Goal: Information Seeking & Learning: Learn about a topic

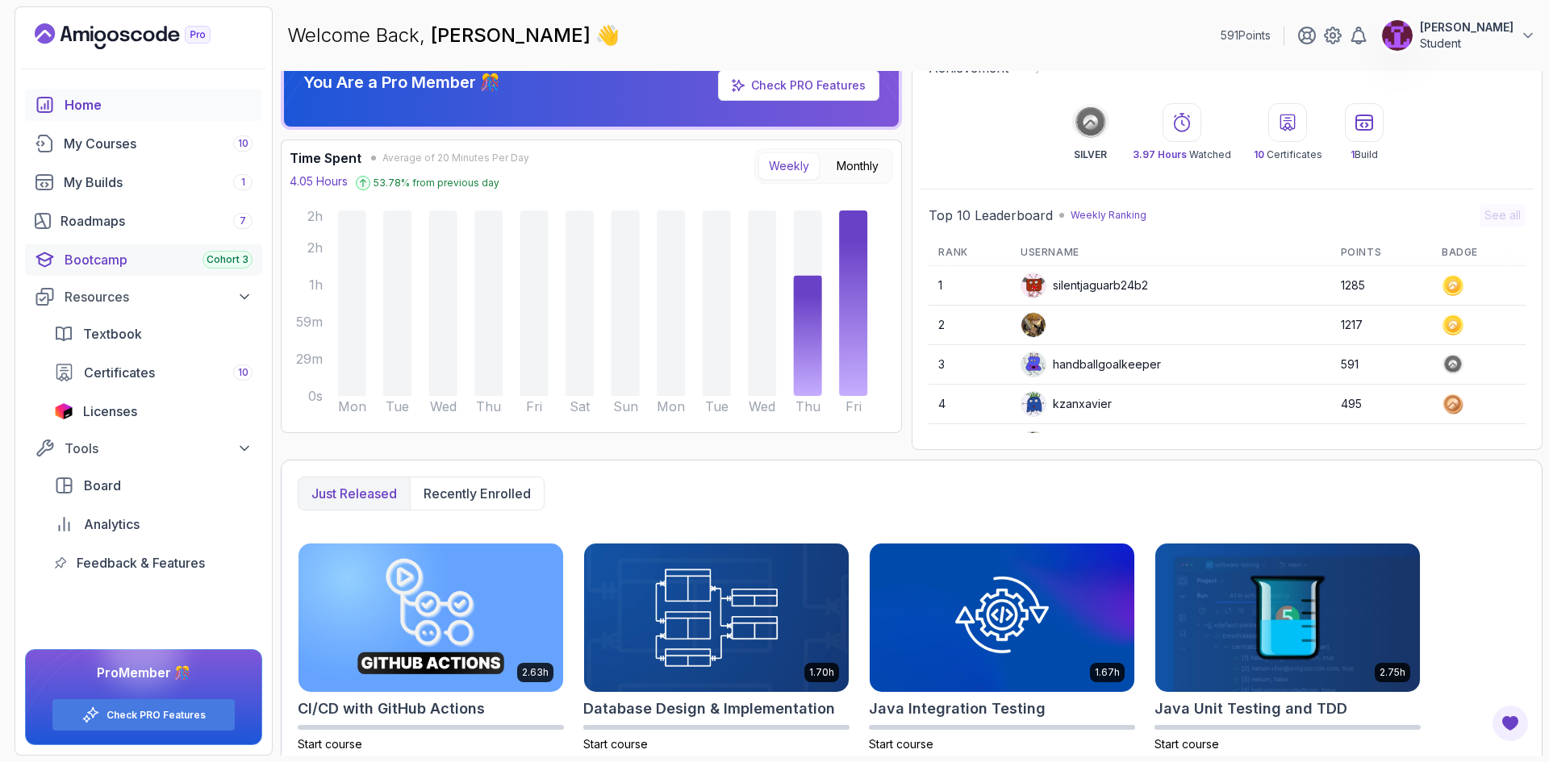
click at [81, 255] on div "Bootcamp Cohort 3" at bounding box center [159, 259] width 188 height 19
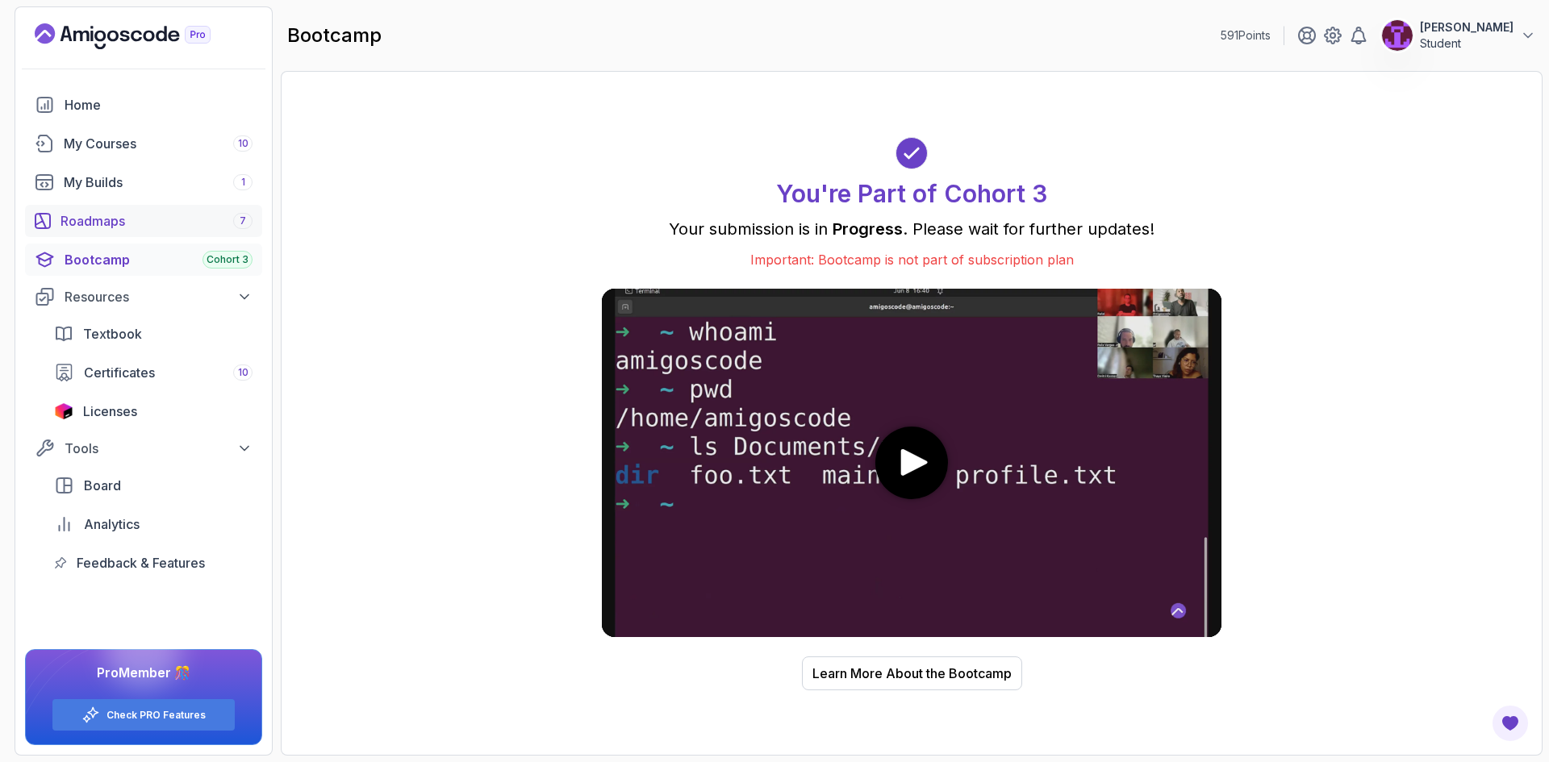
click at [171, 236] on link "Roadmaps 7" at bounding box center [143, 221] width 237 height 32
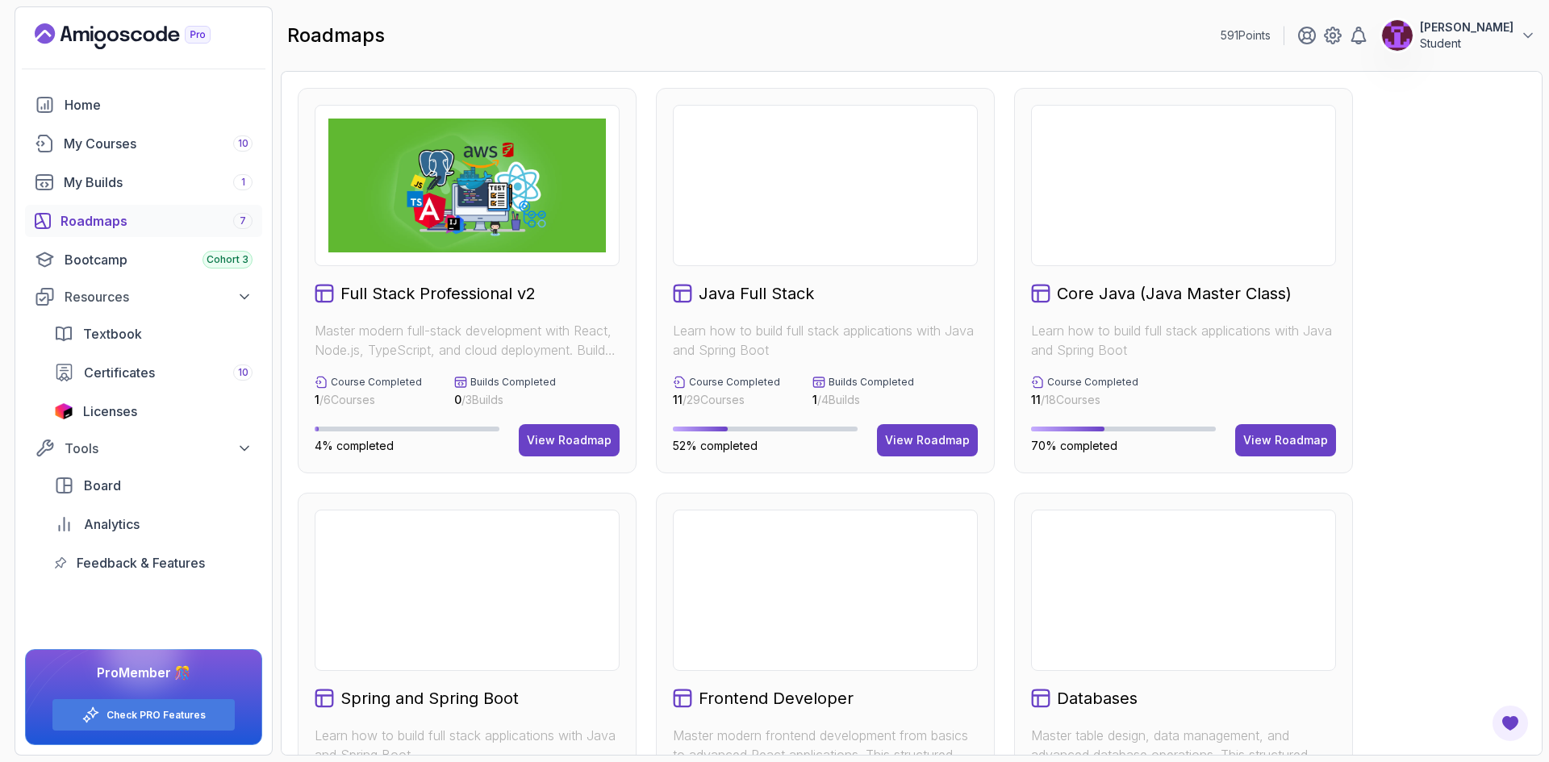
click at [940, 441] on div "View Roadmap" at bounding box center [927, 440] width 85 height 16
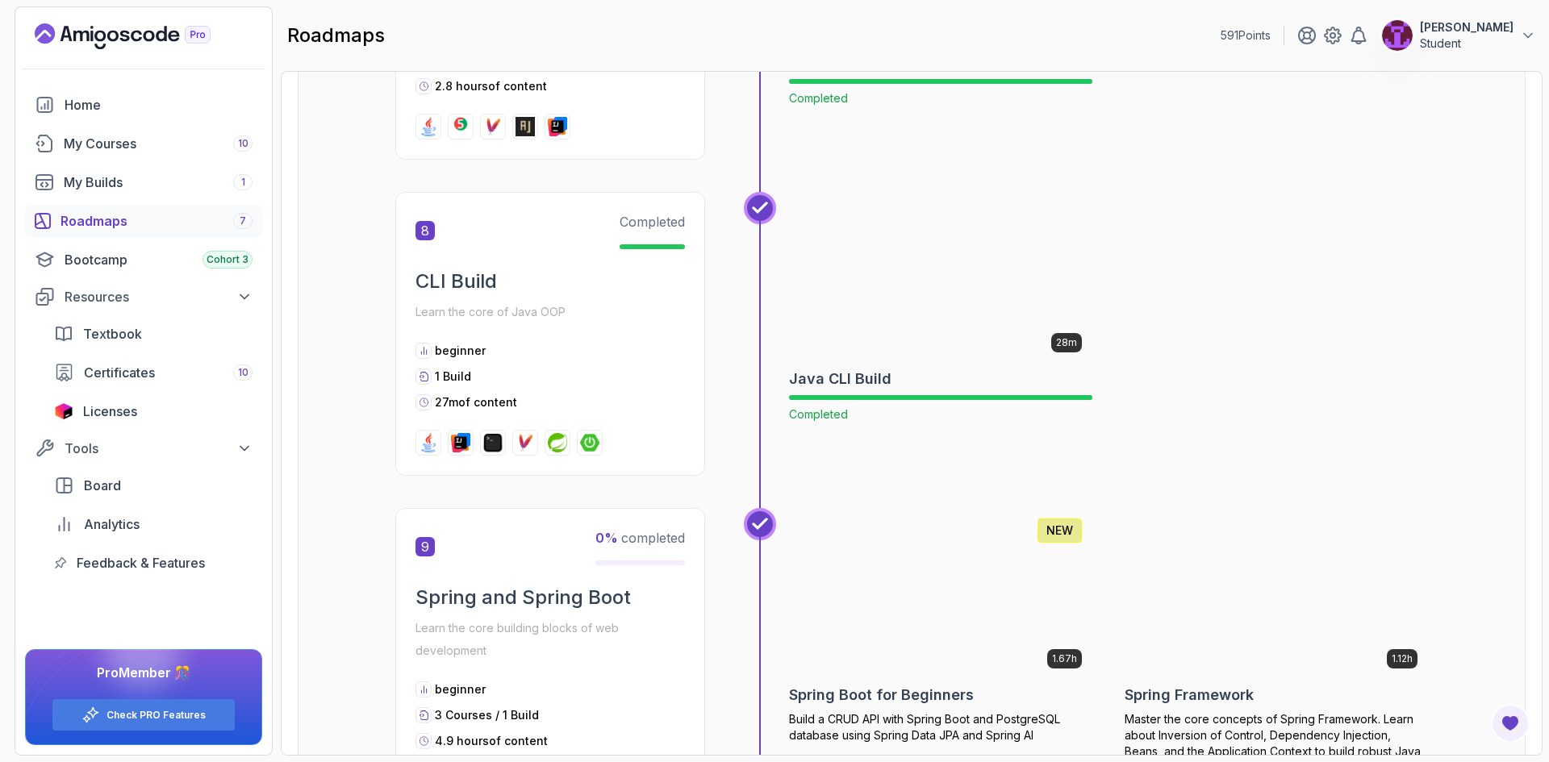
scroll to position [2839, 0]
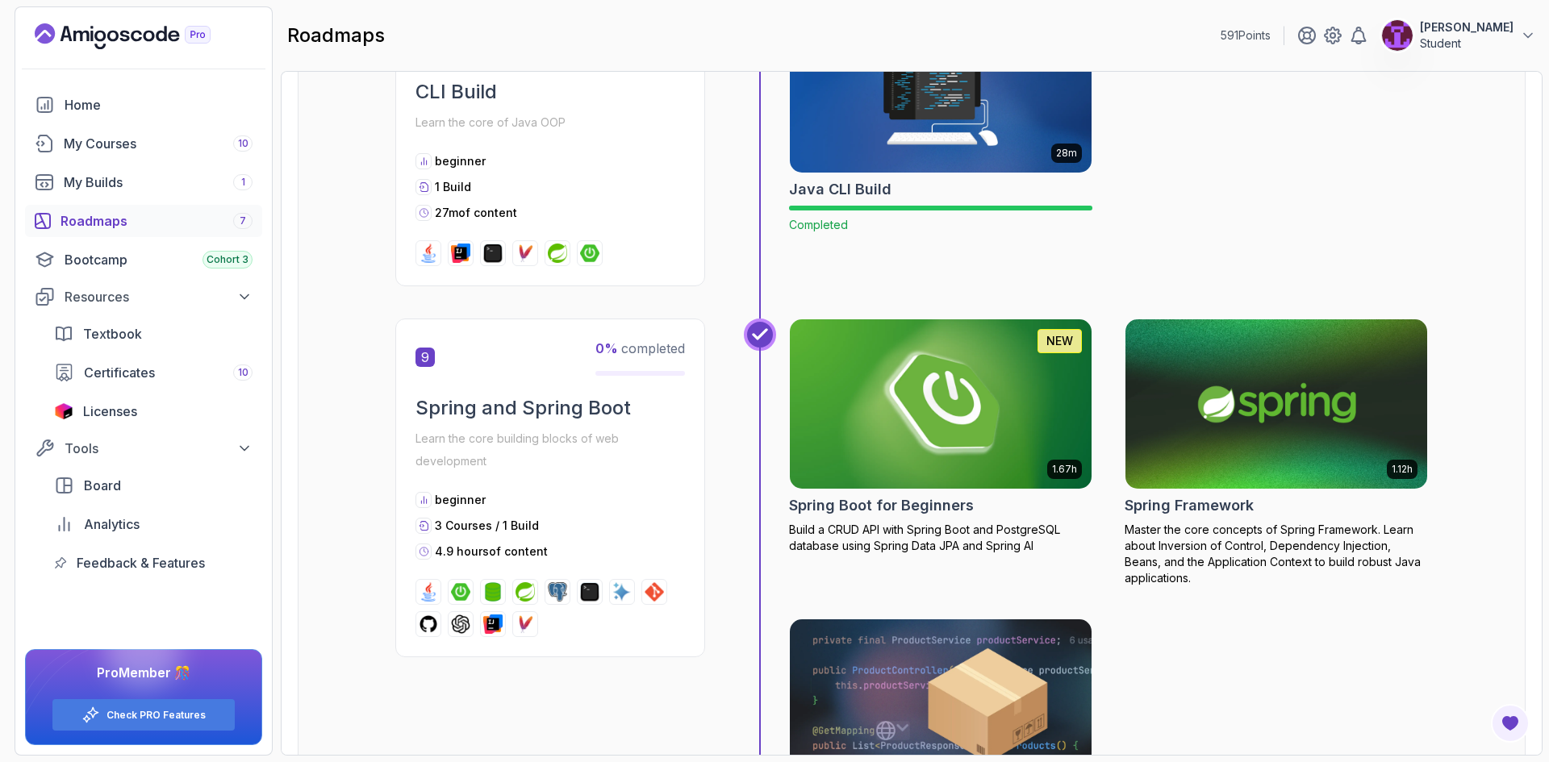
click at [941, 445] on img at bounding box center [940, 403] width 317 height 177
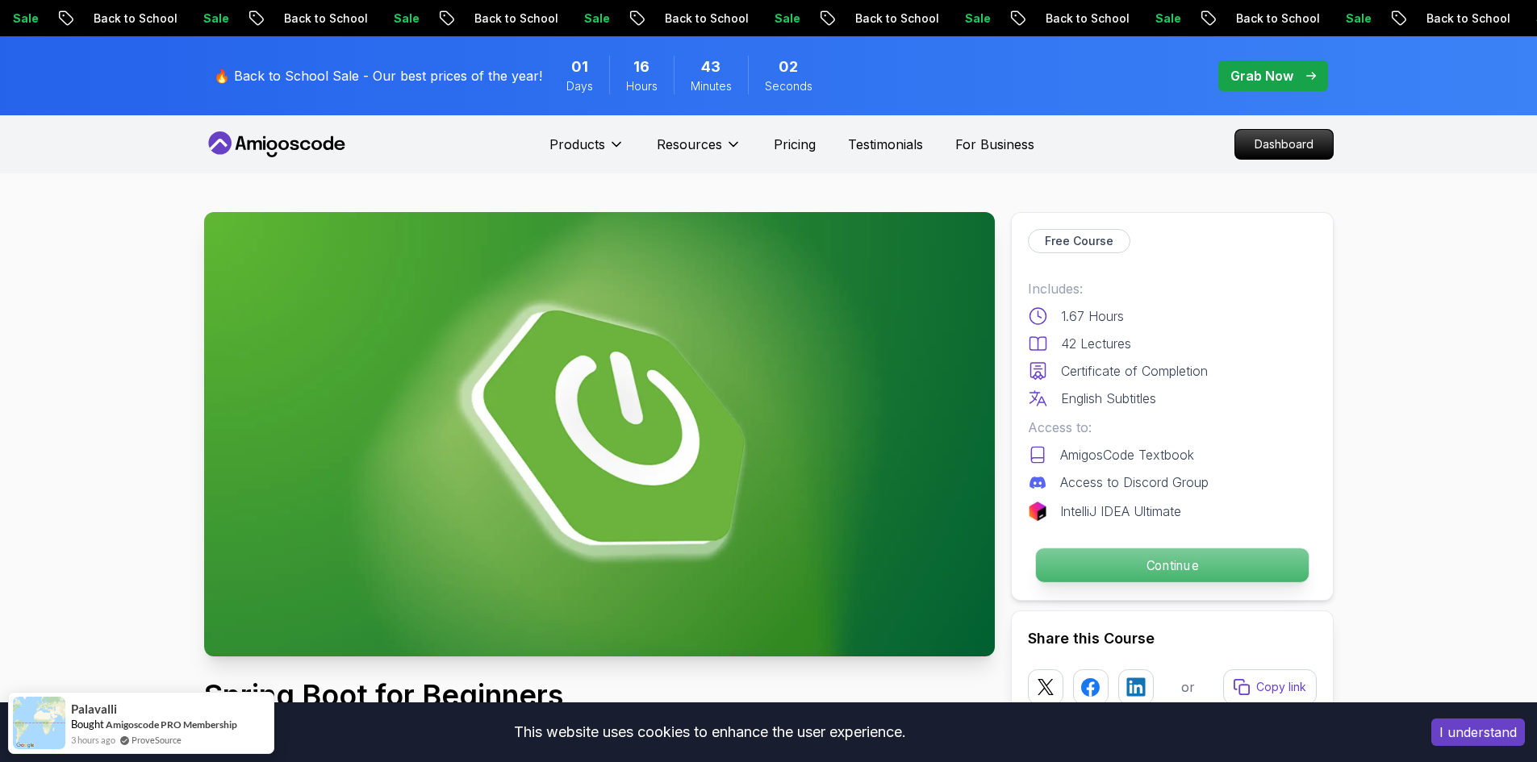
click at [1132, 566] on p "Continue" at bounding box center [1171, 565] width 273 height 34
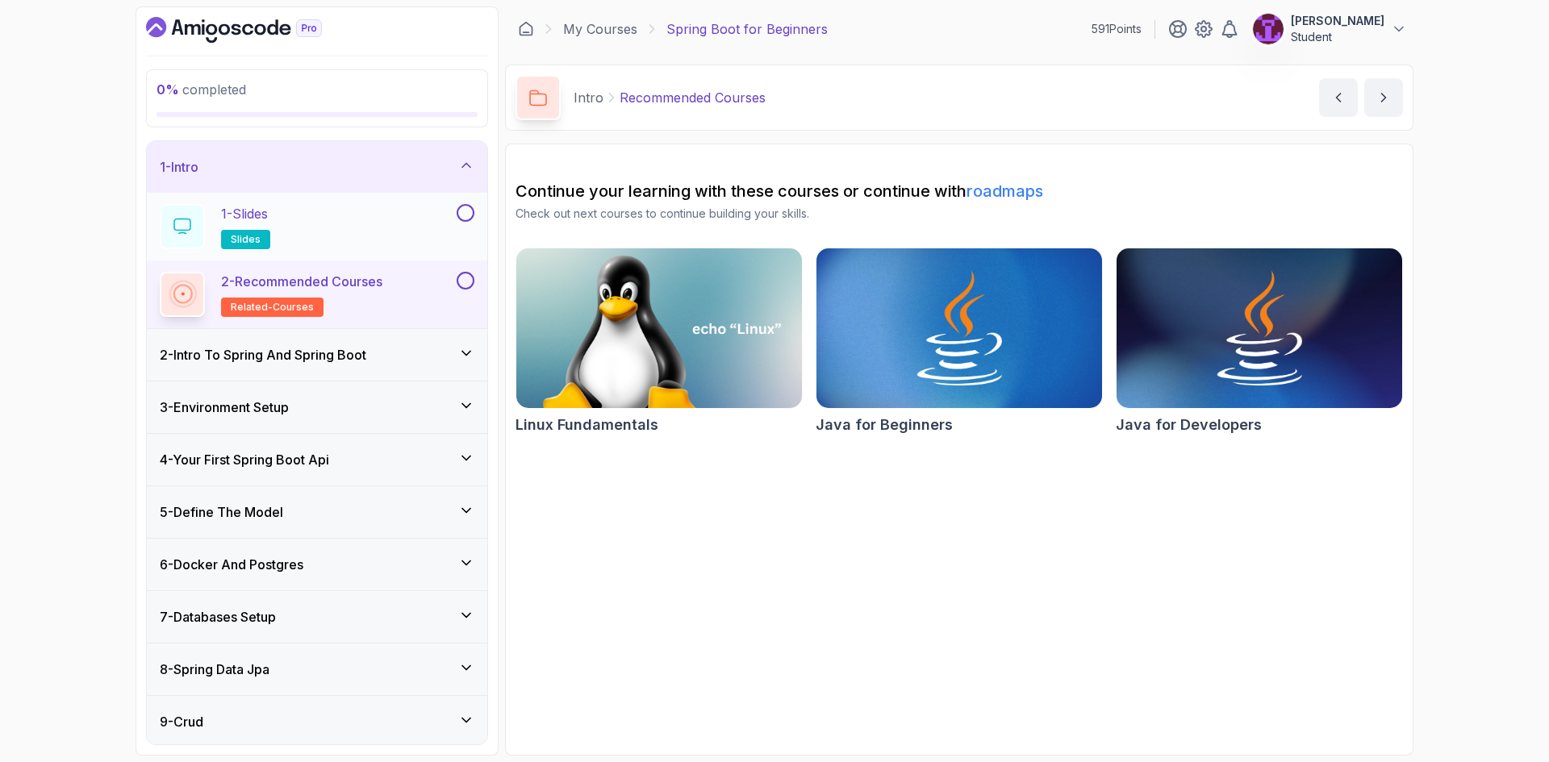
click at [461, 211] on button at bounding box center [466, 213] width 18 height 18
click at [459, 272] on div at bounding box center [463, 281] width 21 height 18
click at [424, 359] on div "2 - Intro To Spring And Spring Boot" at bounding box center [317, 354] width 315 height 19
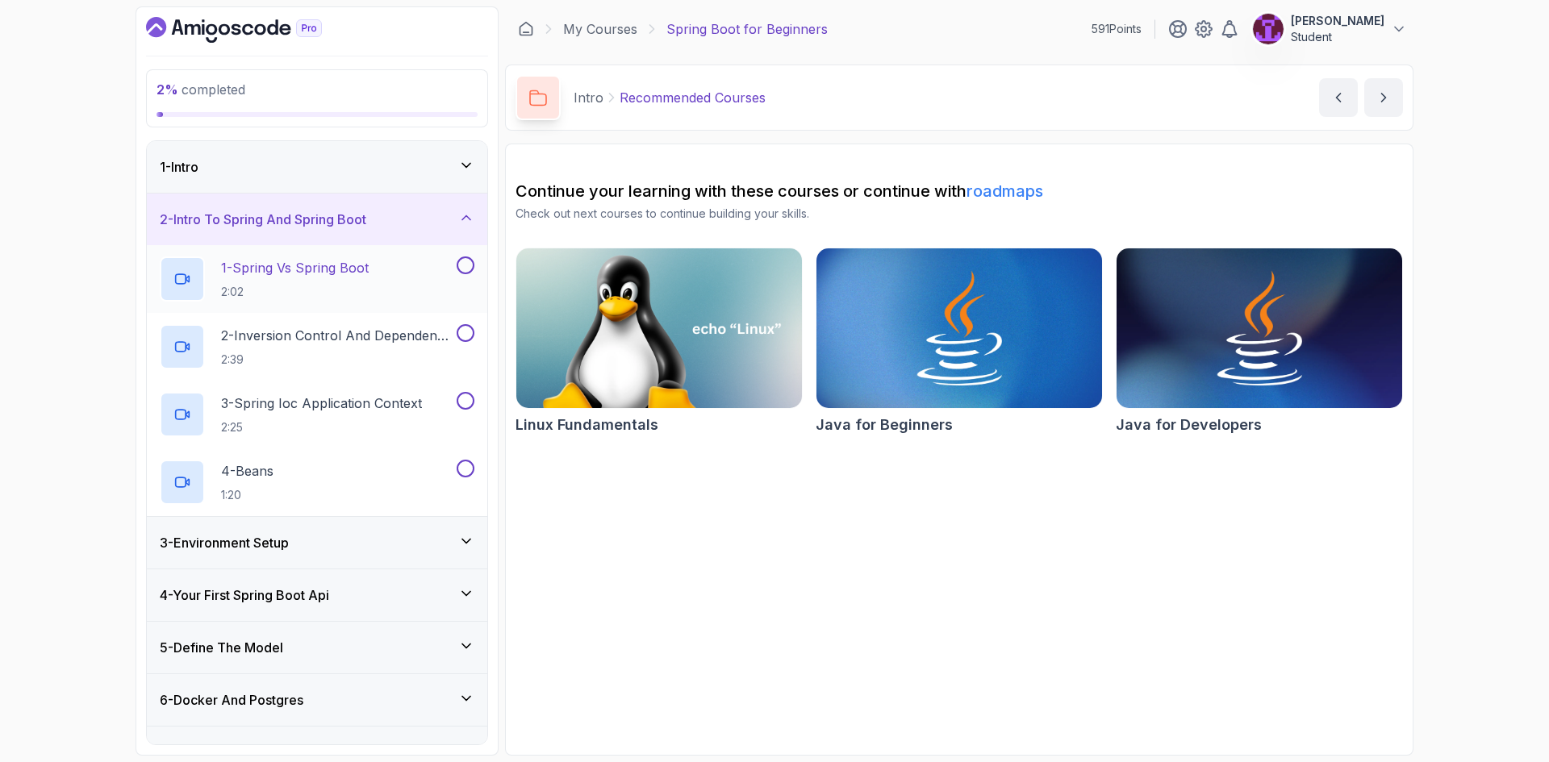
click at [420, 292] on div "1 - Spring Vs Spring Boot 2:02" at bounding box center [307, 278] width 294 height 45
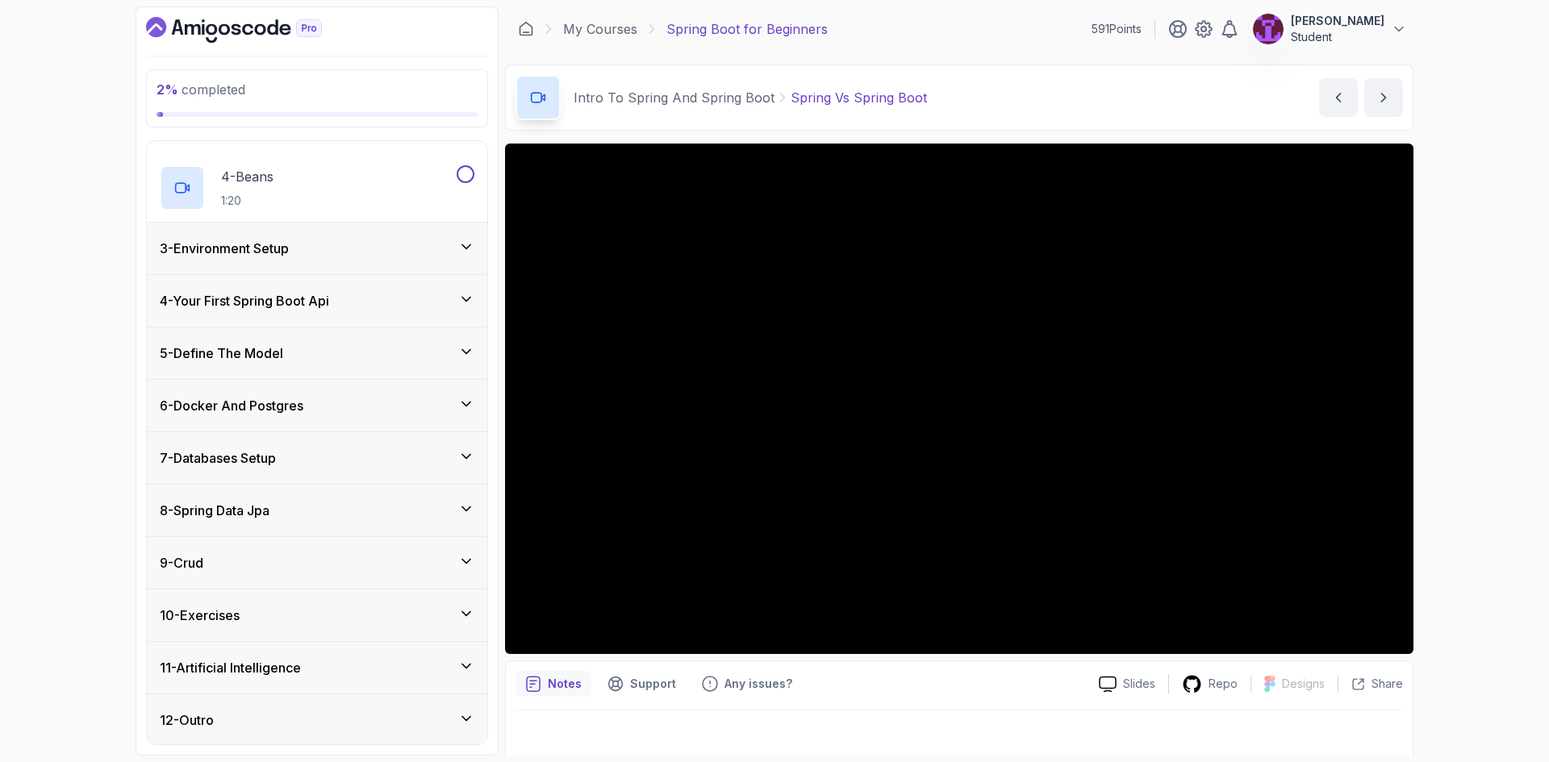
scroll to position [296, 0]
click at [401, 657] on div "11 - Artificial Intelligence" at bounding box center [317, 666] width 315 height 19
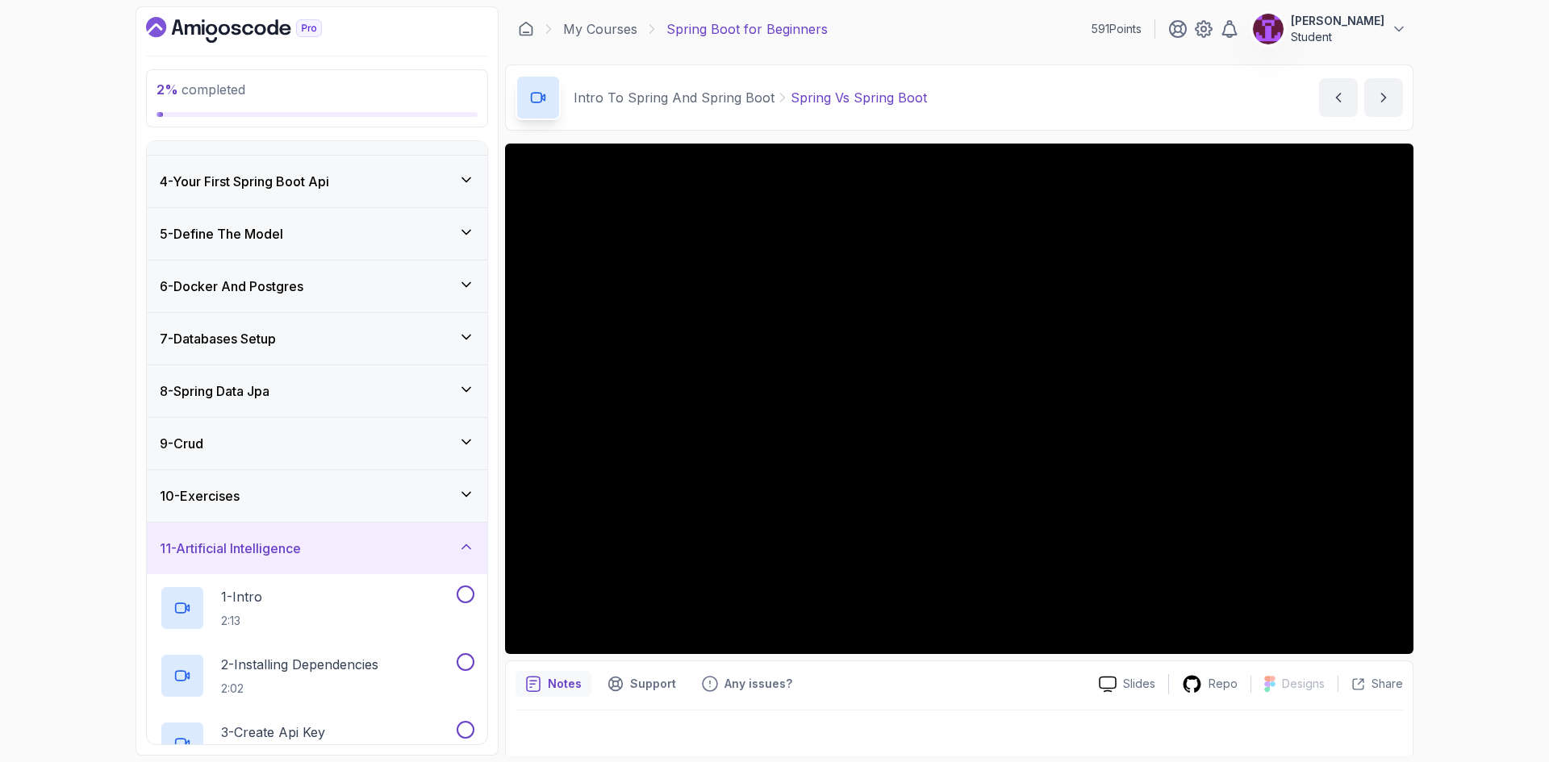
scroll to position [428, 0]
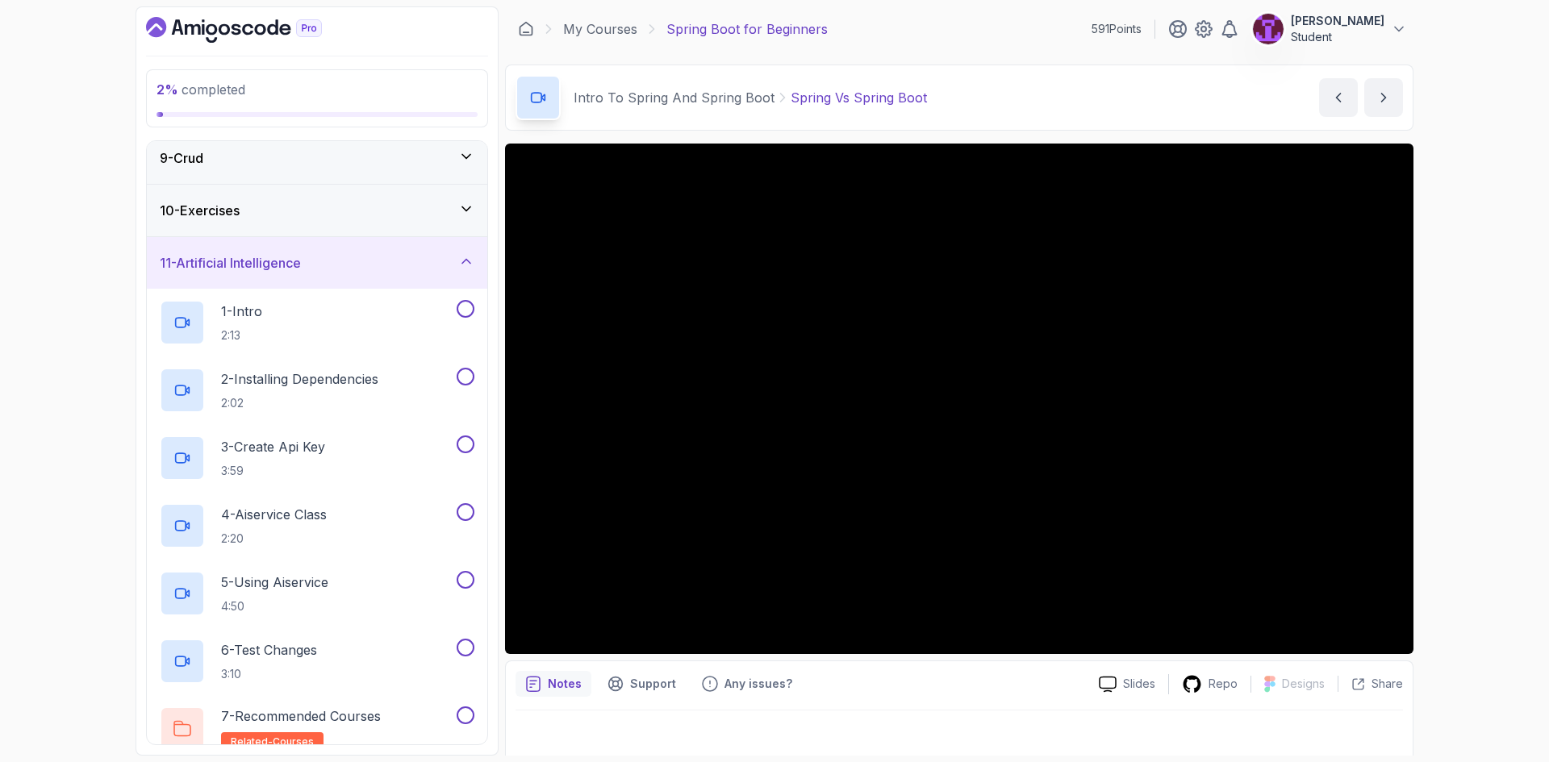
click at [360, 272] on div "11 - Artificial Intelligence" at bounding box center [317, 262] width 315 height 19
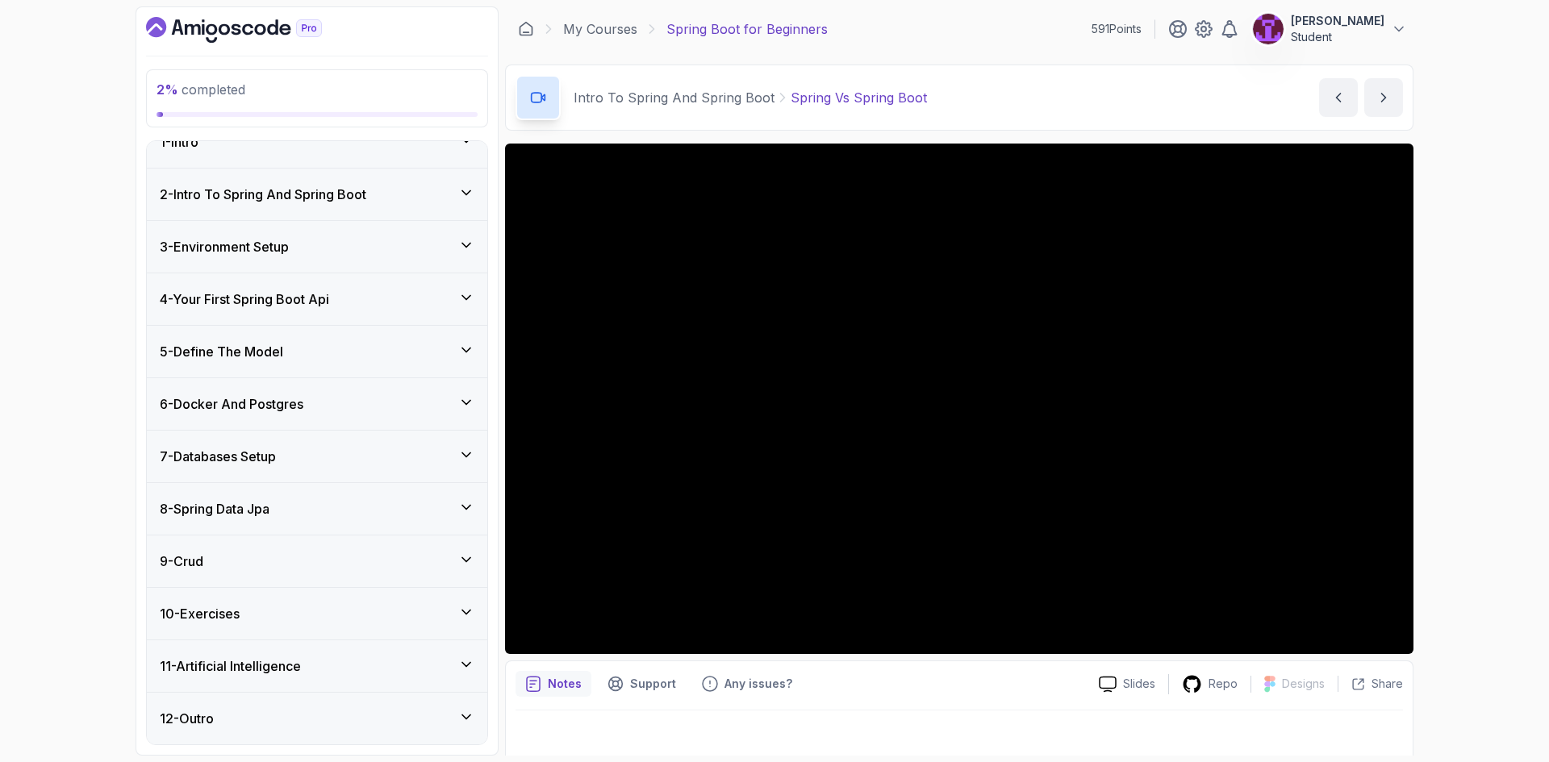
scroll to position [0, 0]
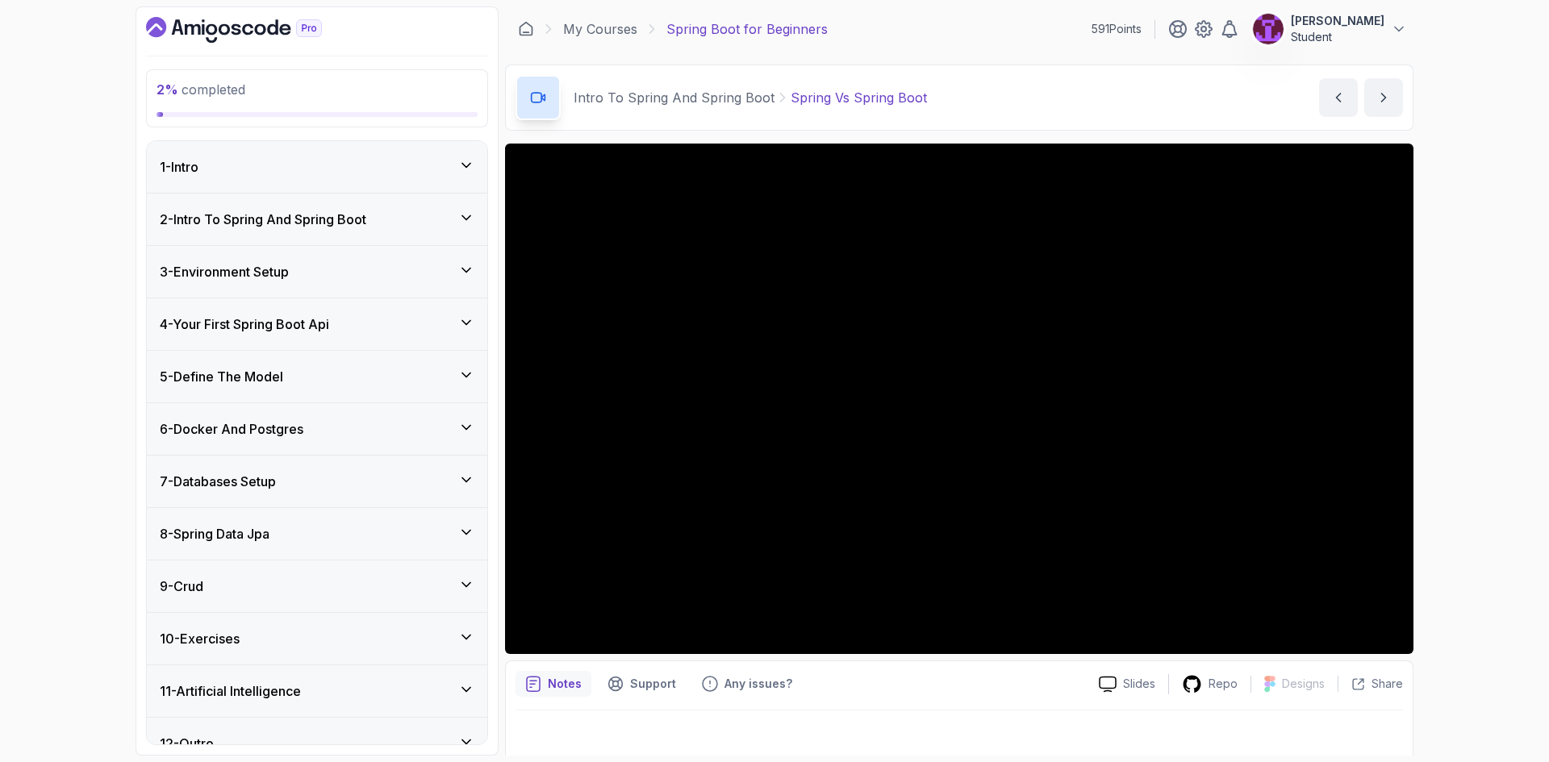
click at [377, 174] on div "1 - Intro" at bounding box center [317, 166] width 315 height 19
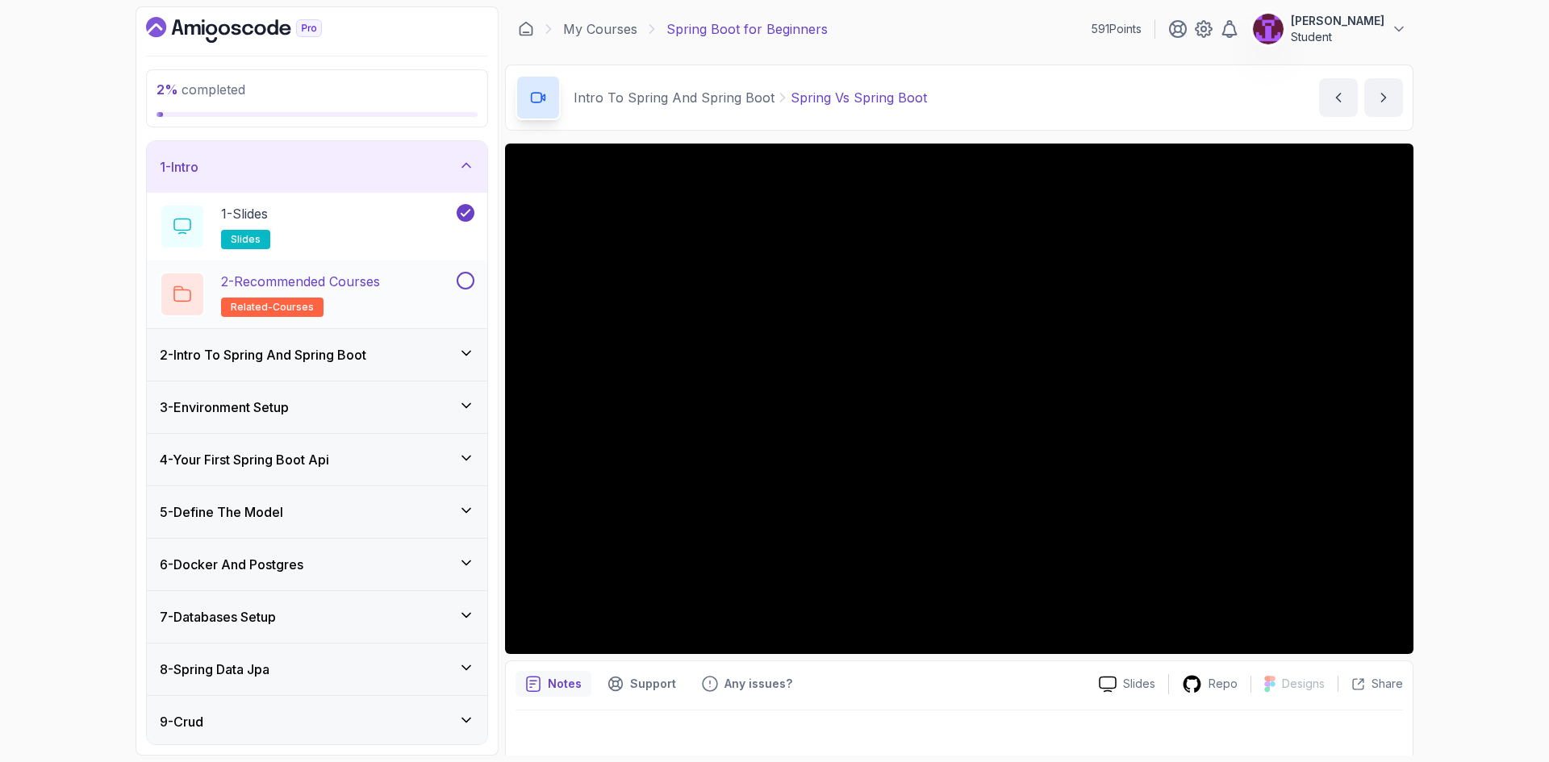
click at [466, 282] on button at bounding box center [466, 281] width 18 height 18
click at [434, 181] on div "1 - Intro" at bounding box center [317, 167] width 340 height 52
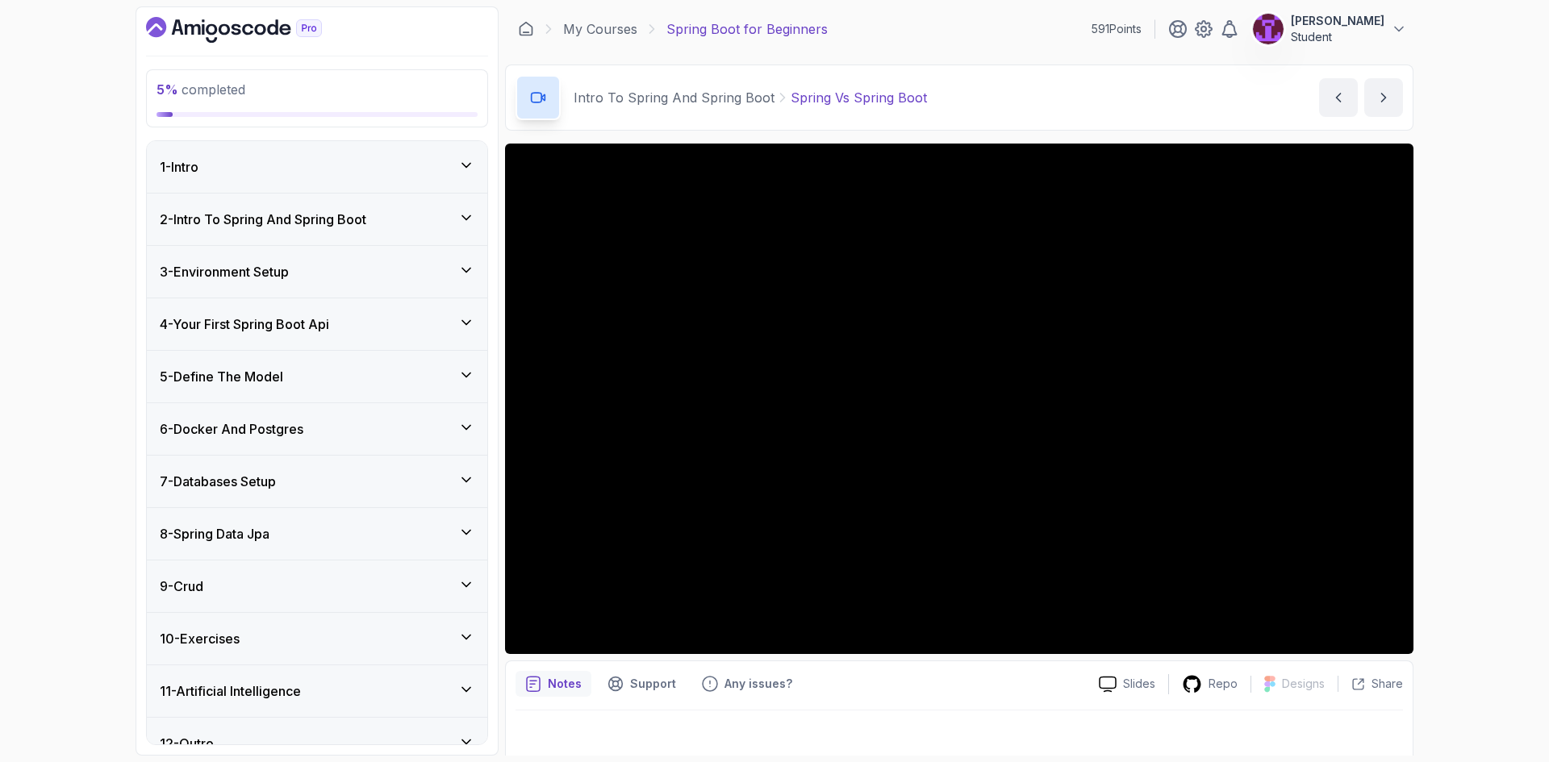
click at [436, 223] on div "2 - Intro To Spring And Spring Boot" at bounding box center [317, 219] width 315 height 19
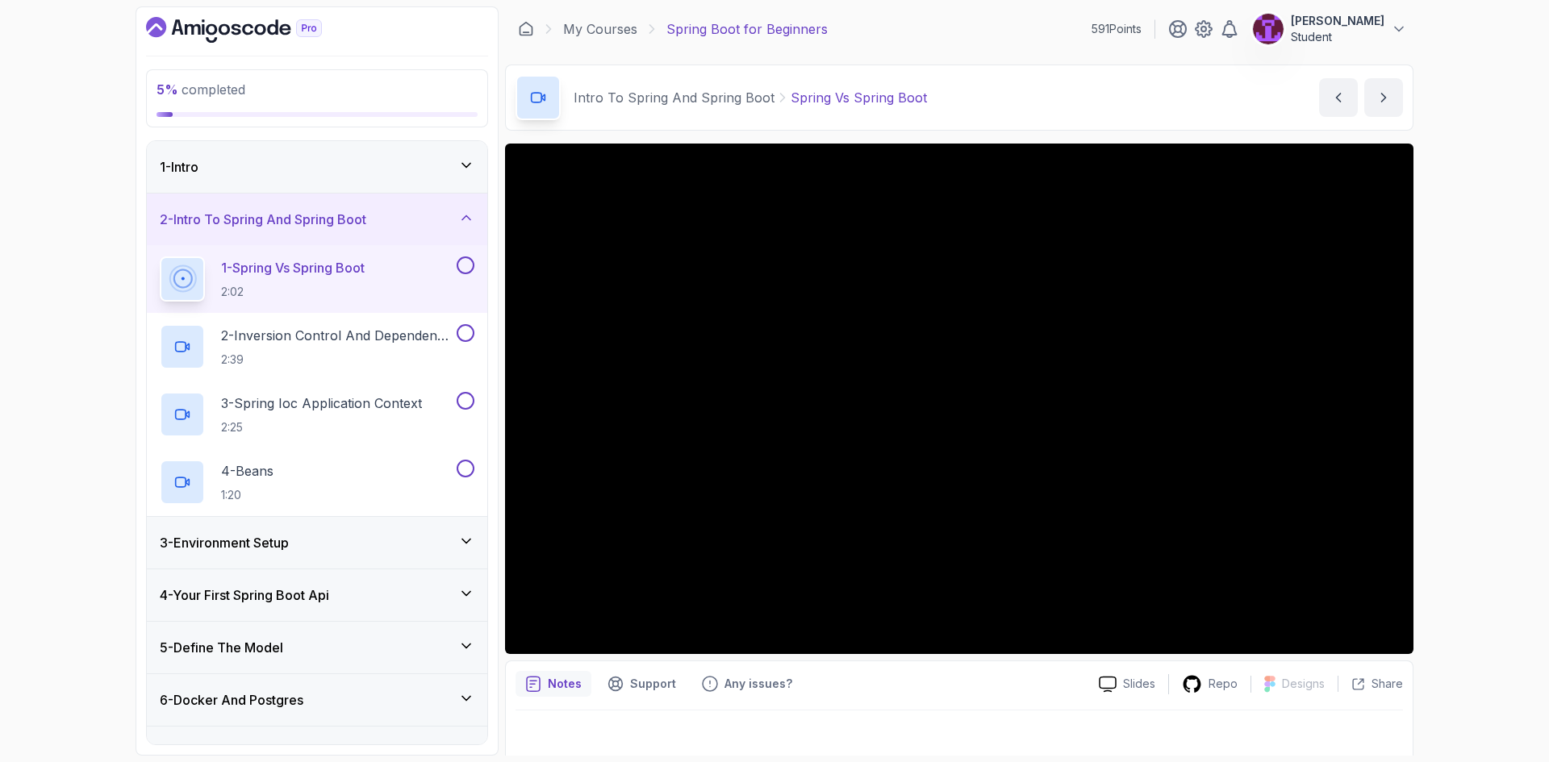
click at [461, 269] on button at bounding box center [466, 265] width 18 height 18
click at [378, 353] on p "2:39" at bounding box center [337, 360] width 232 height 16
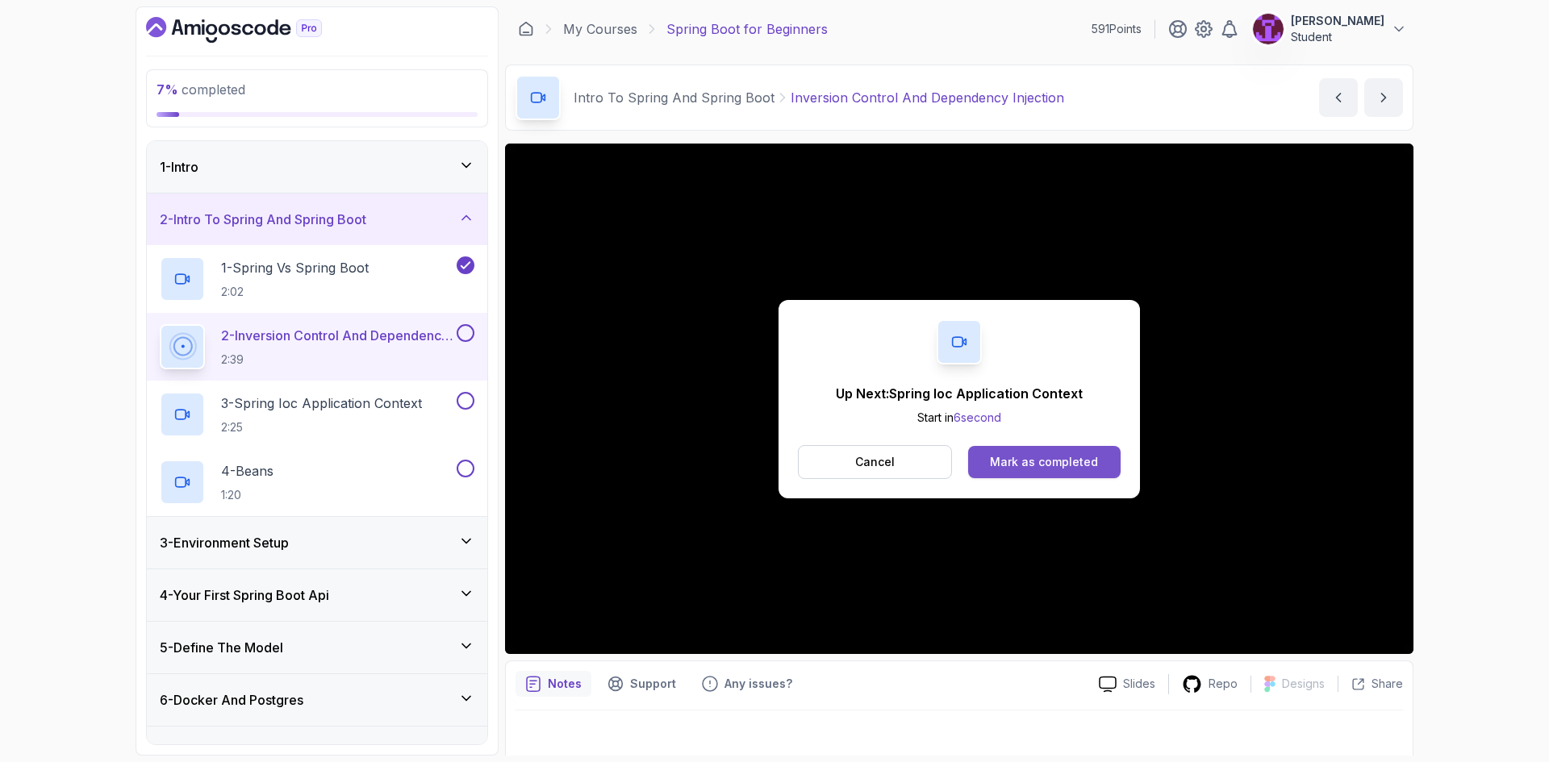
click at [1038, 471] on button "Mark as completed" at bounding box center [1044, 462] width 152 height 32
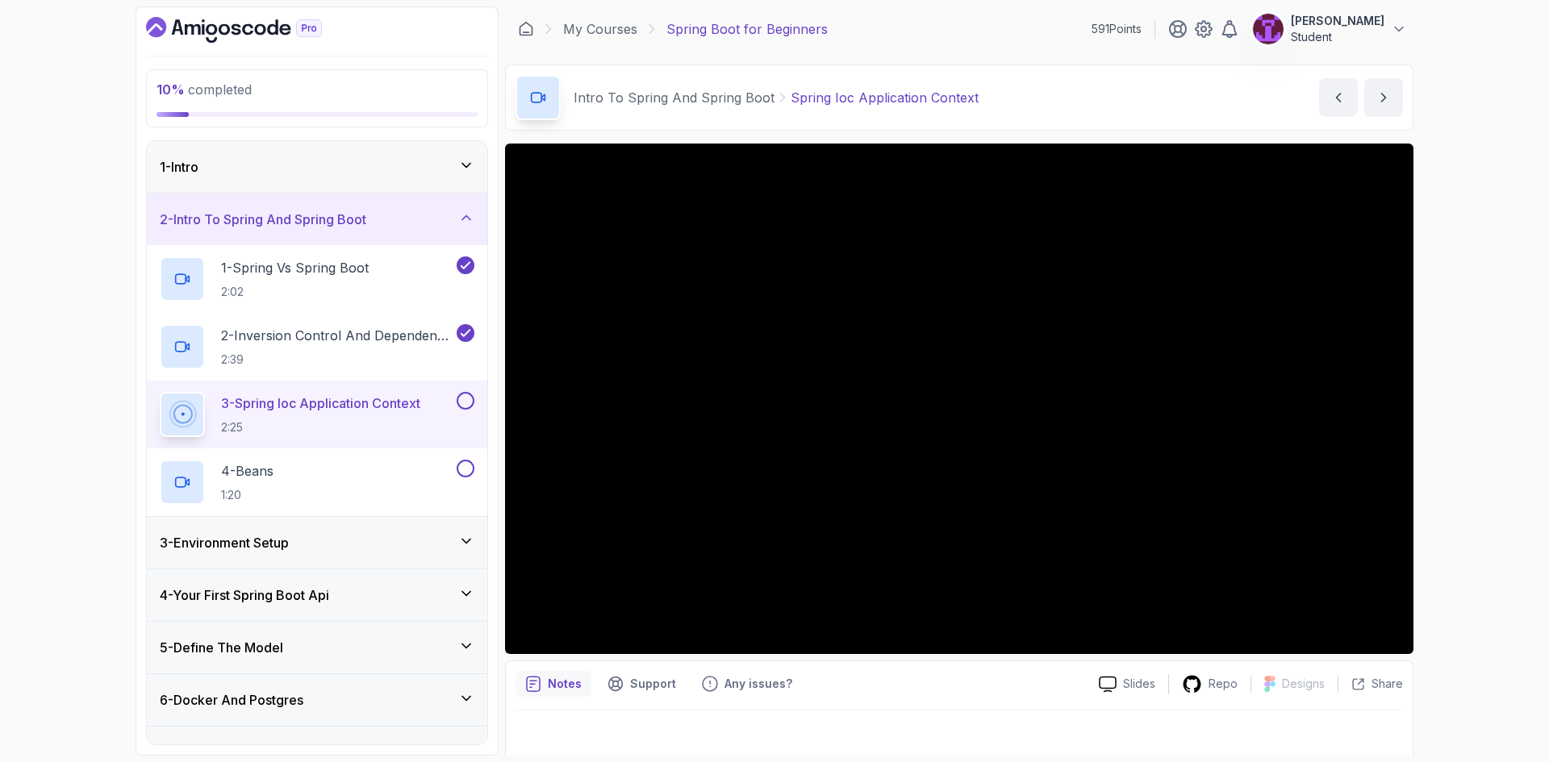
click at [455, 401] on div at bounding box center [463, 401] width 21 height 18
click at [376, 493] on div "4 - Beans 1:20" at bounding box center [307, 482] width 294 height 45
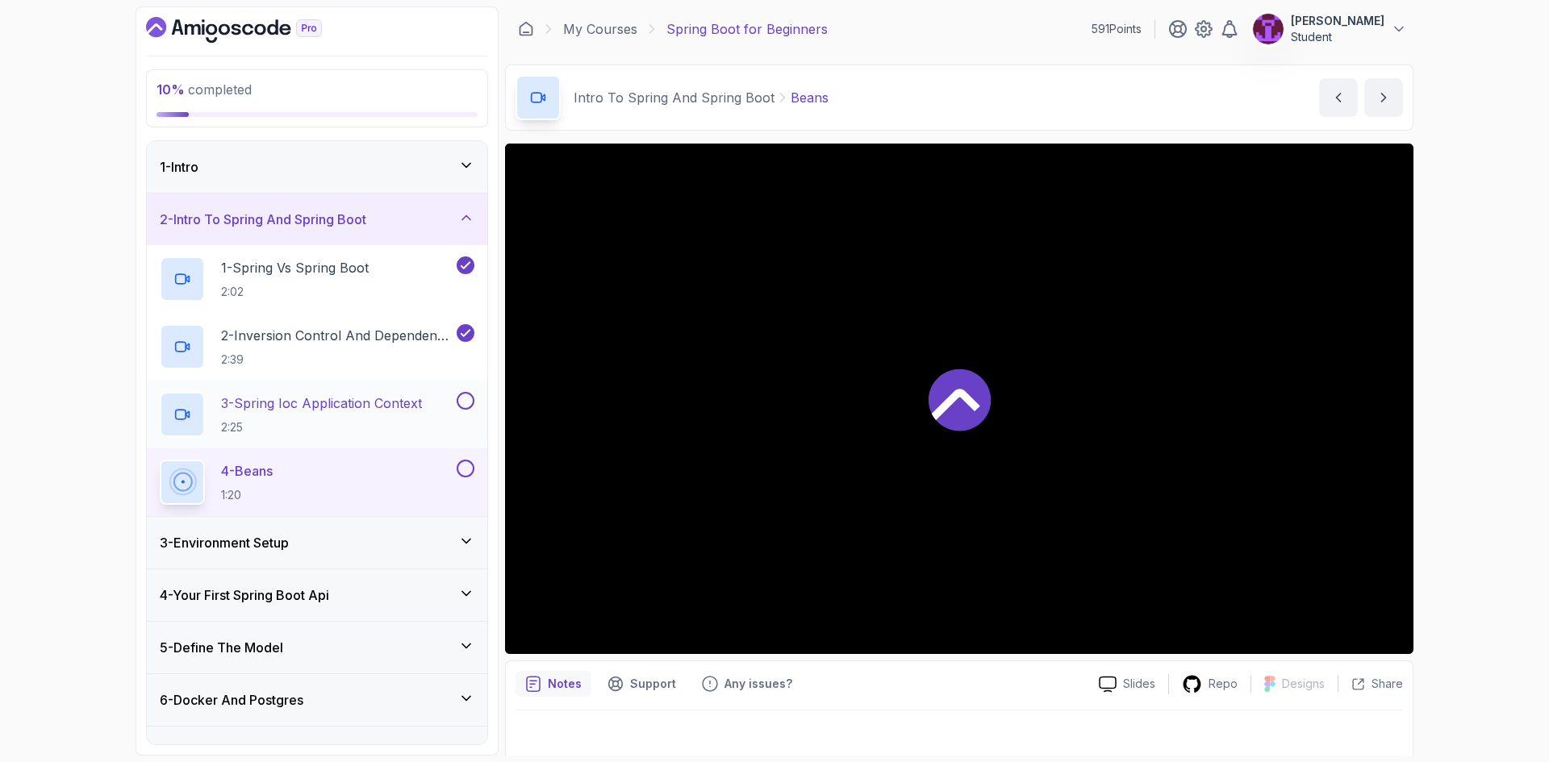
click at [465, 405] on button at bounding box center [466, 401] width 18 height 18
click at [459, 463] on button at bounding box center [466, 469] width 18 height 18
click at [445, 233] on div "2 - Intro To Spring And Spring Boot" at bounding box center [317, 220] width 340 height 52
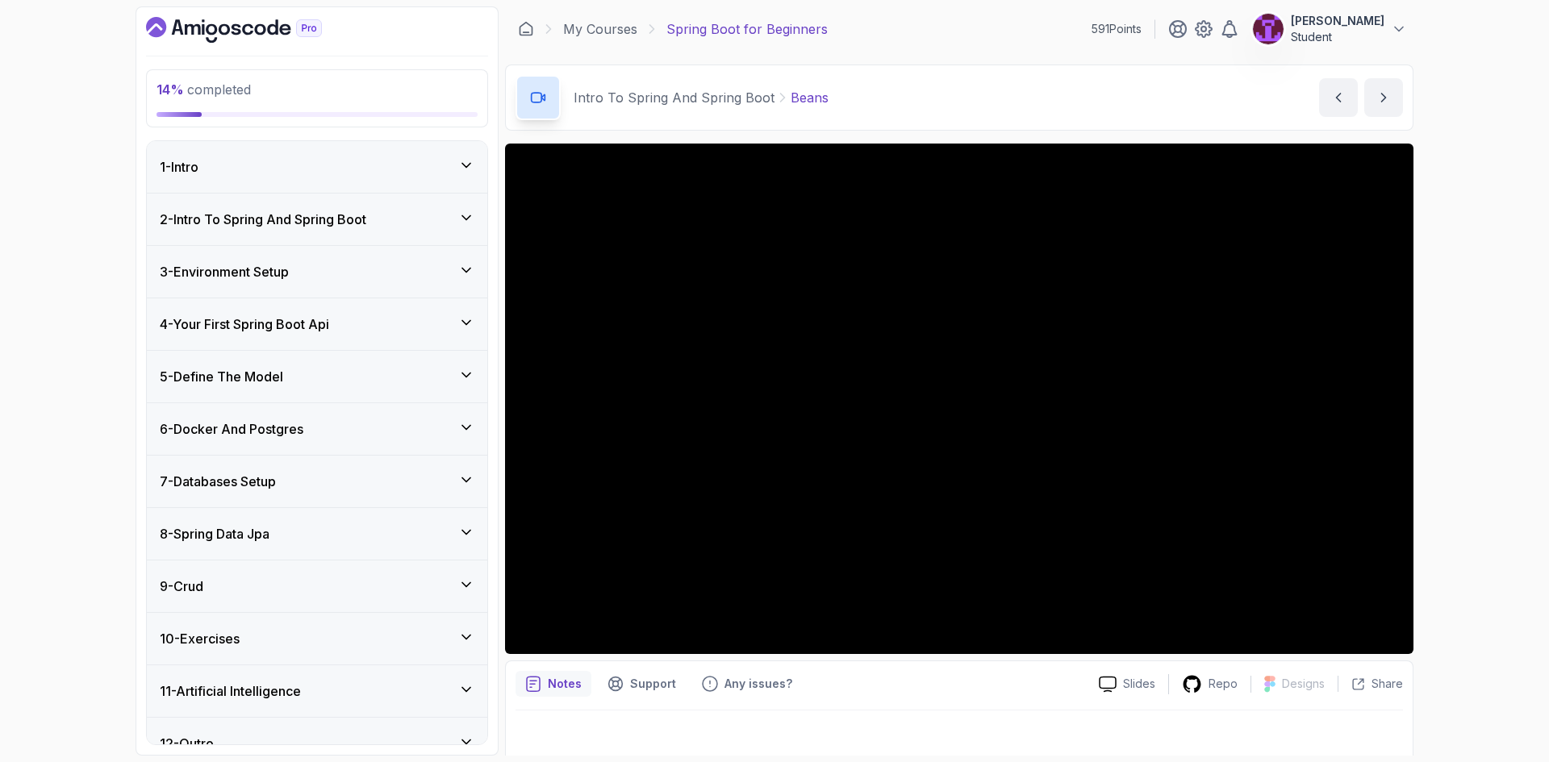
click at [454, 282] on div "3 - Environment Setup" at bounding box center [317, 272] width 340 height 52
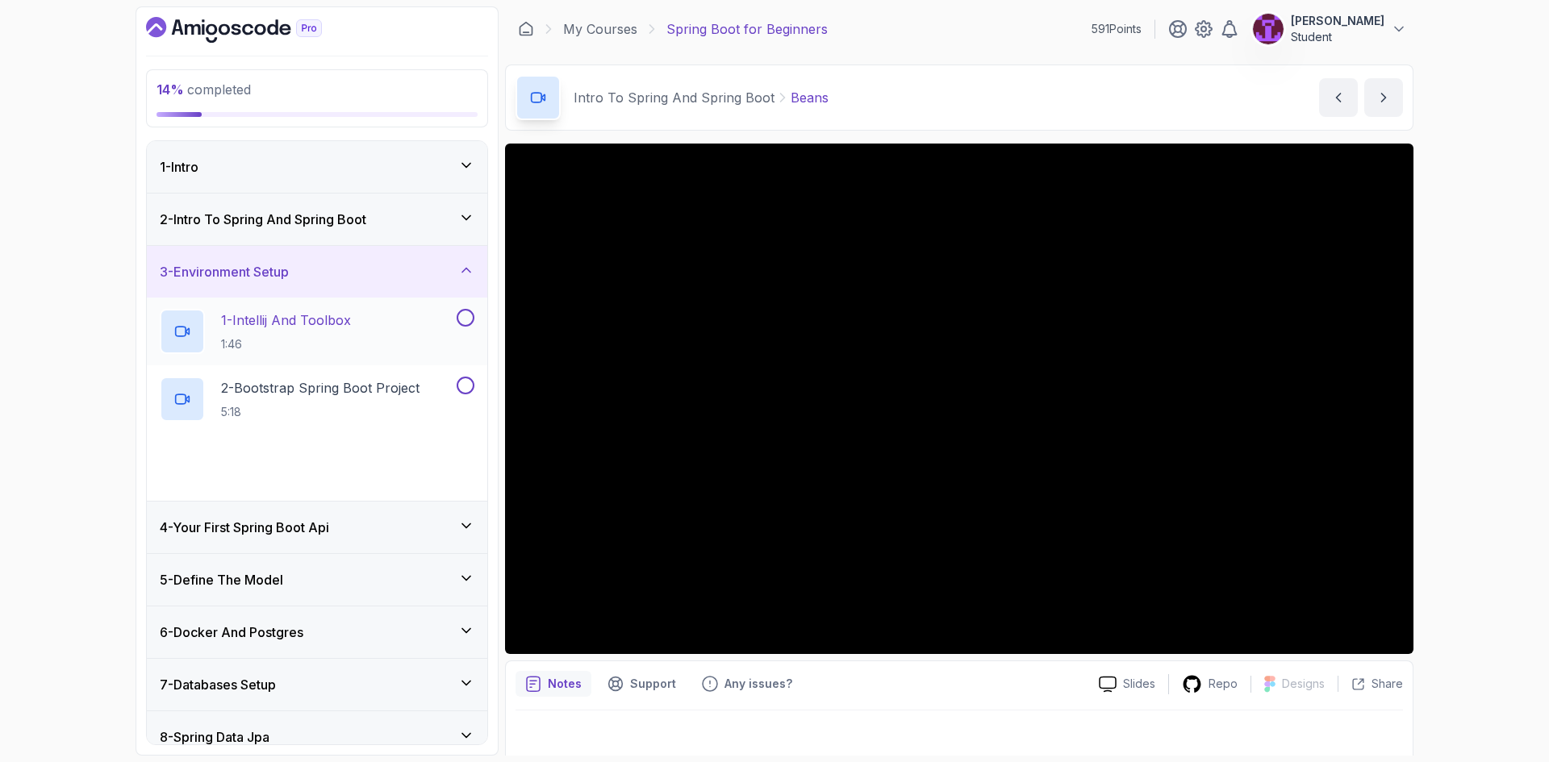
click at [382, 333] on div "1 - Intellij And Toolbox 1:46" at bounding box center [307, 331] width 294 height 45
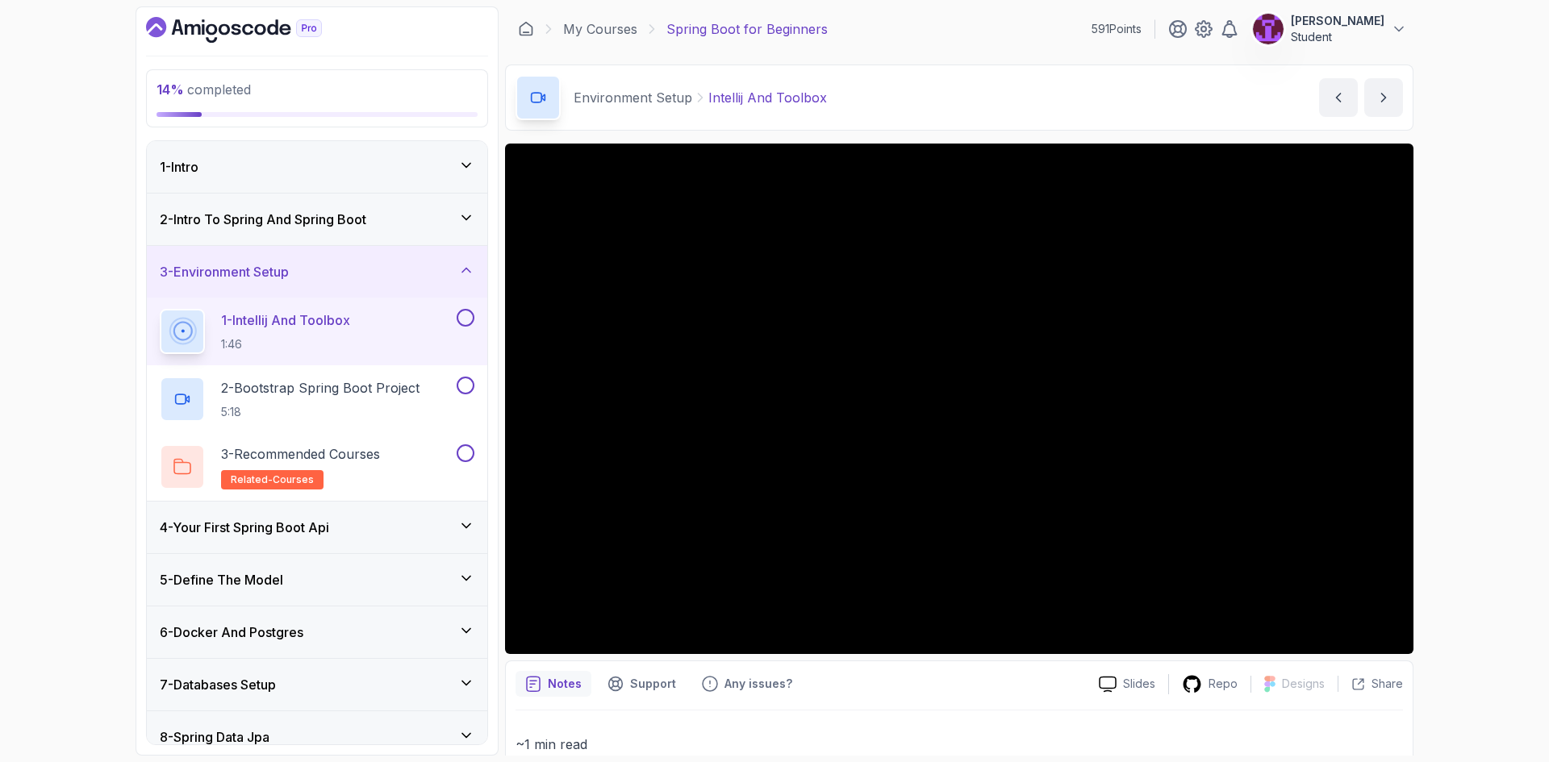
click at [464, 316] on button at bounding box center [466, 318] width 18 height 18
click at [429, 389] on div "2 - Bootstrap Spring Boot Project 5:18" at bounding box center [307, 399] width 294 height 45
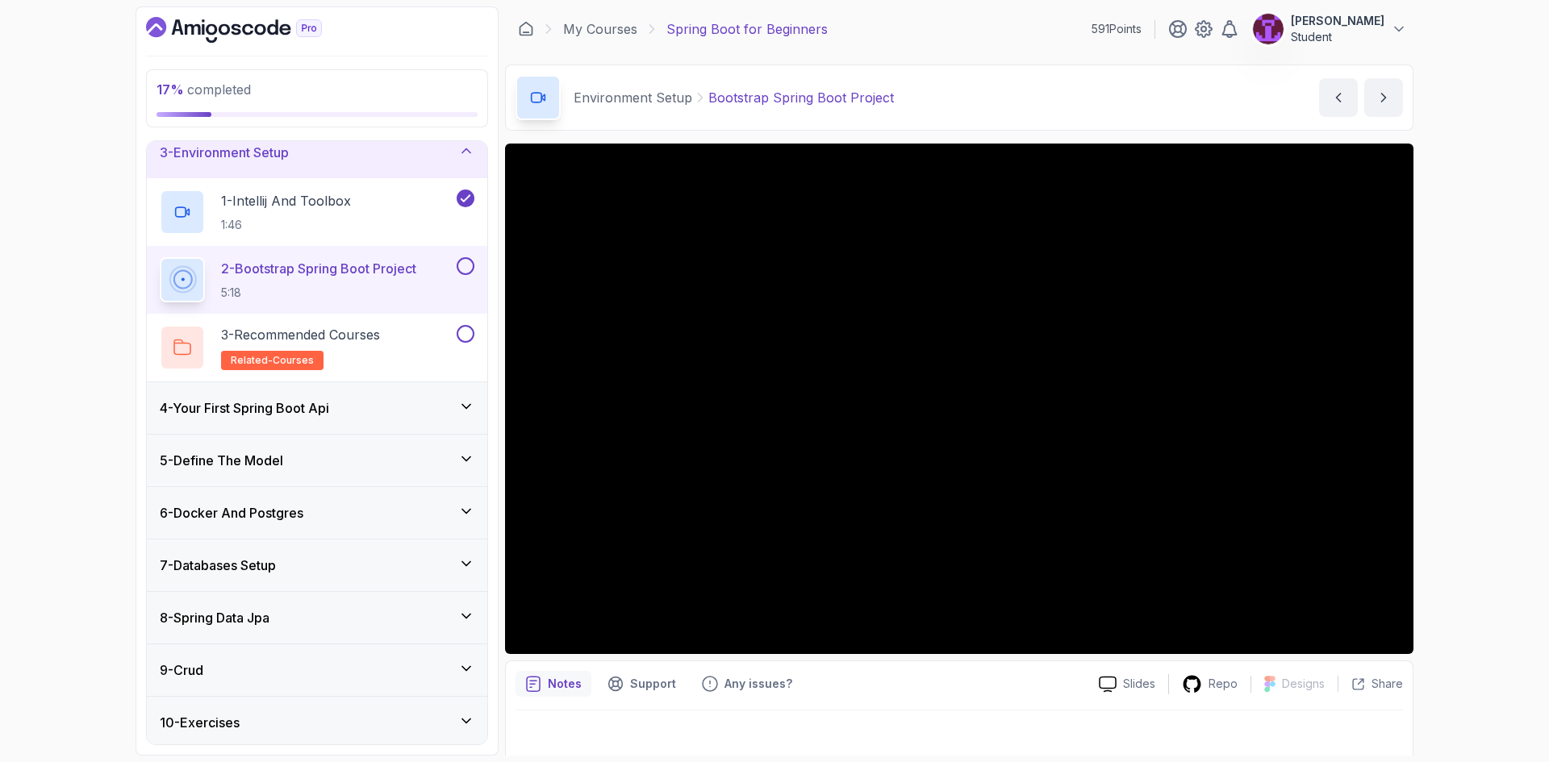
scroll to position [228, 0]
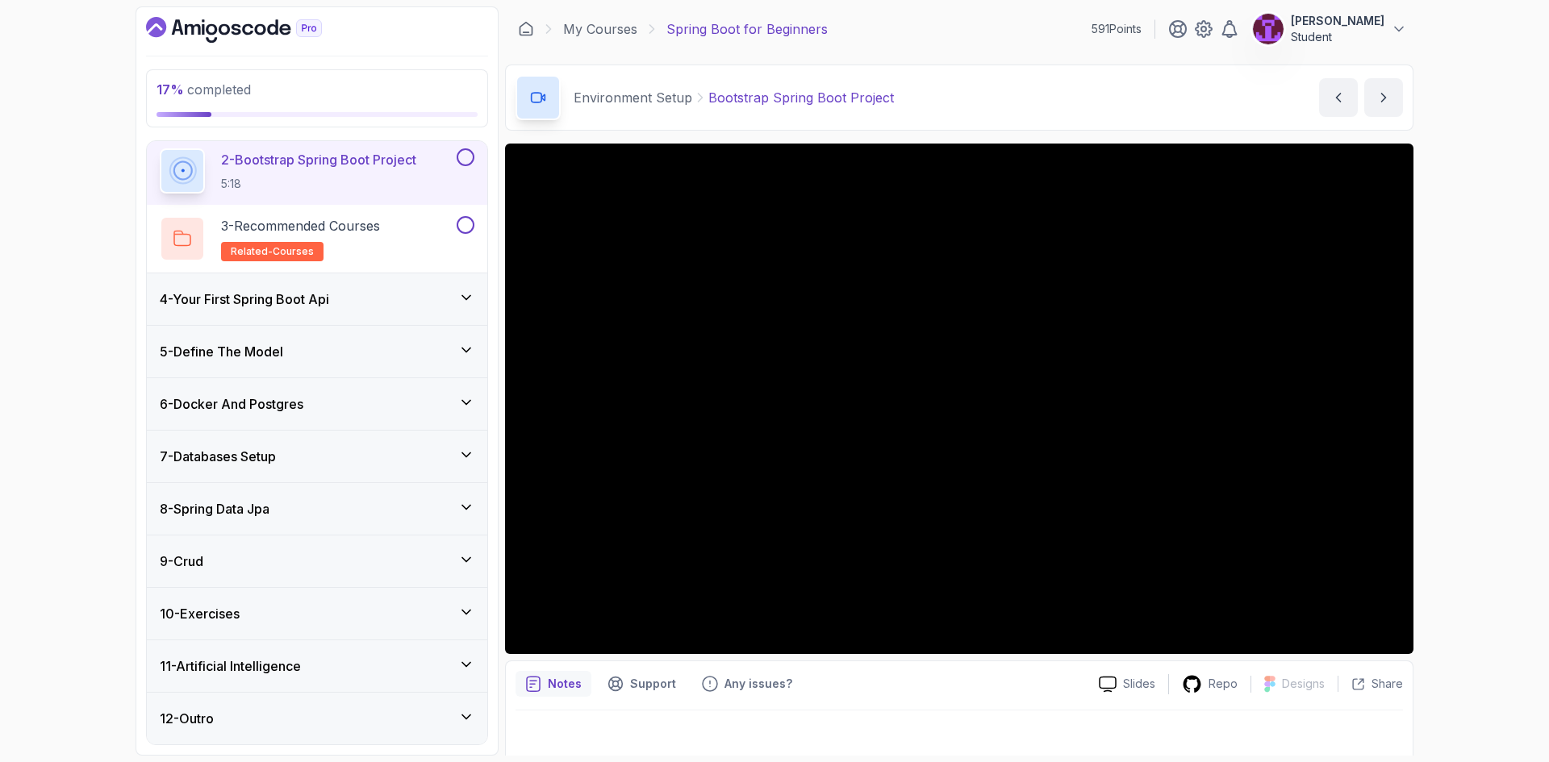
click at [465, 164] on button at bounding box center [466, 157] width 18 height 18
click at [466, 225] on button at bounding box center [466, 225] width 18 height 18
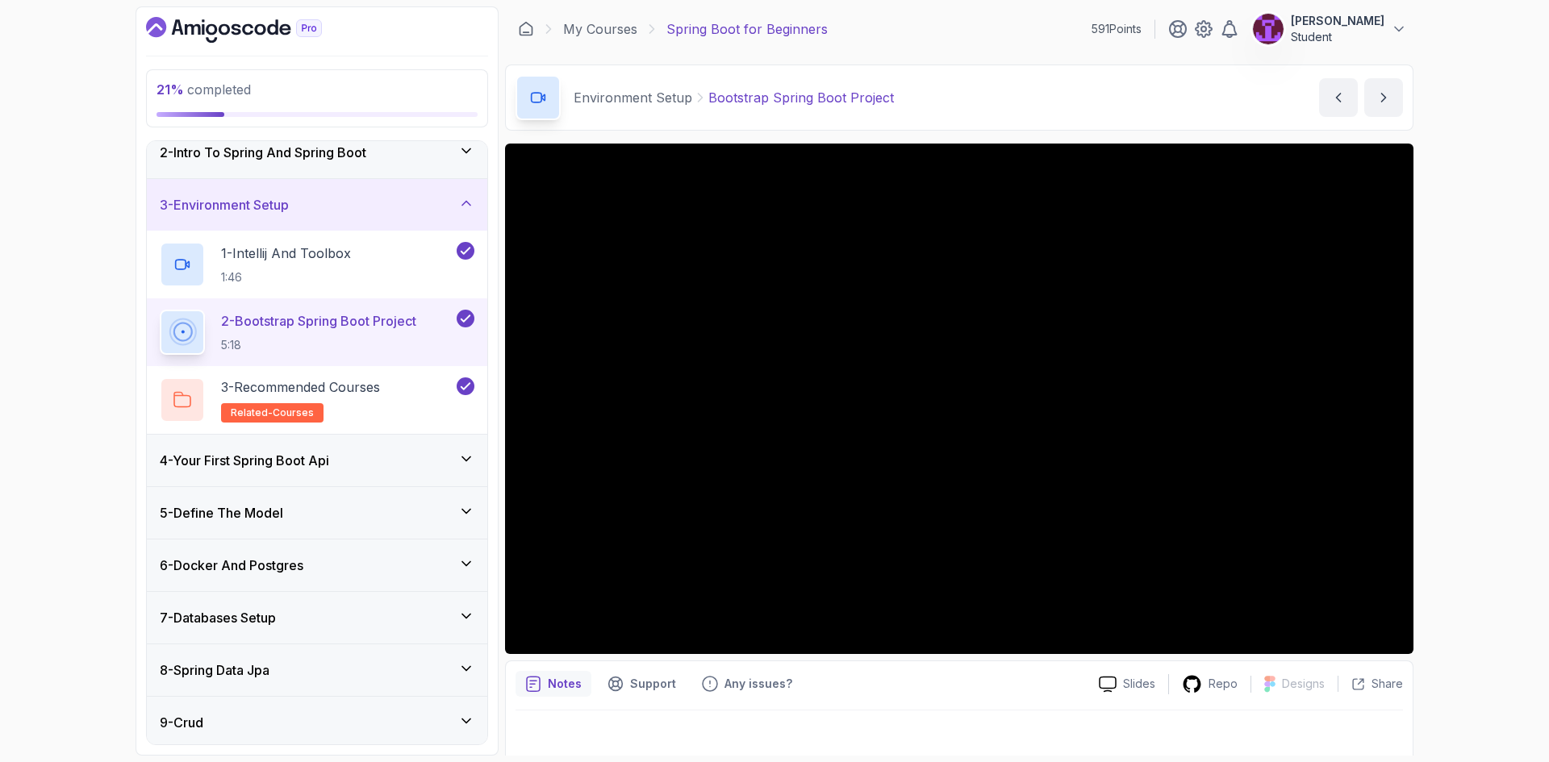
click at [380, 223] on div "3 - Environment Setup" at bounding box center [317, 205] width 340 height 52
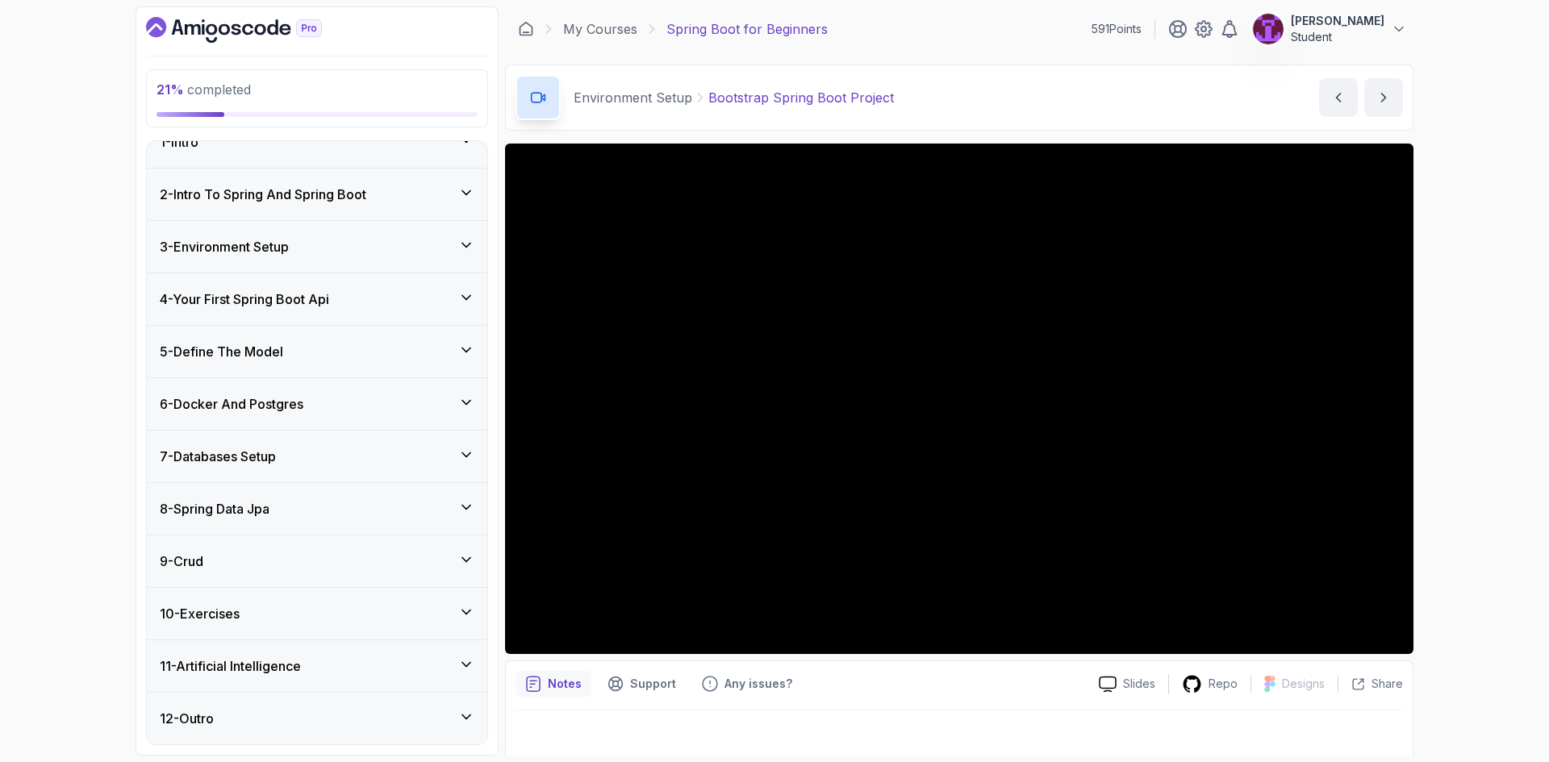
scroll to position [25, 0]
click at [366, 290] on div "4 - Your First Spring Boot Api" at bounding box center [317, 299] width 315 height 19
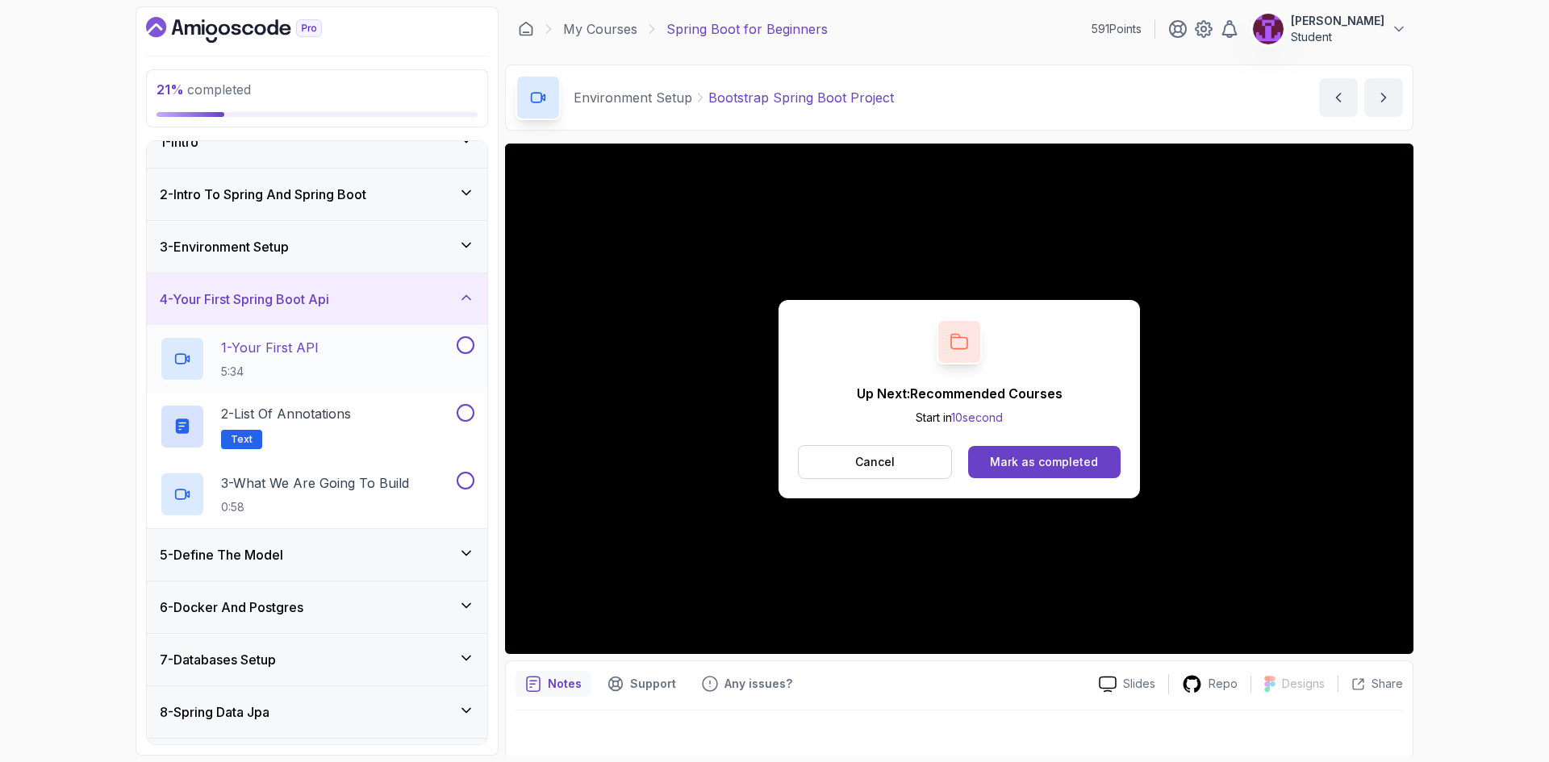
click at [382, 352] on div "1 - Your First API 5:34" at bounding box center [307, 358] width 294 height 45
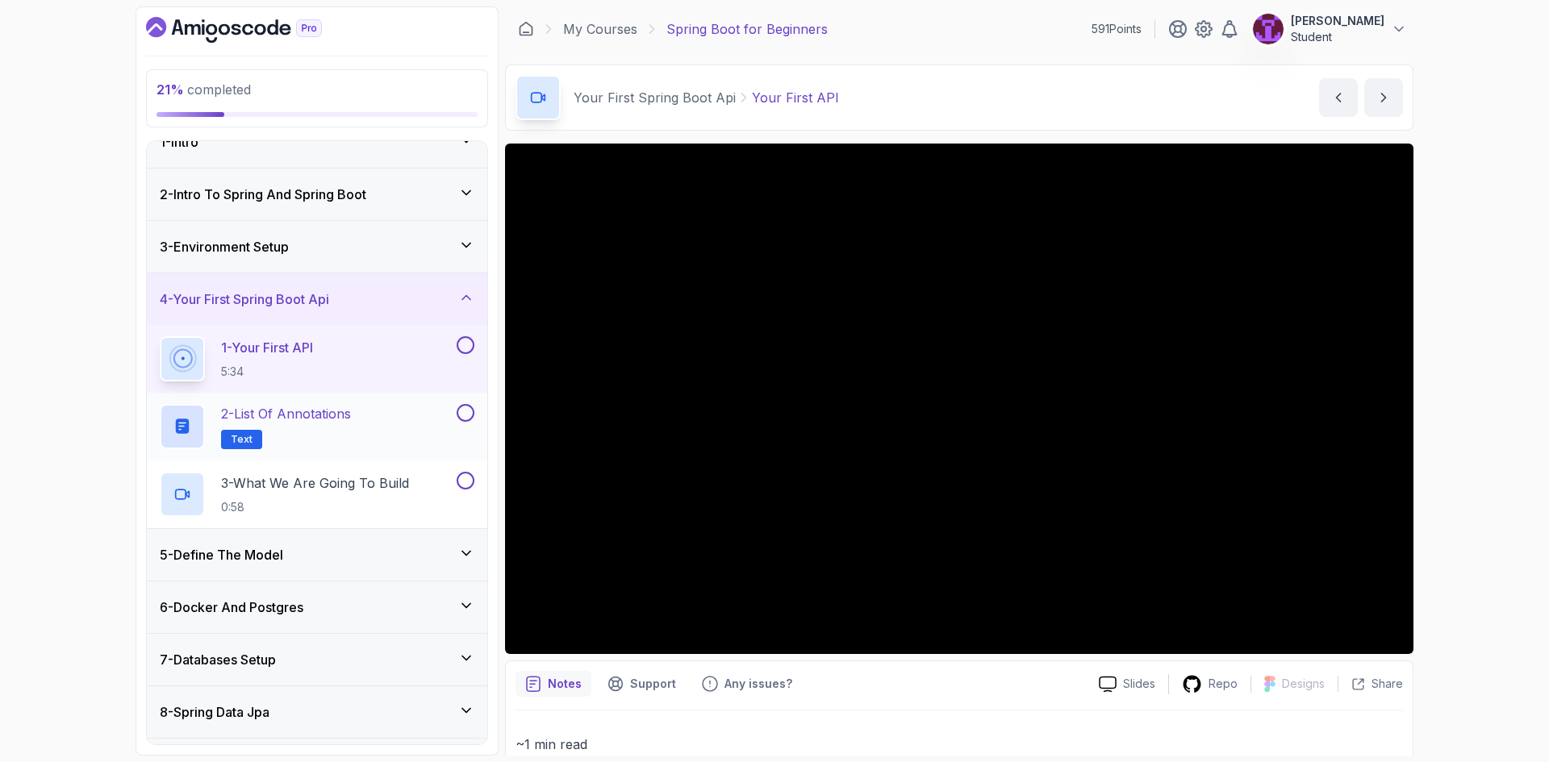
click at [361, 445] on div "2 - List of Annotations Text" at bounding box center [307, 426] width 294 height 45
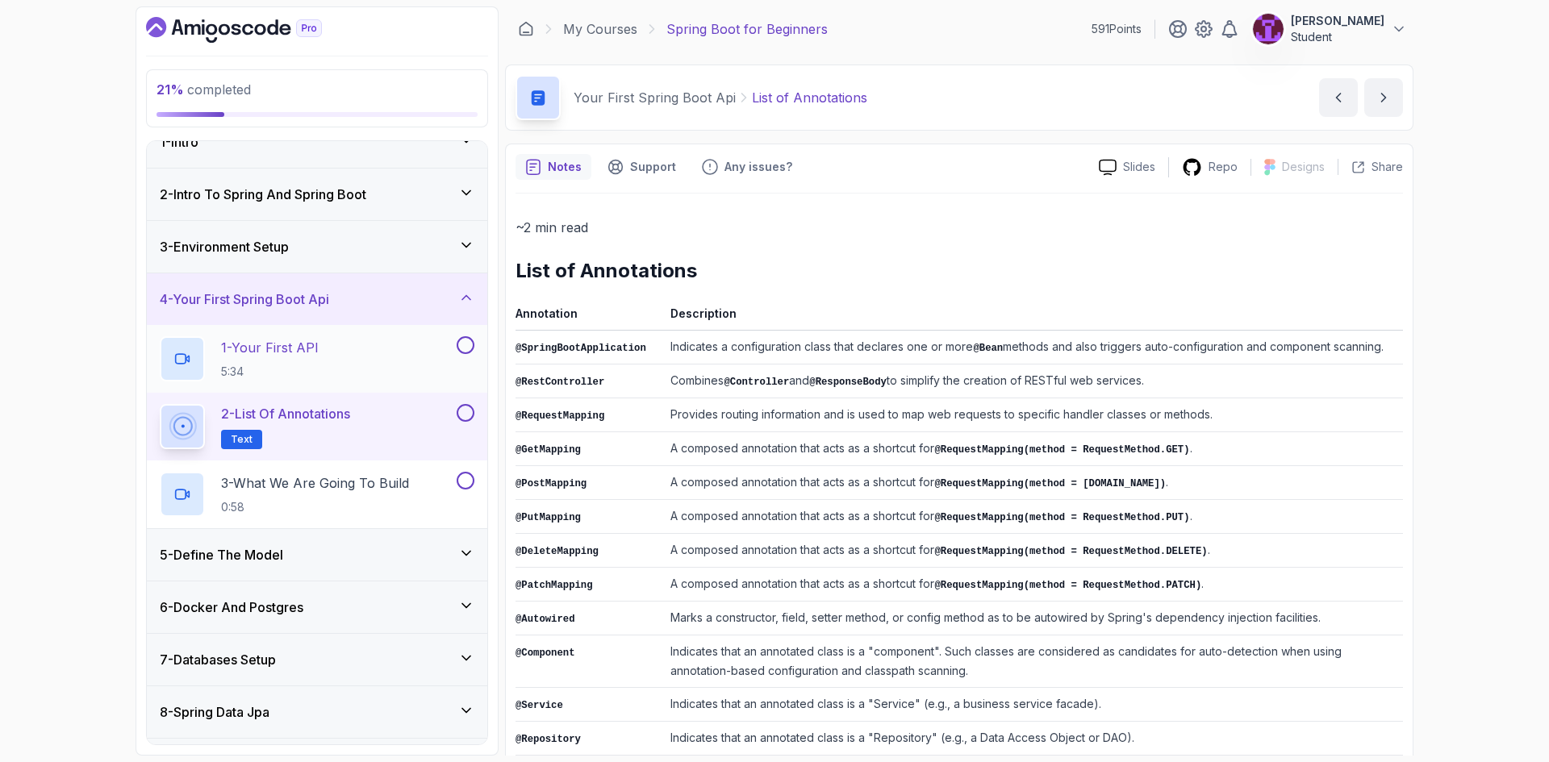
click at [345, 379] on div "1 - Your First API 5:34" at bounding box center [307, 358] width 294 height 45
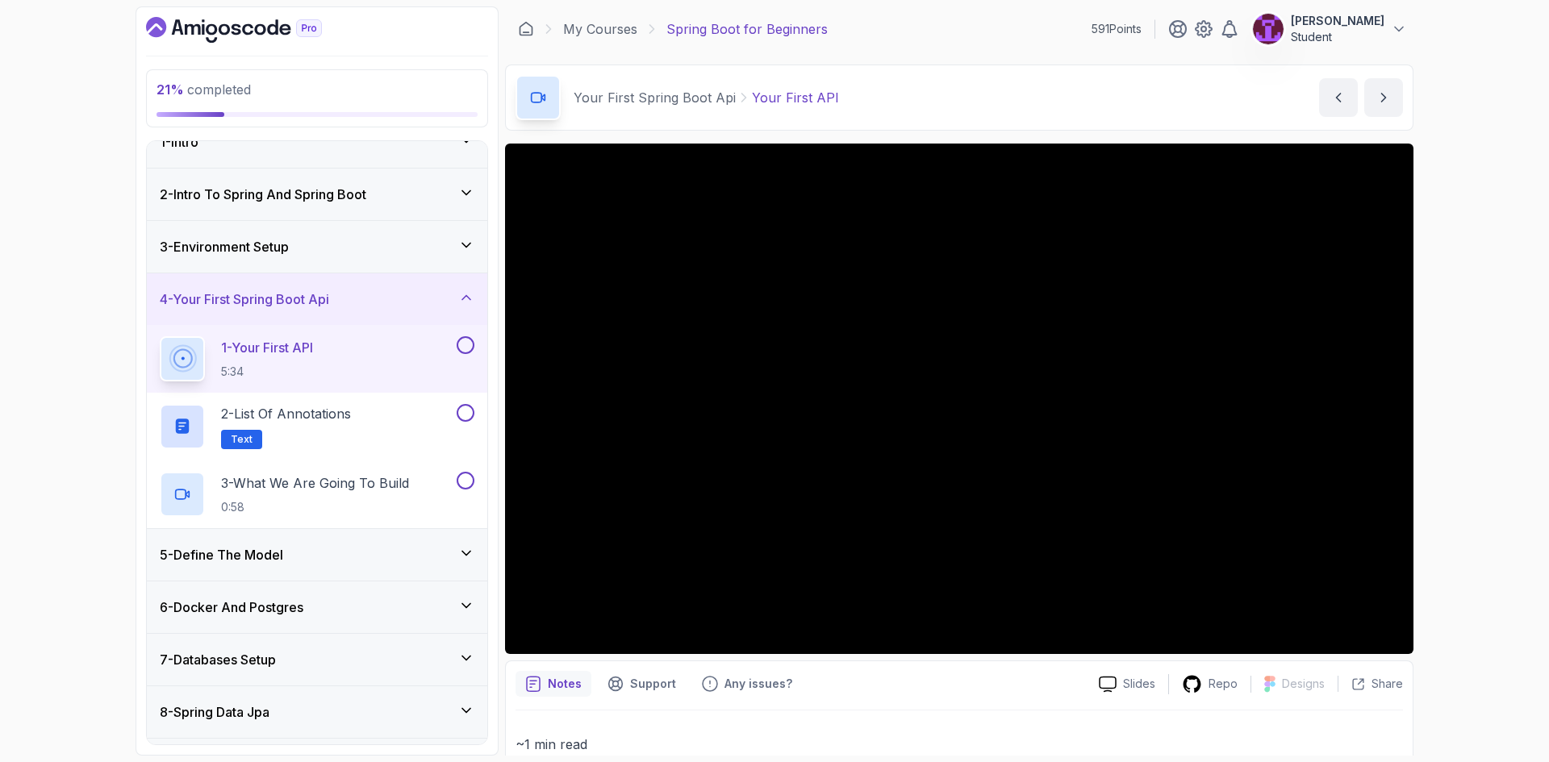
click at [468, 348] on button at bounding box center [466, 345] width 18 height 18
click at [467, 408] on button at bounding box center [466, 413] width 18 height 18
click at [391, 493] on h2 "3 - What We Are Going To Build 0:58" at bounding box center [315, 494] width 188 height 42
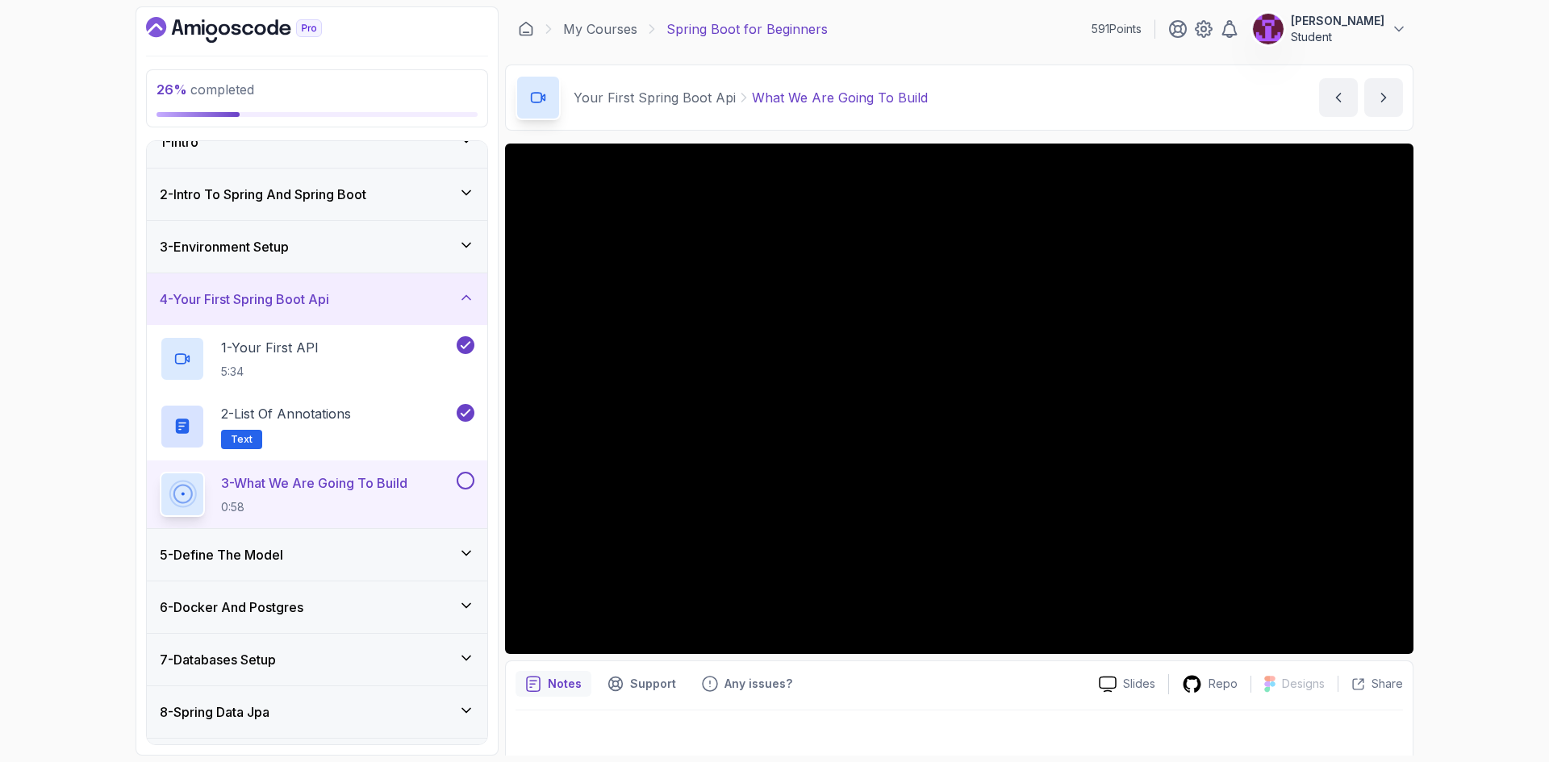
click at [465, 481] on button at bounding box center [466, 481] width 18 height 18
click at [416, 557] on div "5 - Define The Model" at bounding box center [317, 554] width 315 height 19
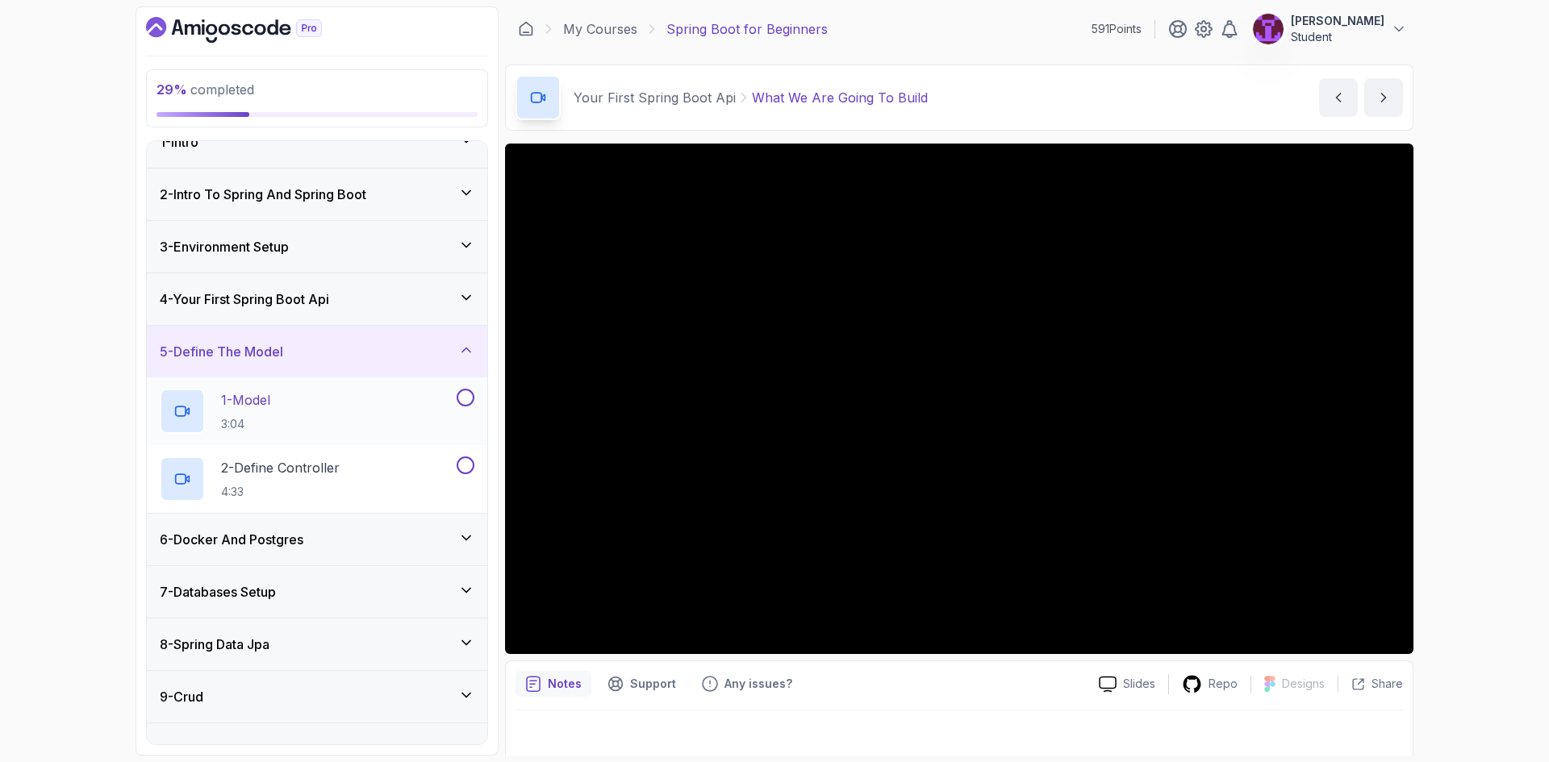
click at [466, 402] on button at bounding box center [466, 398] width 18 height 18
click at [464, 466] on button at bounding box center [466, 466] width 18 height 18
click at [388, 394] on div "1 - Model 3:04" at bounding box center [307, 411] width 294 height 45
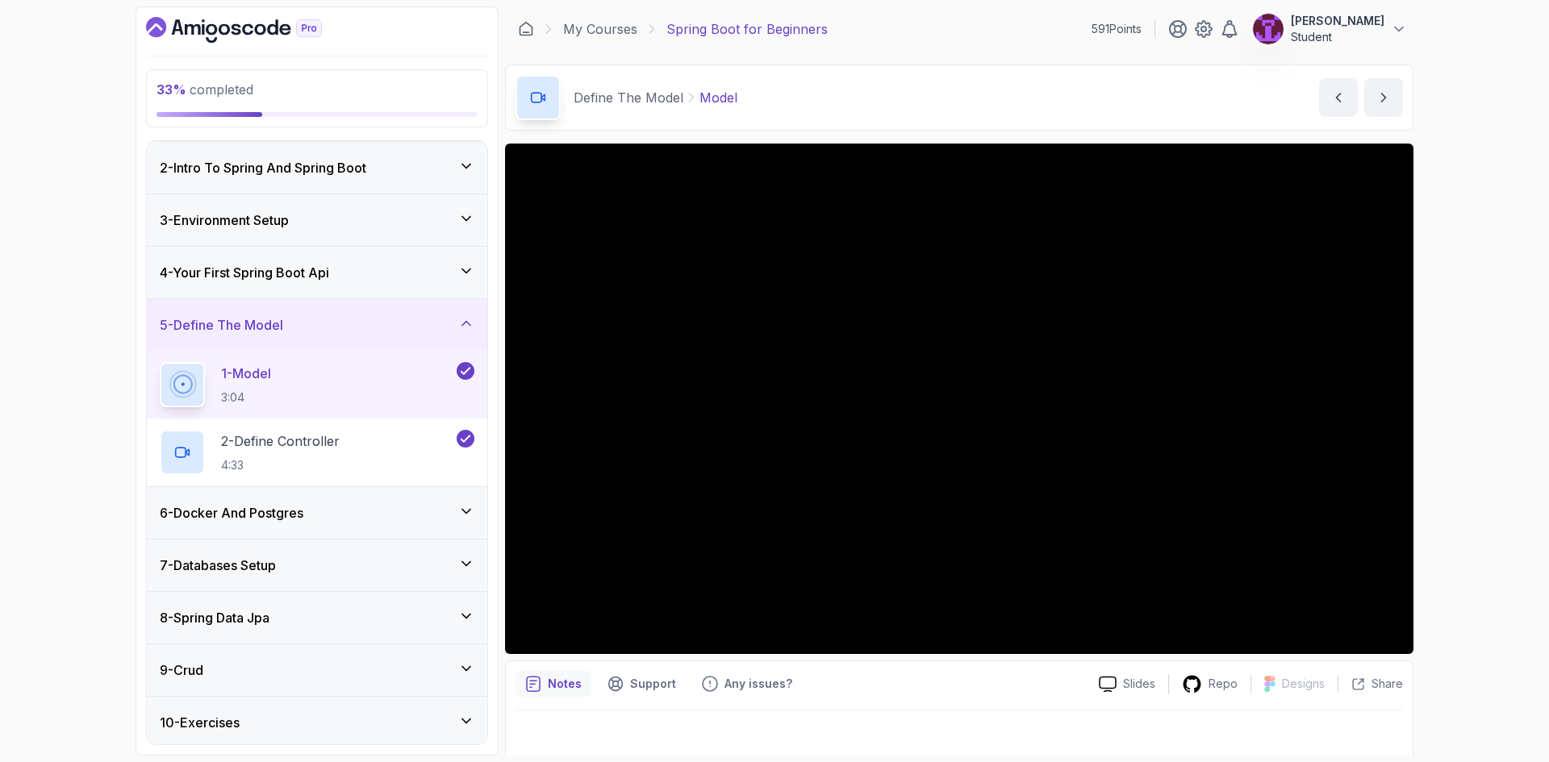
scroll to position [161, 0]
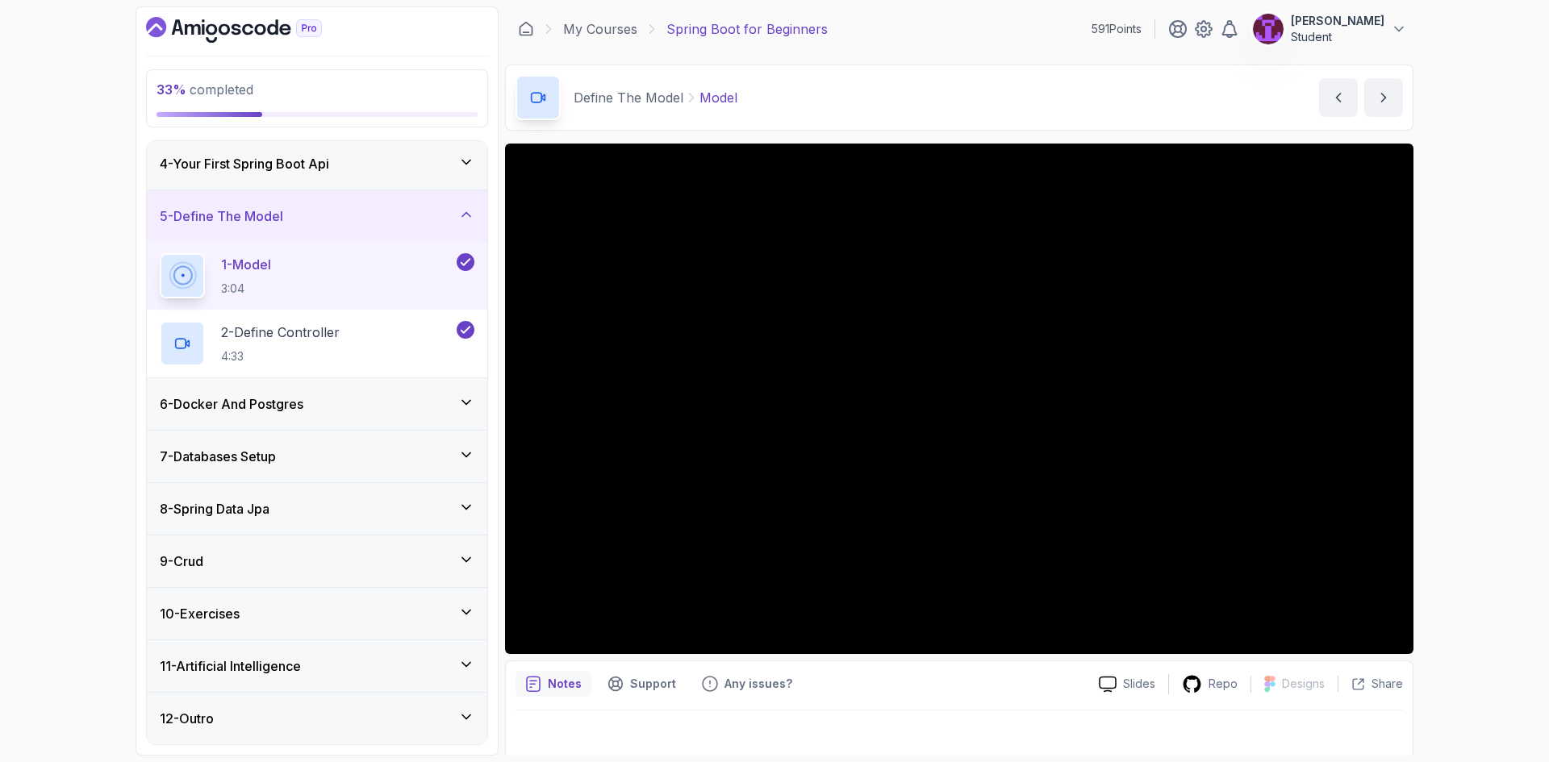
click at [386, 402] on div "6 - Docker And Postgres" at bounding box center [317, 403] width 315 height 19
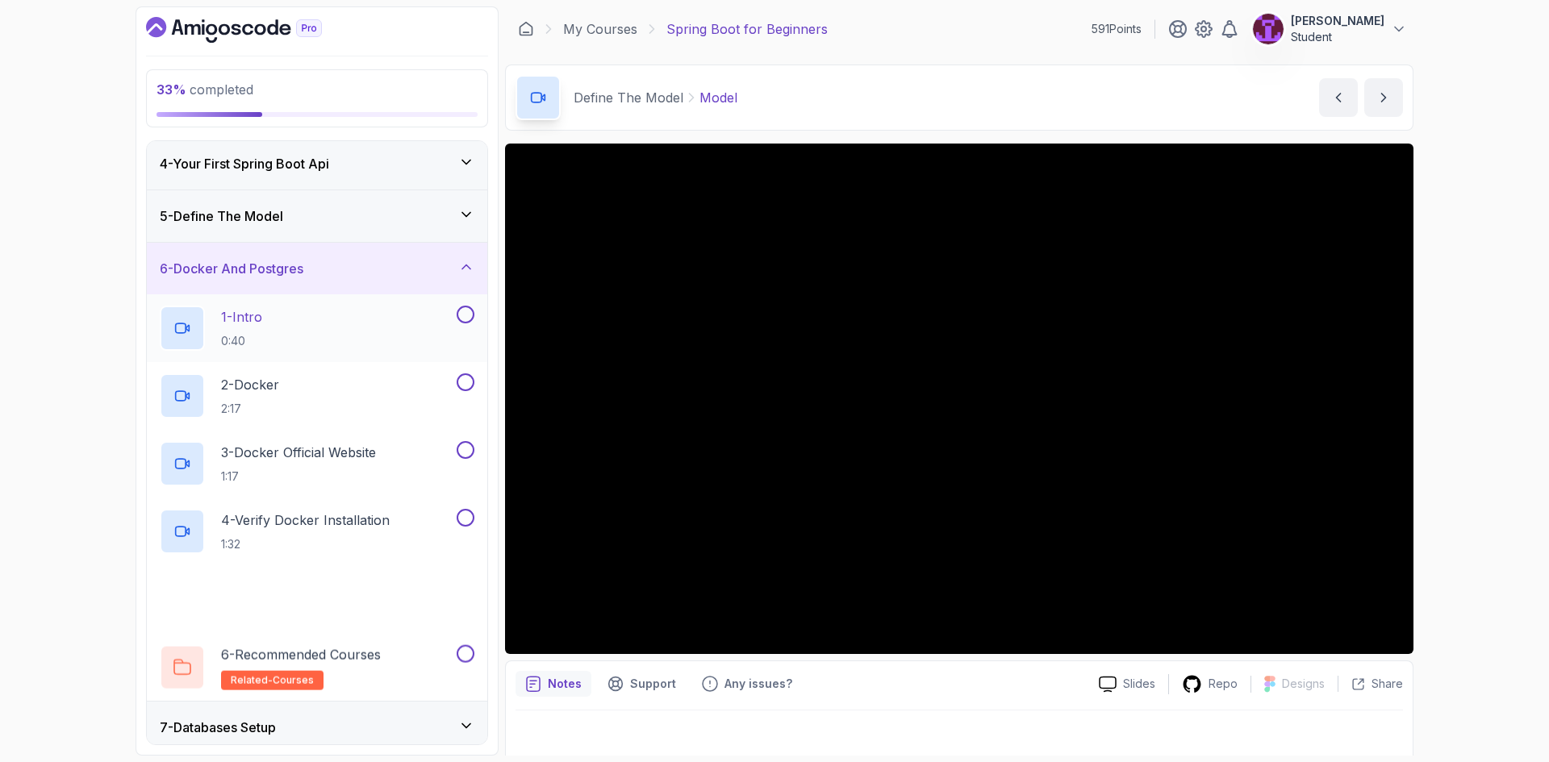
click at [388, 357] on div "1 - Intro 0:40" at bounding box center [317, 328] width 340 height 68
click at [445, 393] on div "2 - Docker 2:17" at bounding box center [307, 395] width 294 height 45
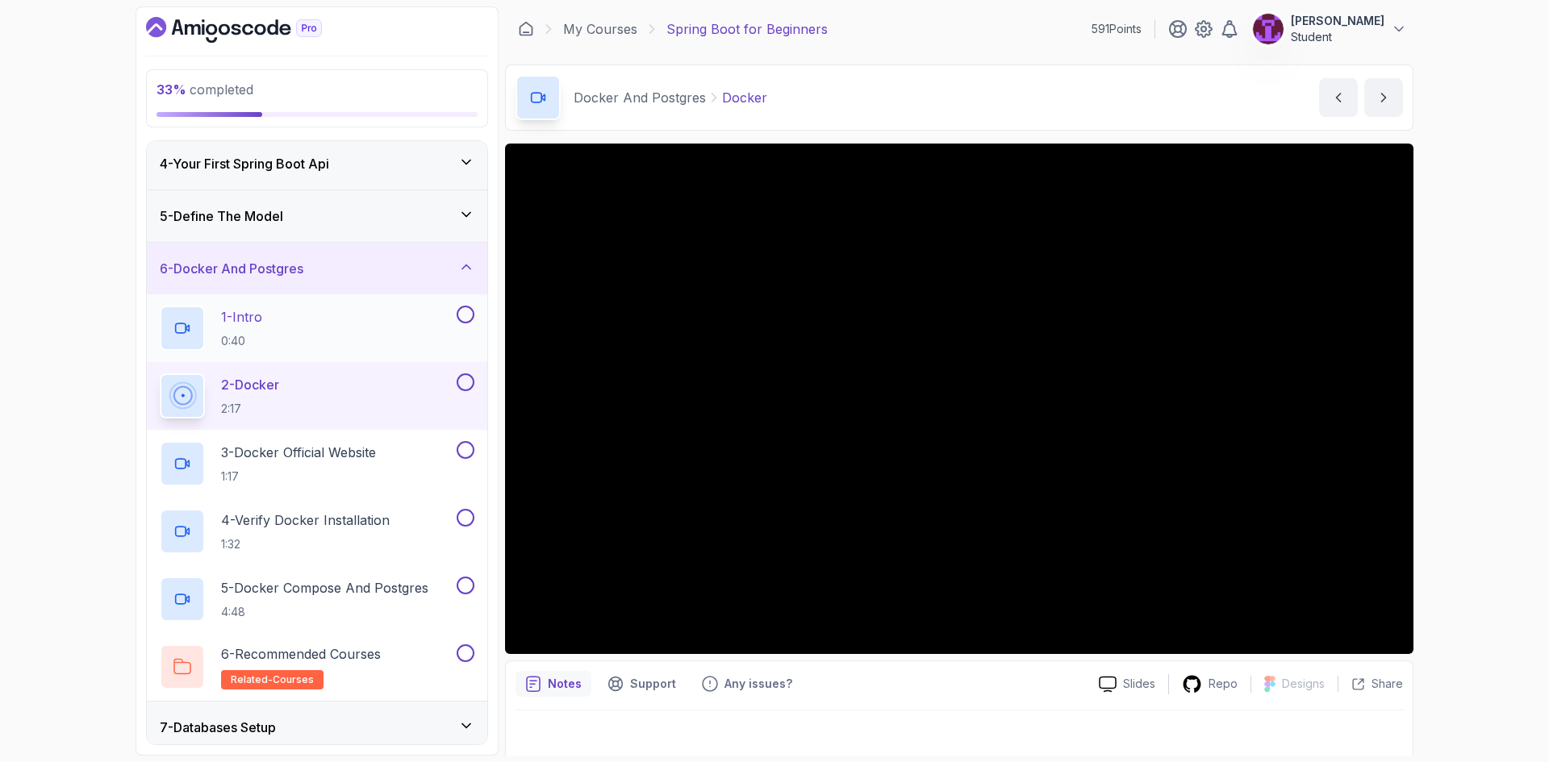
click at [464, 317] on button at bounding box center [466, 315] width 18 height 18
click at [467, 374] on button at bounding box center [466, 382] width 18 height 18
click at [468, 448] on button at bounding box center [466, 450] width 18 height 18
click at [460, 520] on button at bounding box center [466, 518] width 18 height 18
drag, startPoint x: 400, startPoint y: 589, endPoint x: 482, endPoint y: 624, distance: 89.3
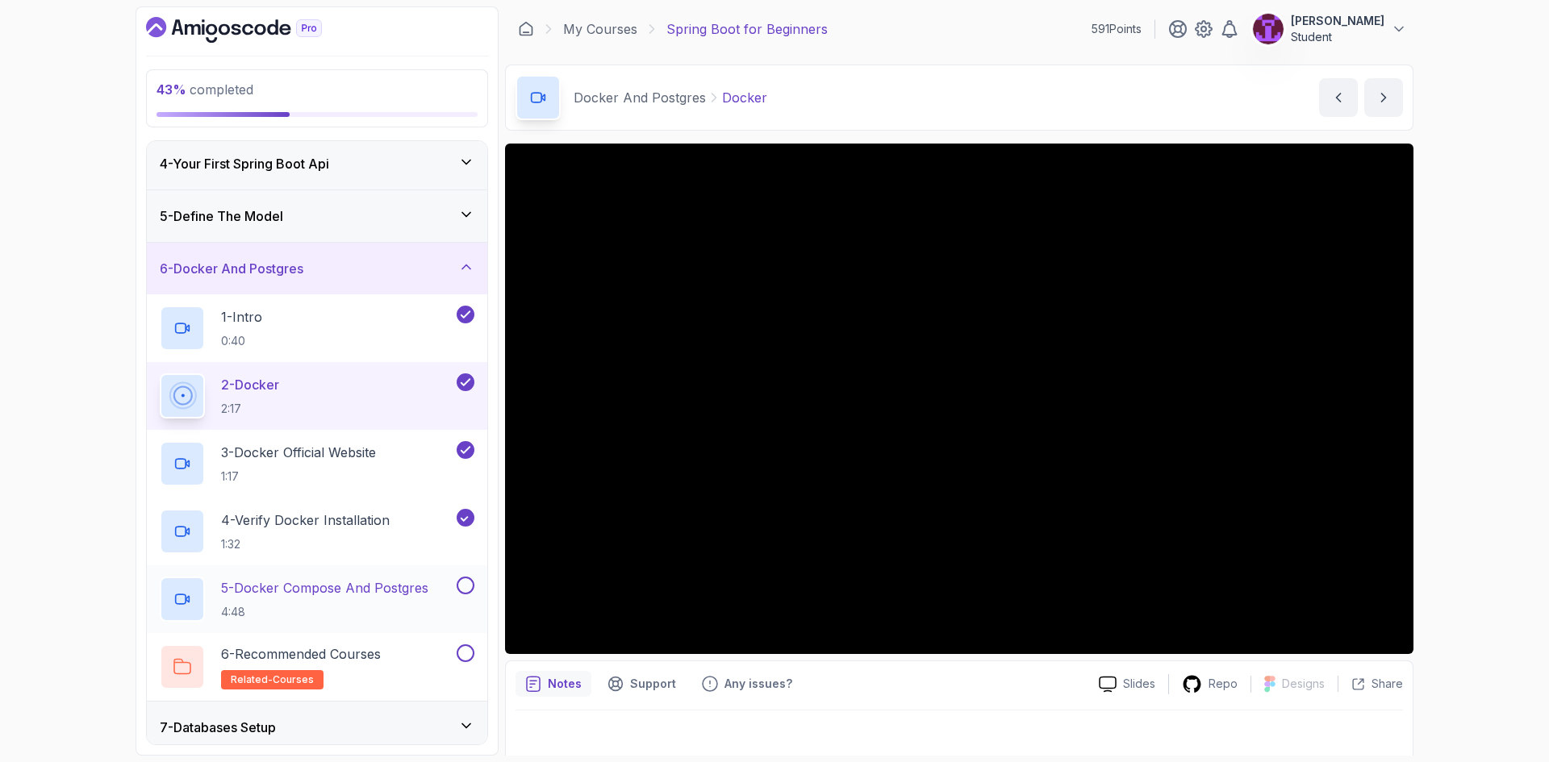
click at [402, 589] on p "5 - Docker Compose And Postgres" at bounding box center [324, 587] width 207 height 19
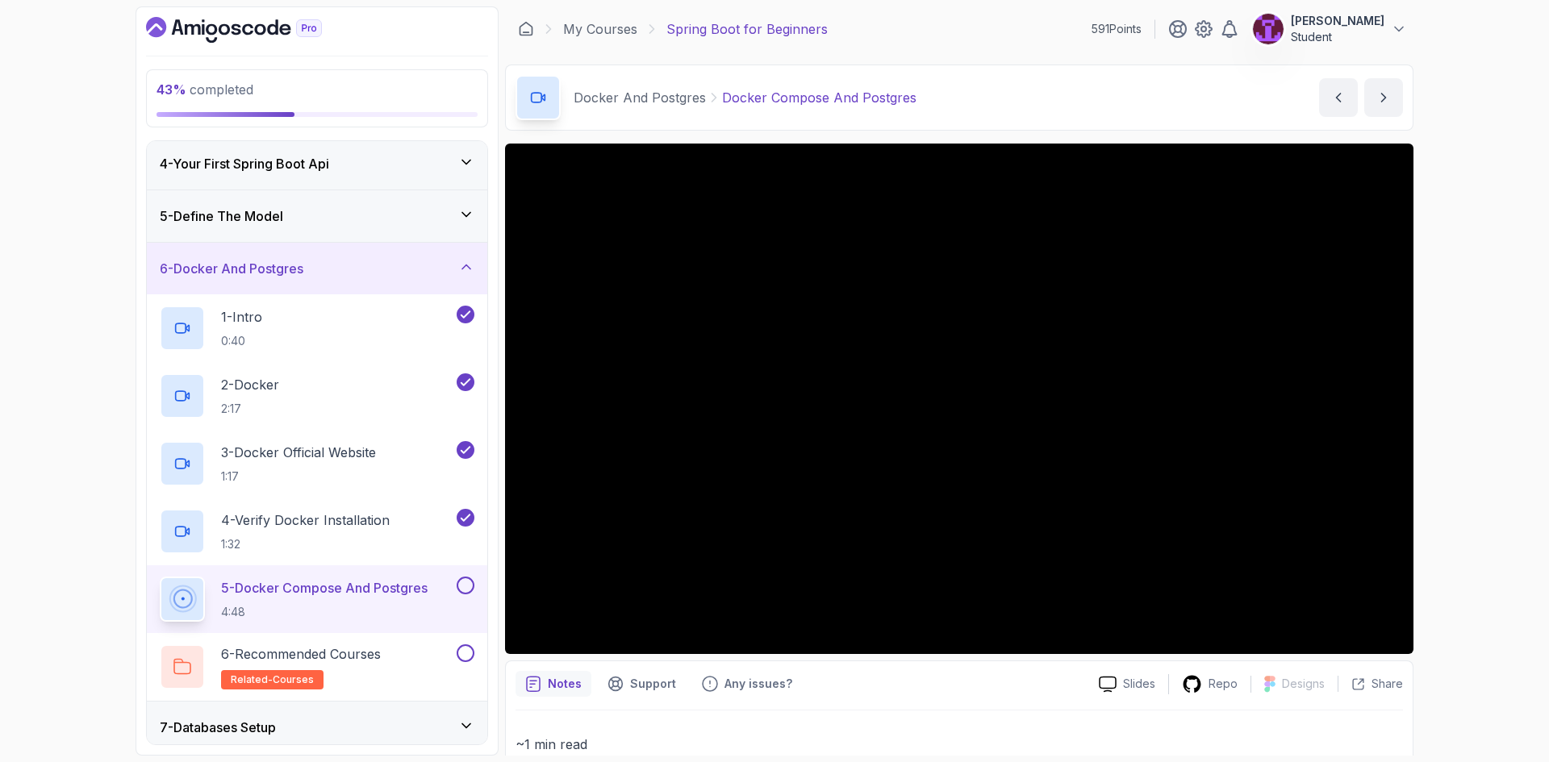
drag, startPoint x: 482, startPoint y: 588, endPoint x: 479, endPoint y: 598, distance: 10.8
click at [480, 589] on div "5 - Docker Compose And Postgres 4:48" at bounding box center [317, 599] width 340 height 68
click at [466, 586] on button at bounding box center [466, 586] width 18 height 18
click at [462, 653] on button at bounding box center [466, 653] width 18 height 18
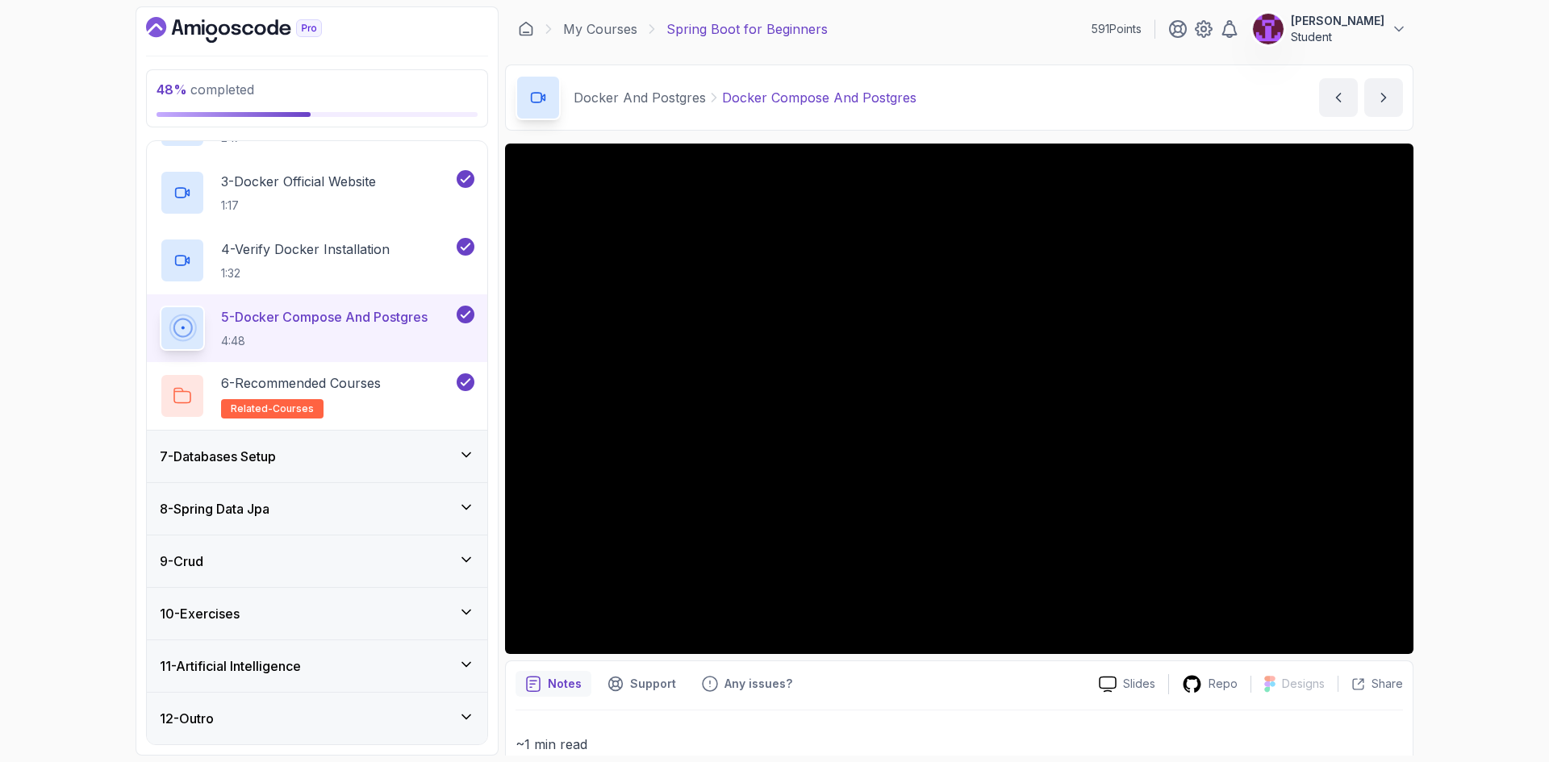
click at [407, 465] on div "7 - Databases Setup" at bounding box center [317, 456] width 315 height 19
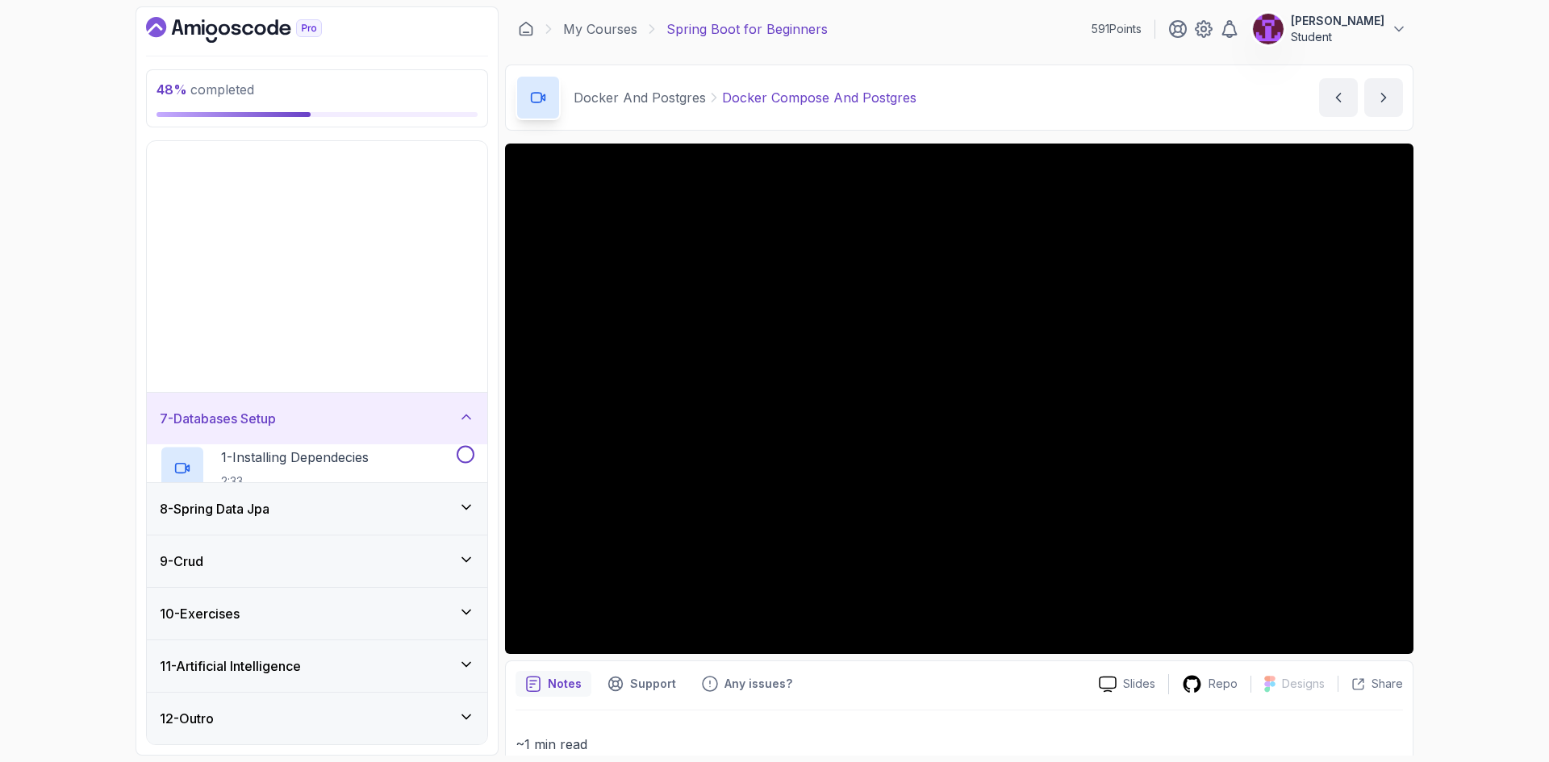
scroll to position [25, 0]
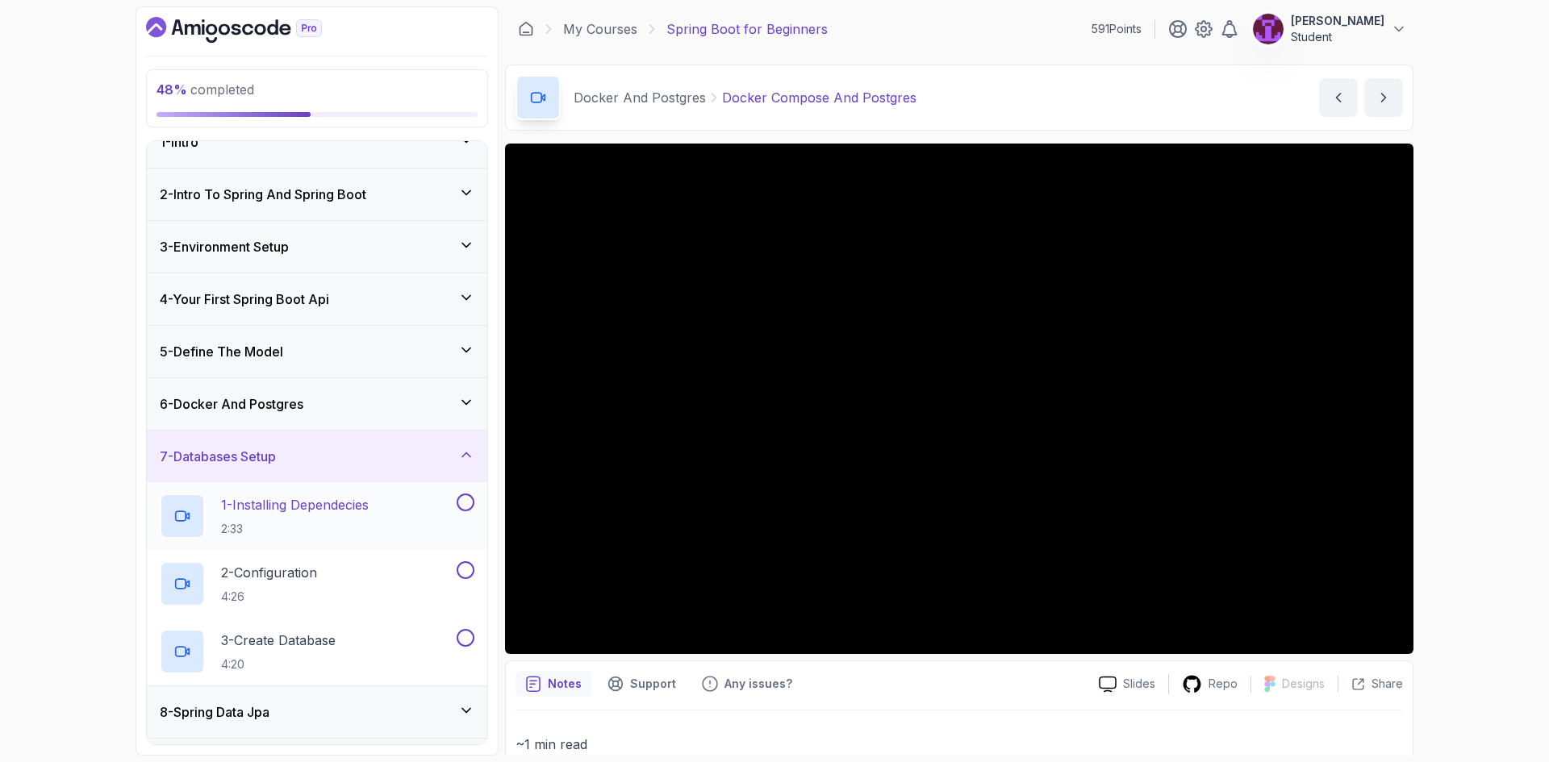
click at [393, 517] on div "1 - Installing Dependecies 2:33" at bounding box center [307, 516] width 294 height 45
click at [388, 578] on div "2 - Configuration 4:26" at bounding box center [307, 583] width 294 height 45
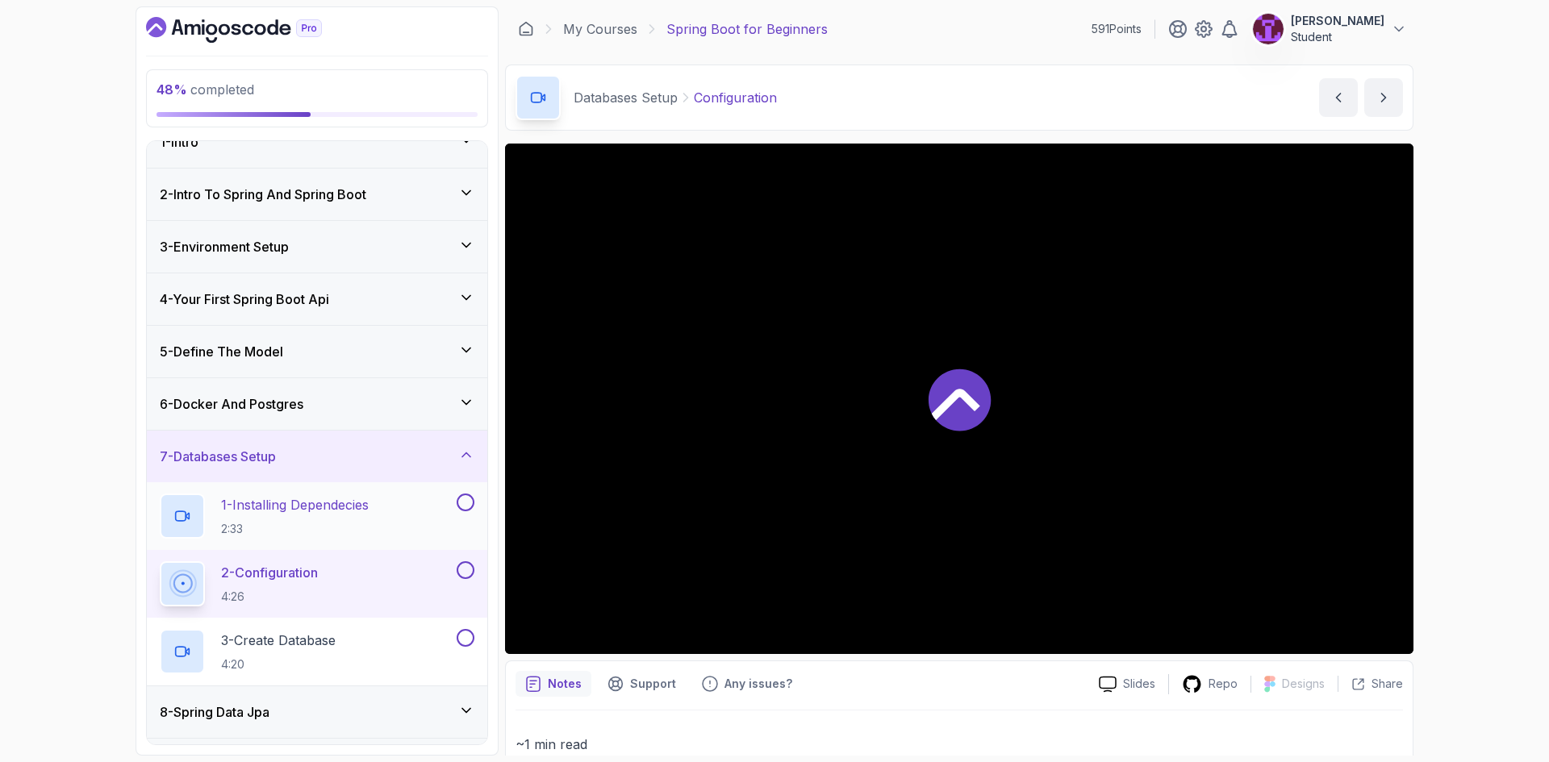
click at [456, 503] on div at bounding box center [463, 503] width 21 height 18
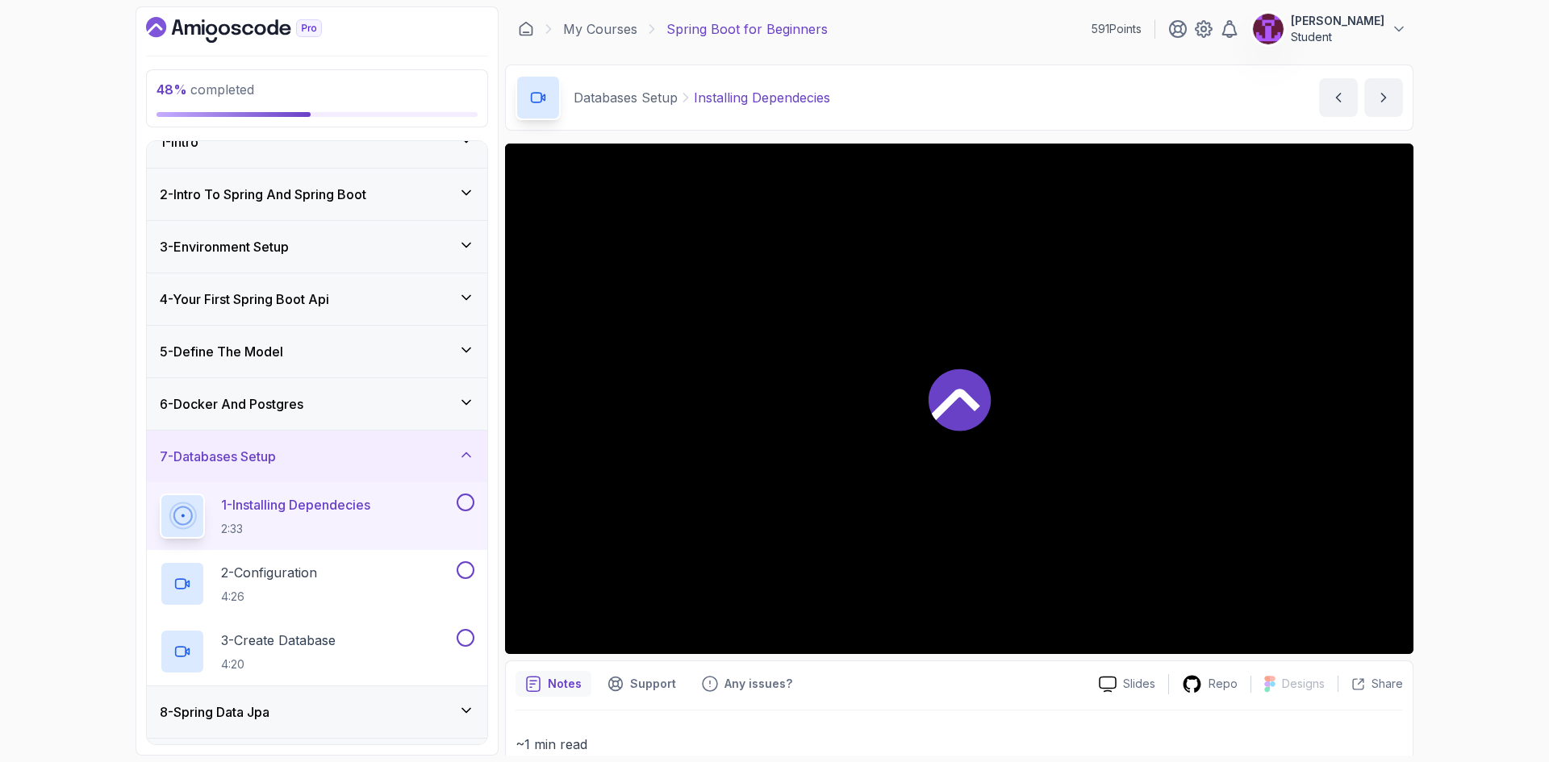
click at [465, 505] on button at bounding box center [466, 503] width 18 height 18
click at [406, 581] on div "2 - Configuration 4:26" at bounding box center [307, 583] width 294 height 45
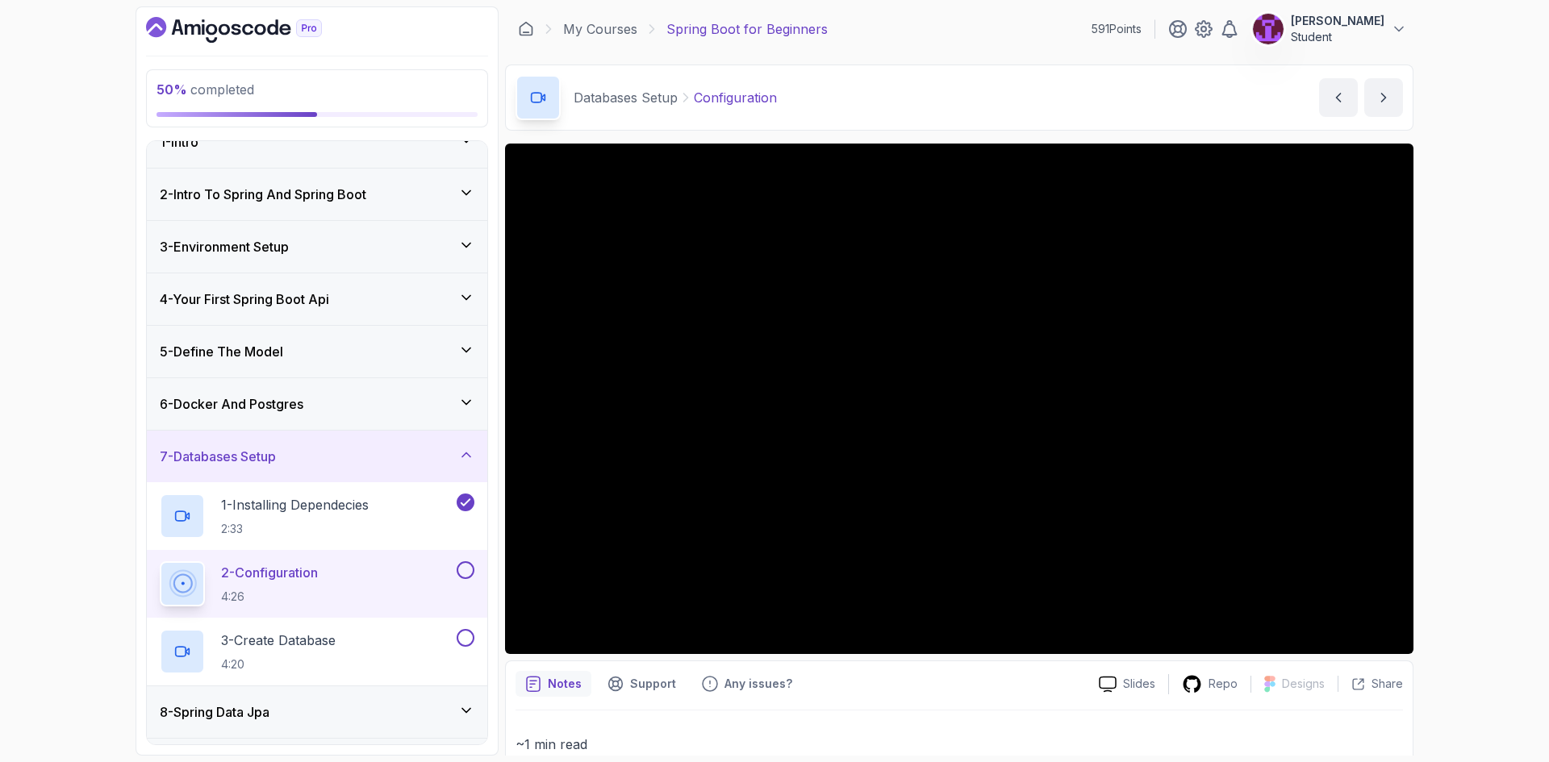
click at [465, 570] on button at bounding box center [466, 570] width 18 height 18
click at [467, 636] on button at bounding box center [466, 638] width 18 height 18
click at [415, 645] on div "3 - Create Database 4:20" at bounding box center [307, 651] width 294 height 45
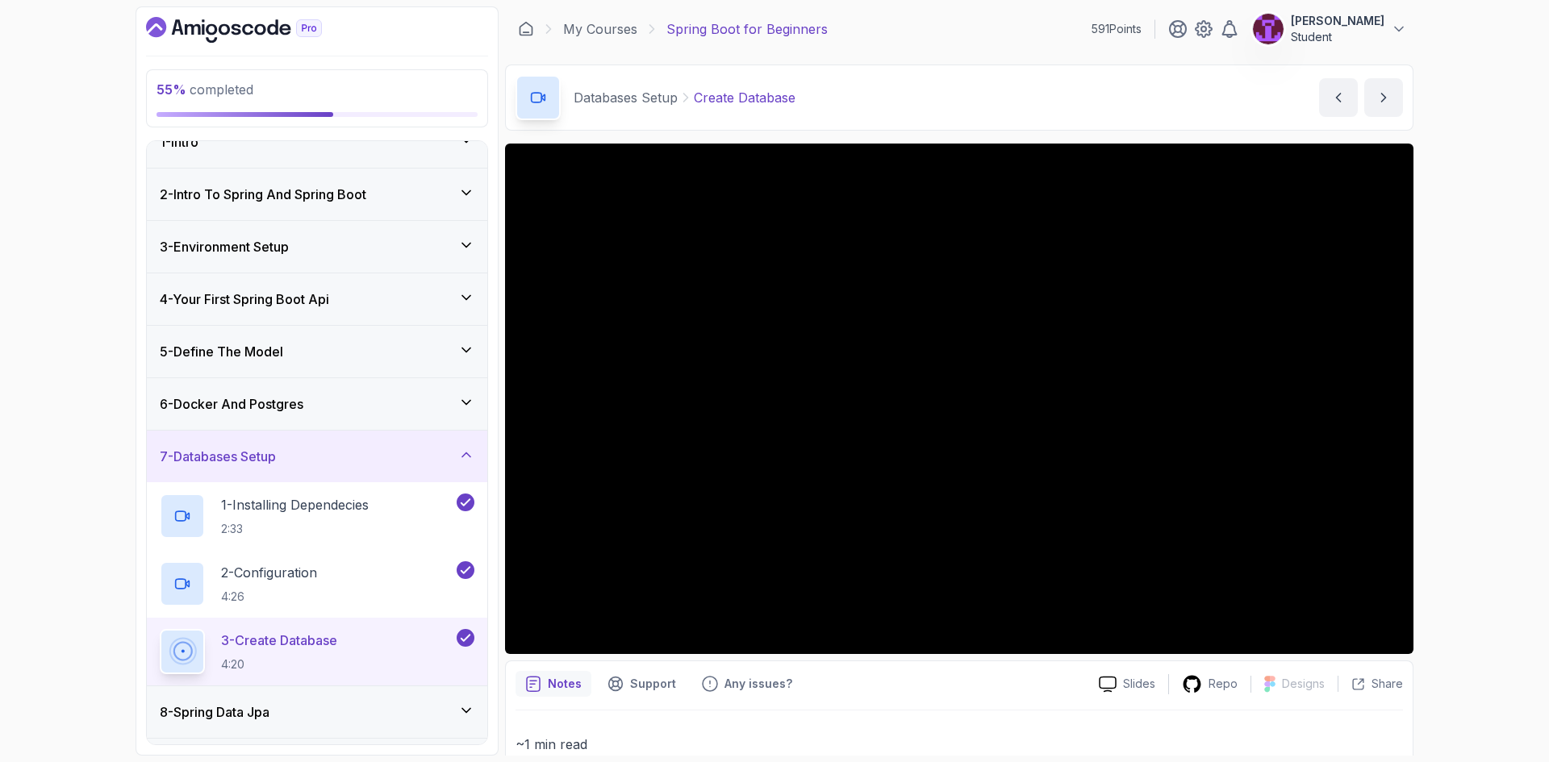
click at [451, 447] on div "7 - Databases Setup" at bounding box center [317, 456] width 315 height 19
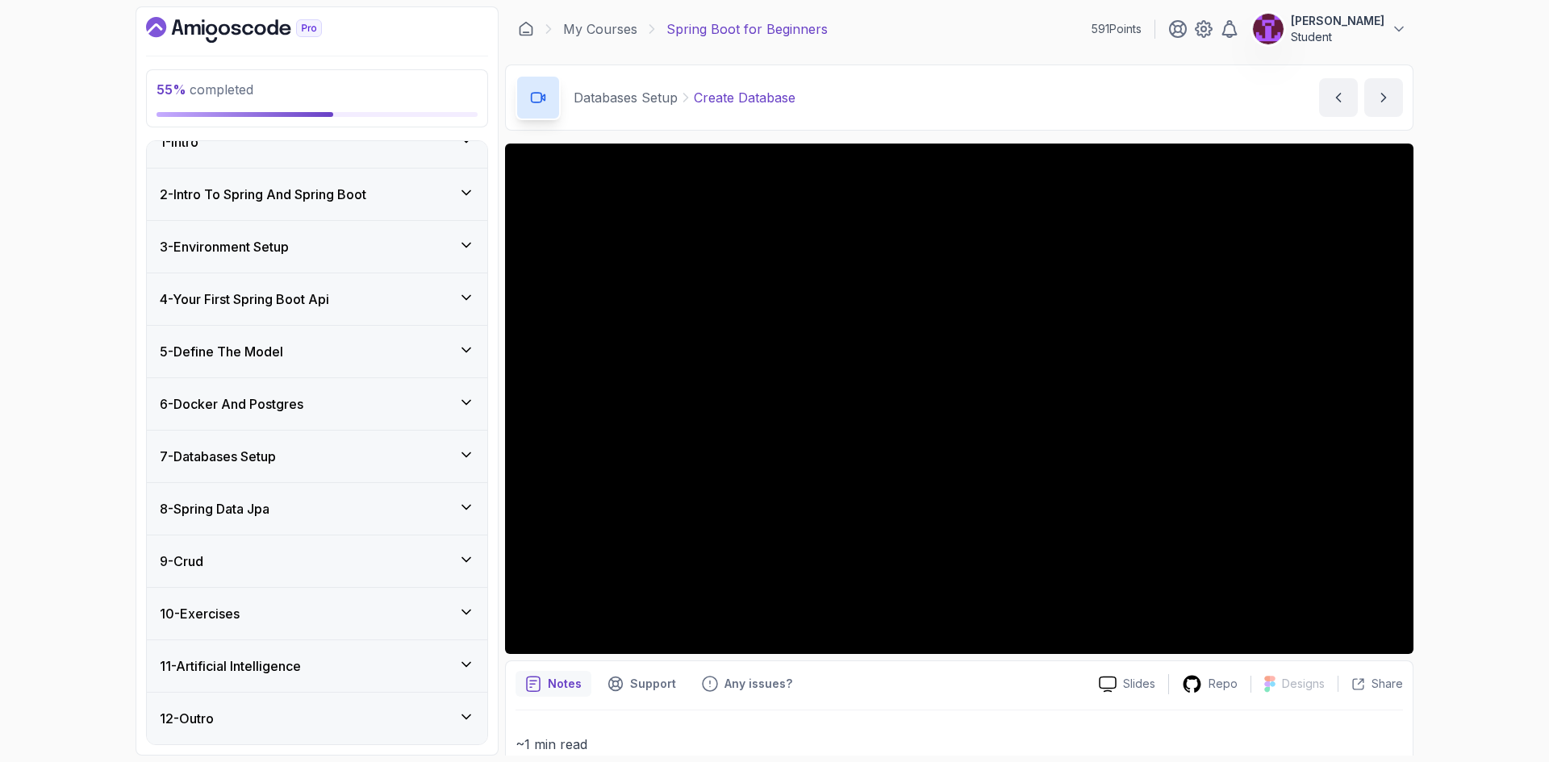
click at [432, 503] on div "8 - Spring Data Jpa" at bounding box center [317, 508] width 315 height 19
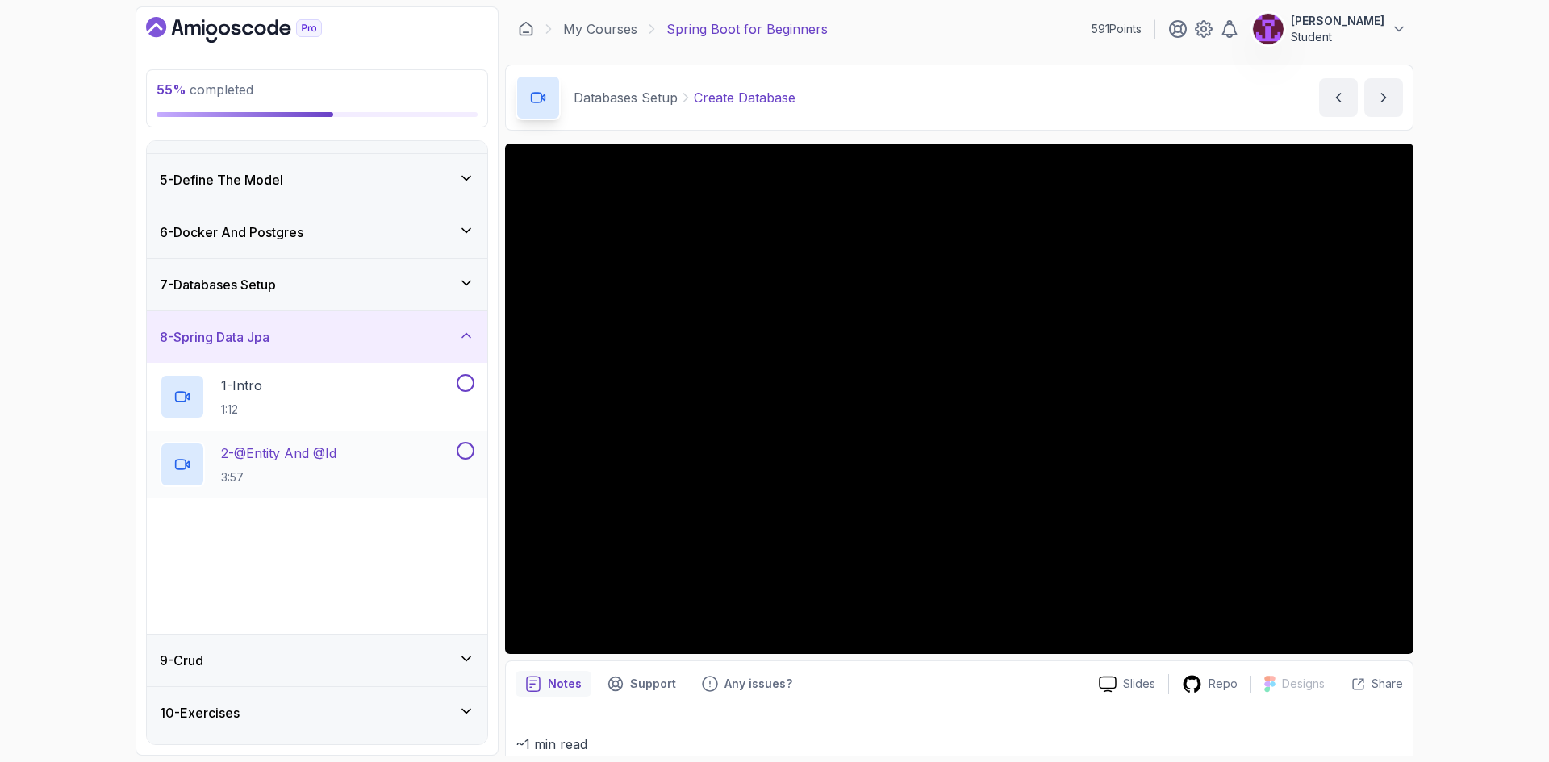
scroll to position [267, 0]
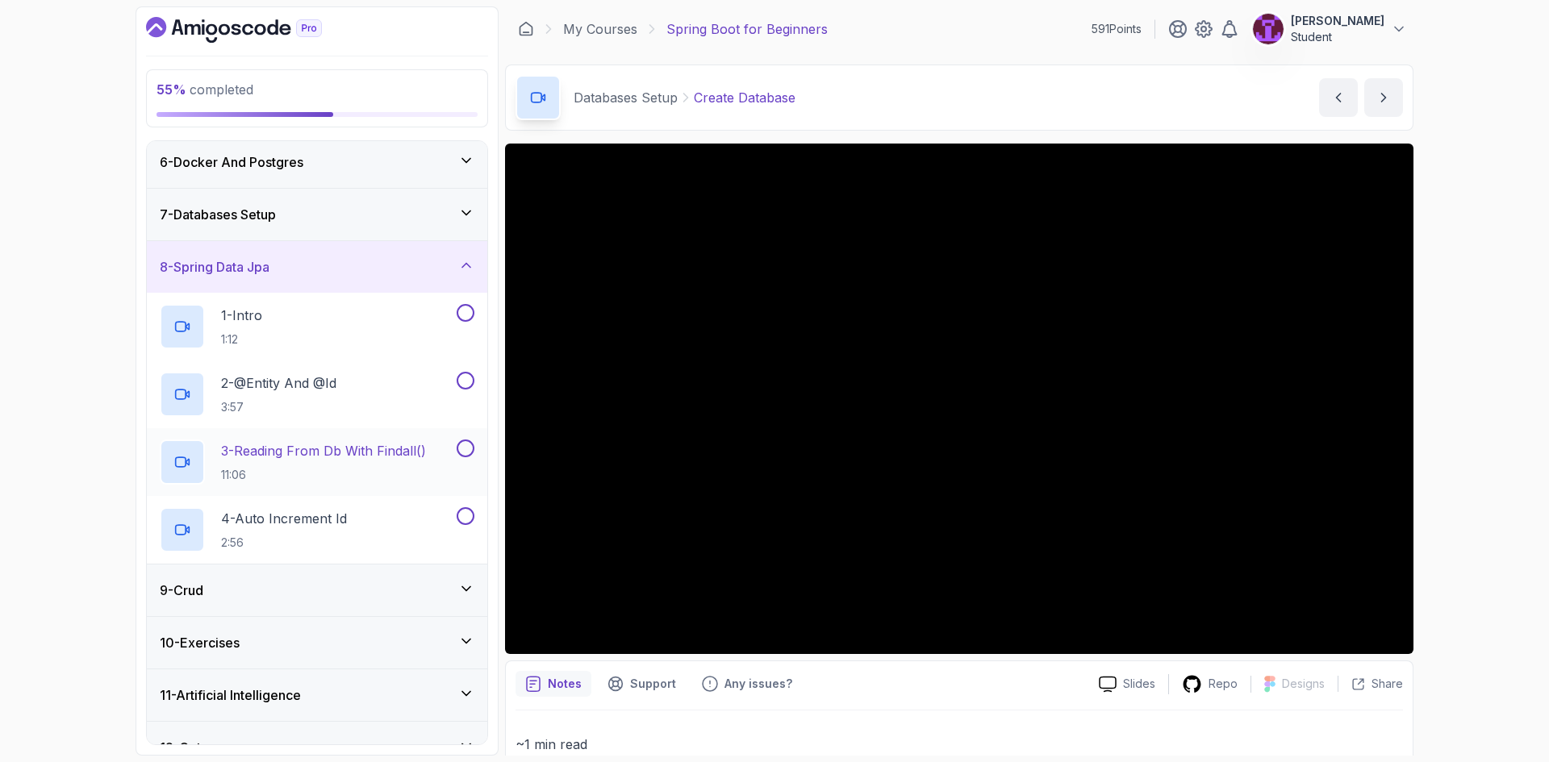
click at [399, 461] on h2 "3 - Reading From Db With Findall() 11:06" at bounding box center [323, 462] width 205 height 42
click at [465, 316] on button at bounding box center [466, 313] width 18 height 18
click at [458, 373] on div at bounding box center [463, 381] width 21 height 18
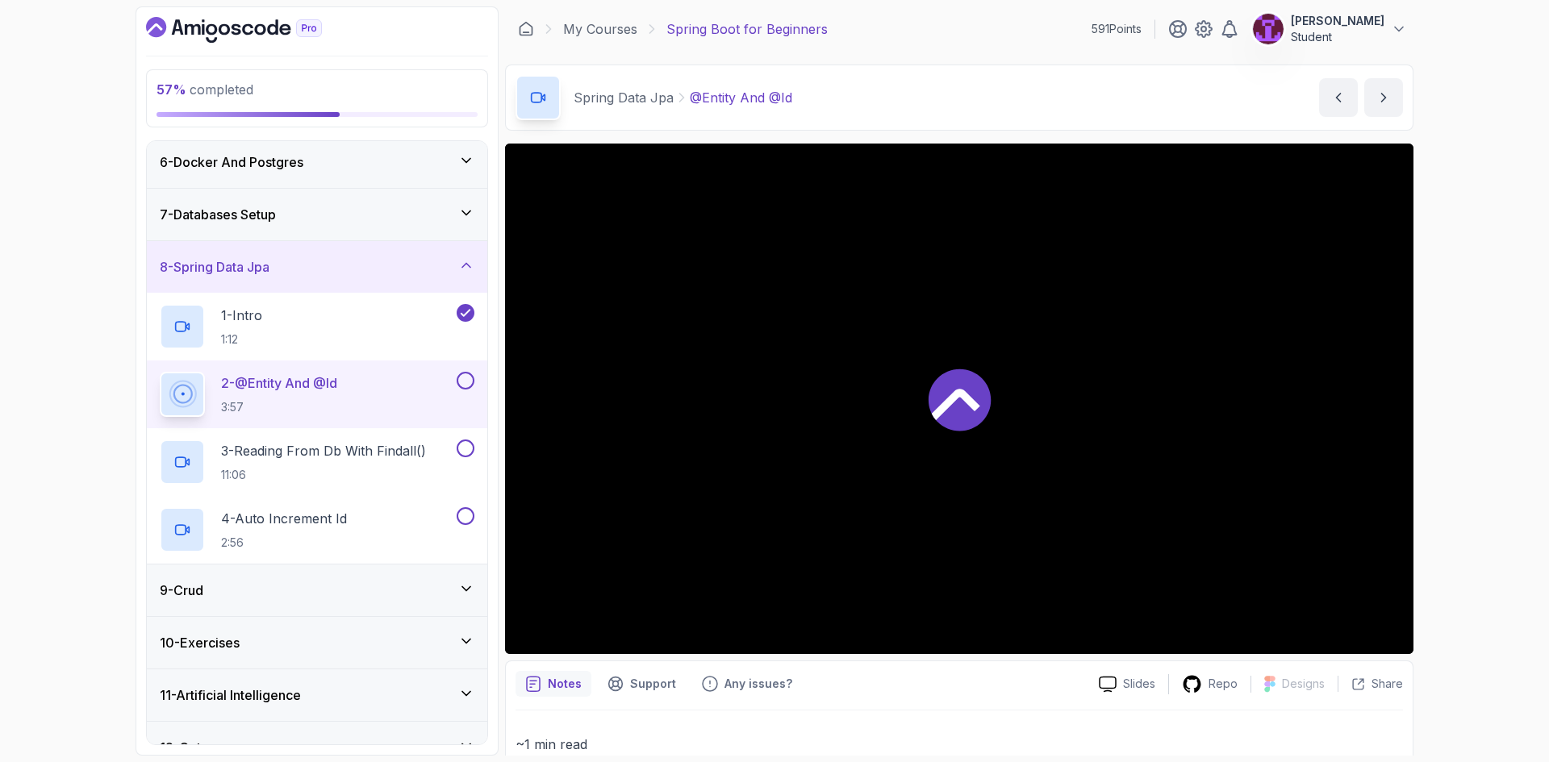
click at [461, 386] on button at bounding box center [466, 381] width 18 height 18
click at [460, 453] on button at bounding box center [466, 449] width 18 height 18
click at [395, 529] on div "4 - Auto Increment Id 2:56" at bounding box center [307, 529] width 294 height 45
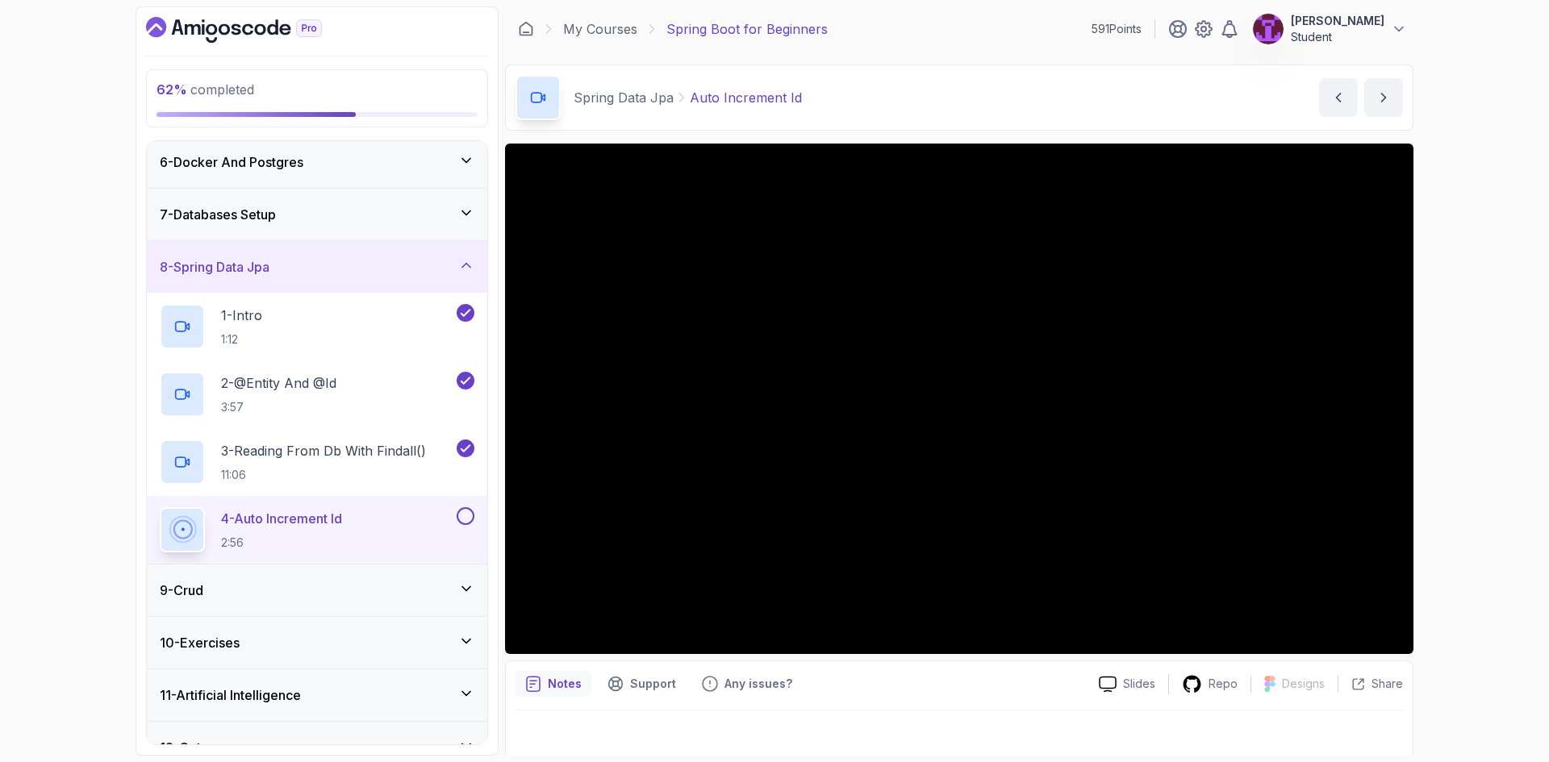
scroll to position [296, 0]
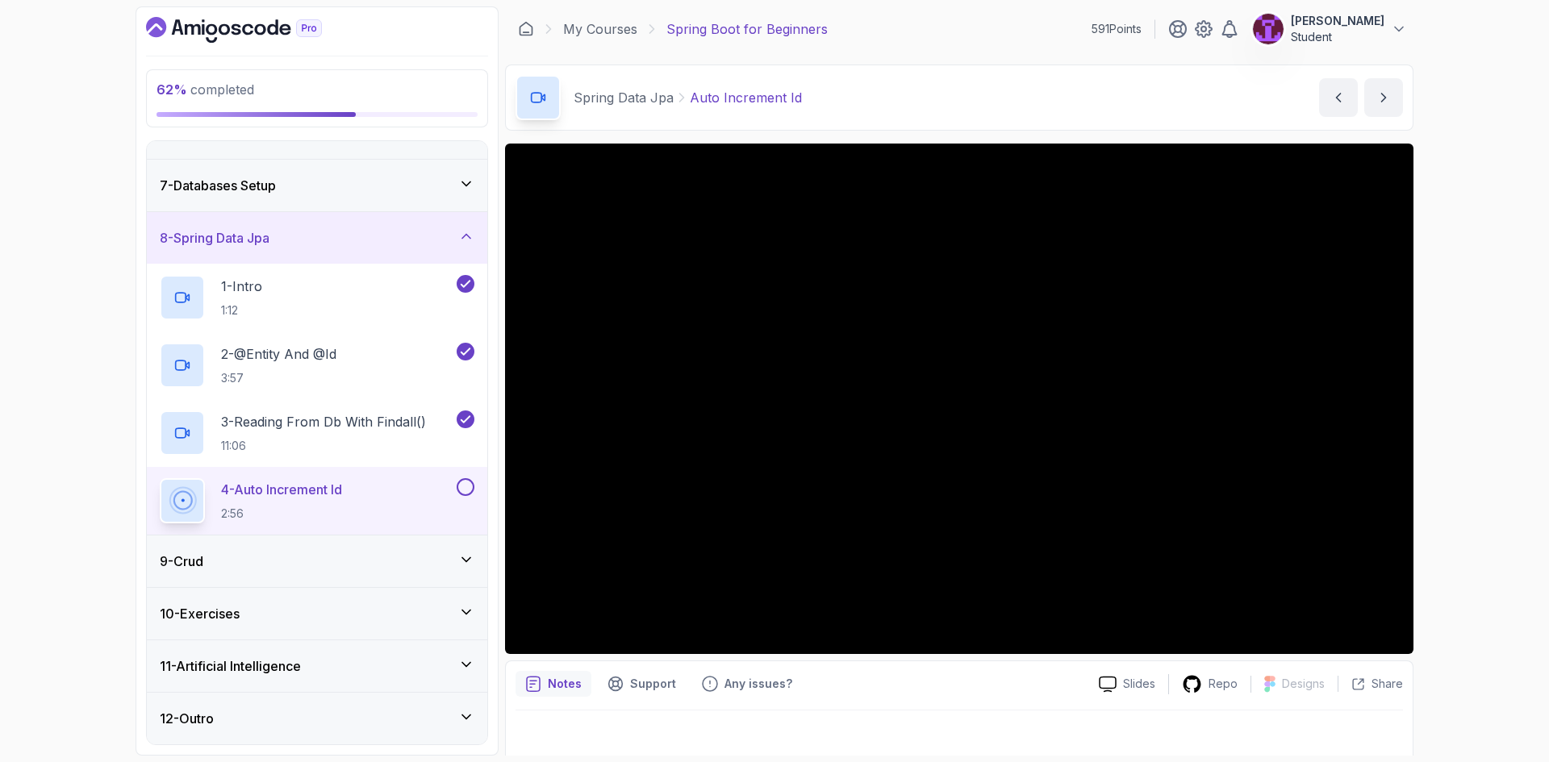
click at [401, 659] on div "11 - Artificial Intelligence" at bounding box center [317, 666] width 315 height 19
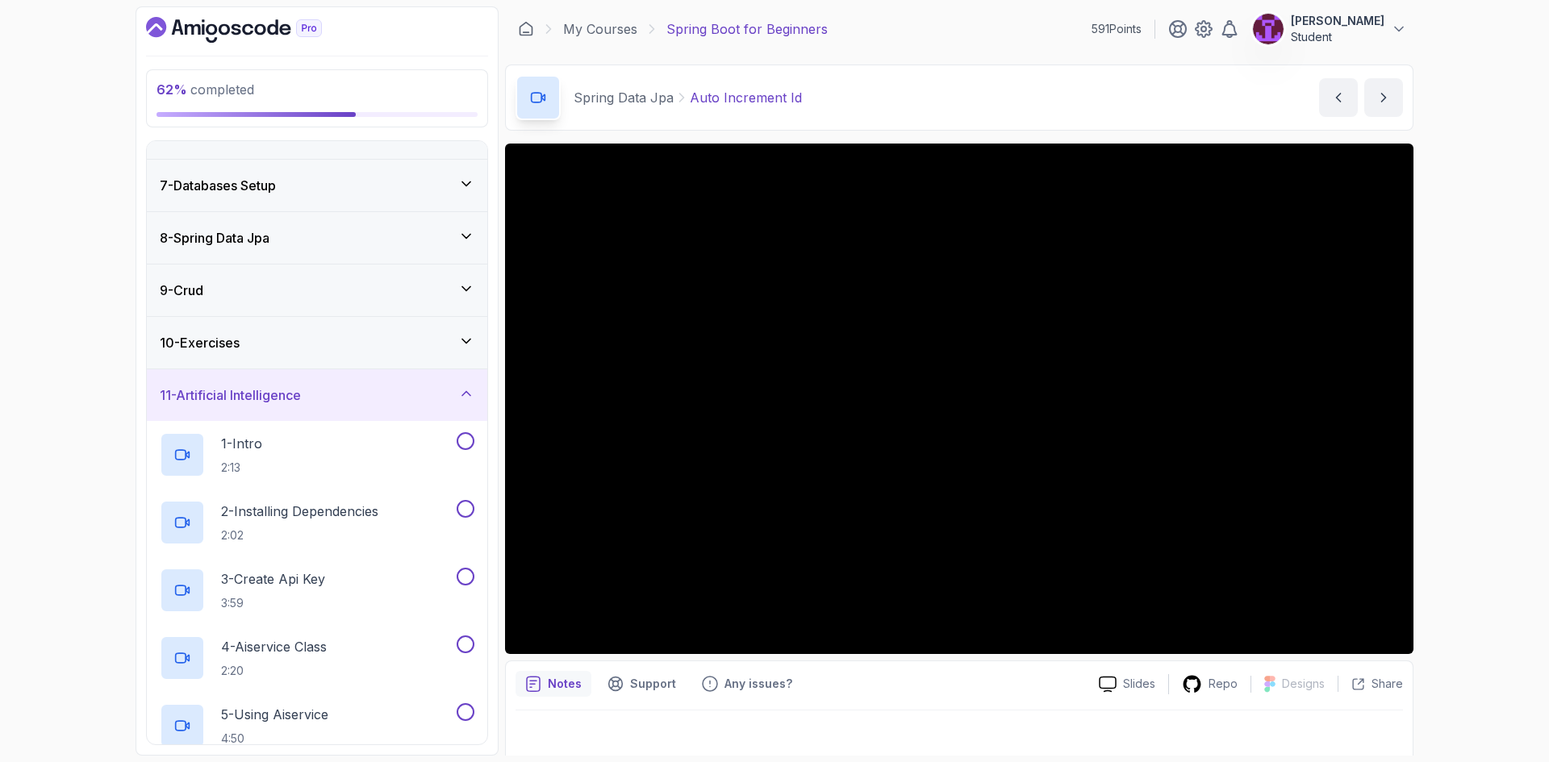
click at [254, 336] on div "10 - Exercises" at bounding box center [317, 342] width 315 height 19
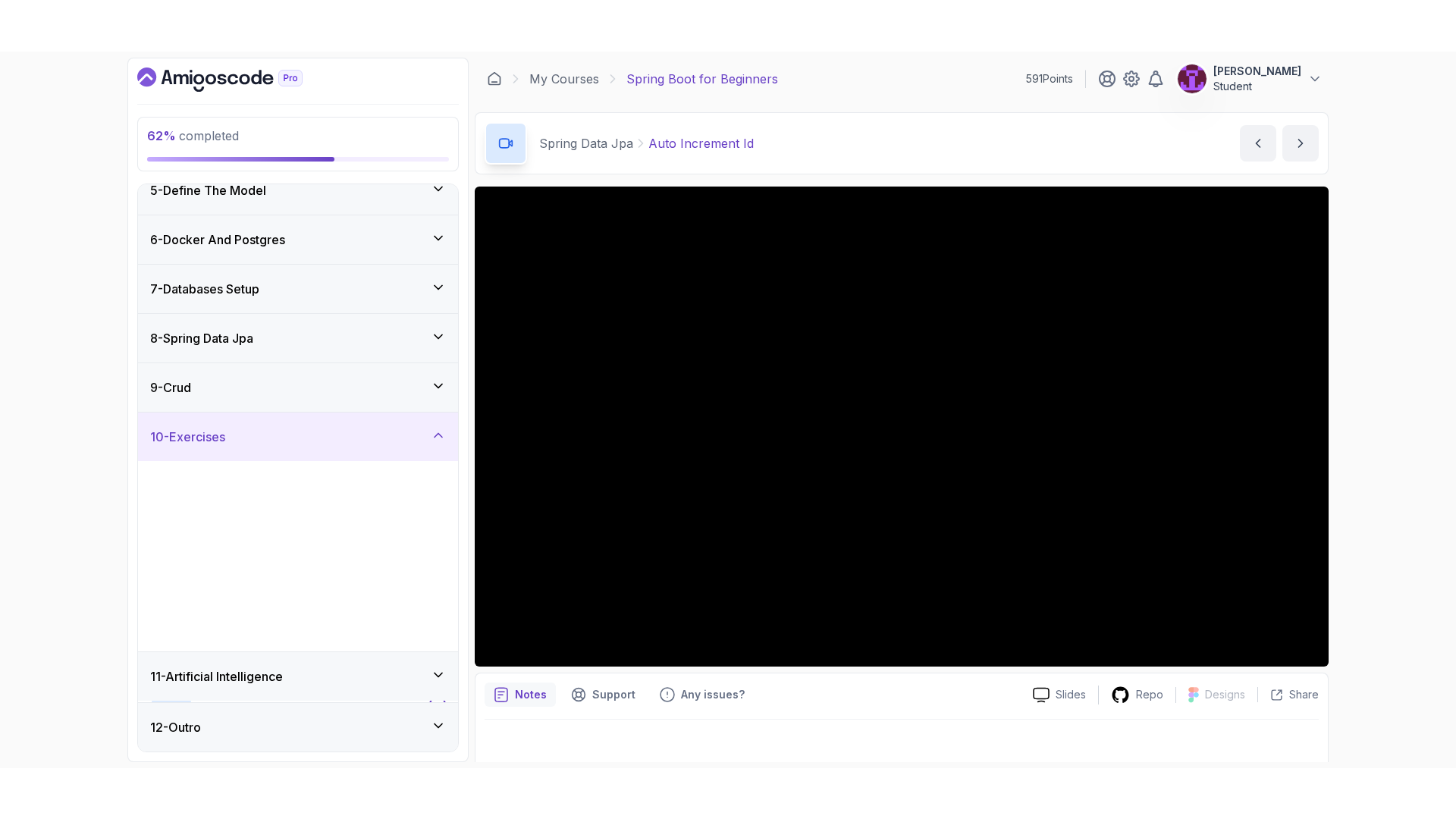
scroll to position [214, 0]
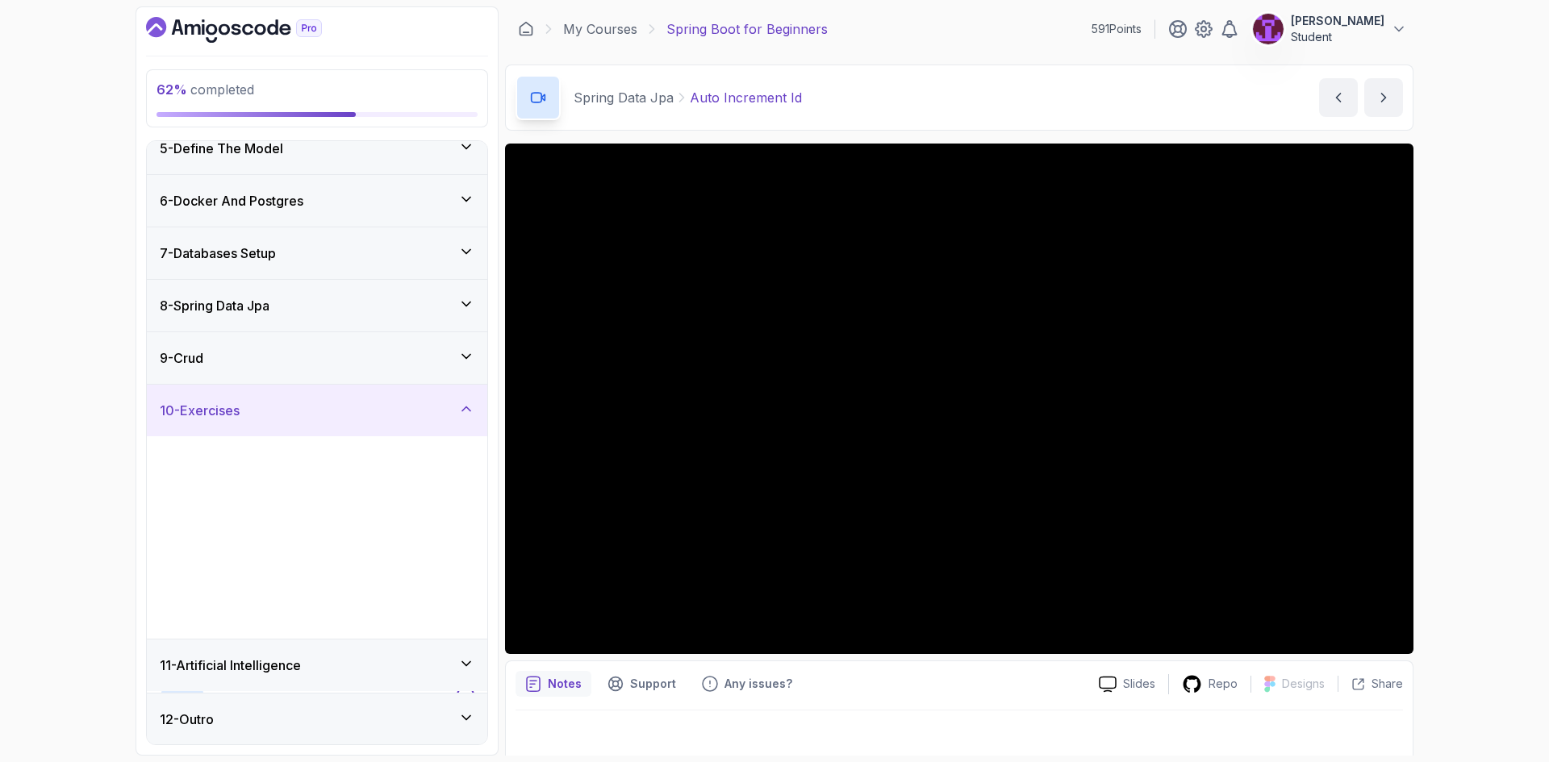
click at [334, 294] on div "8 - Spring Data Jpa" at bounding box center [317, 306] width 340 height 52
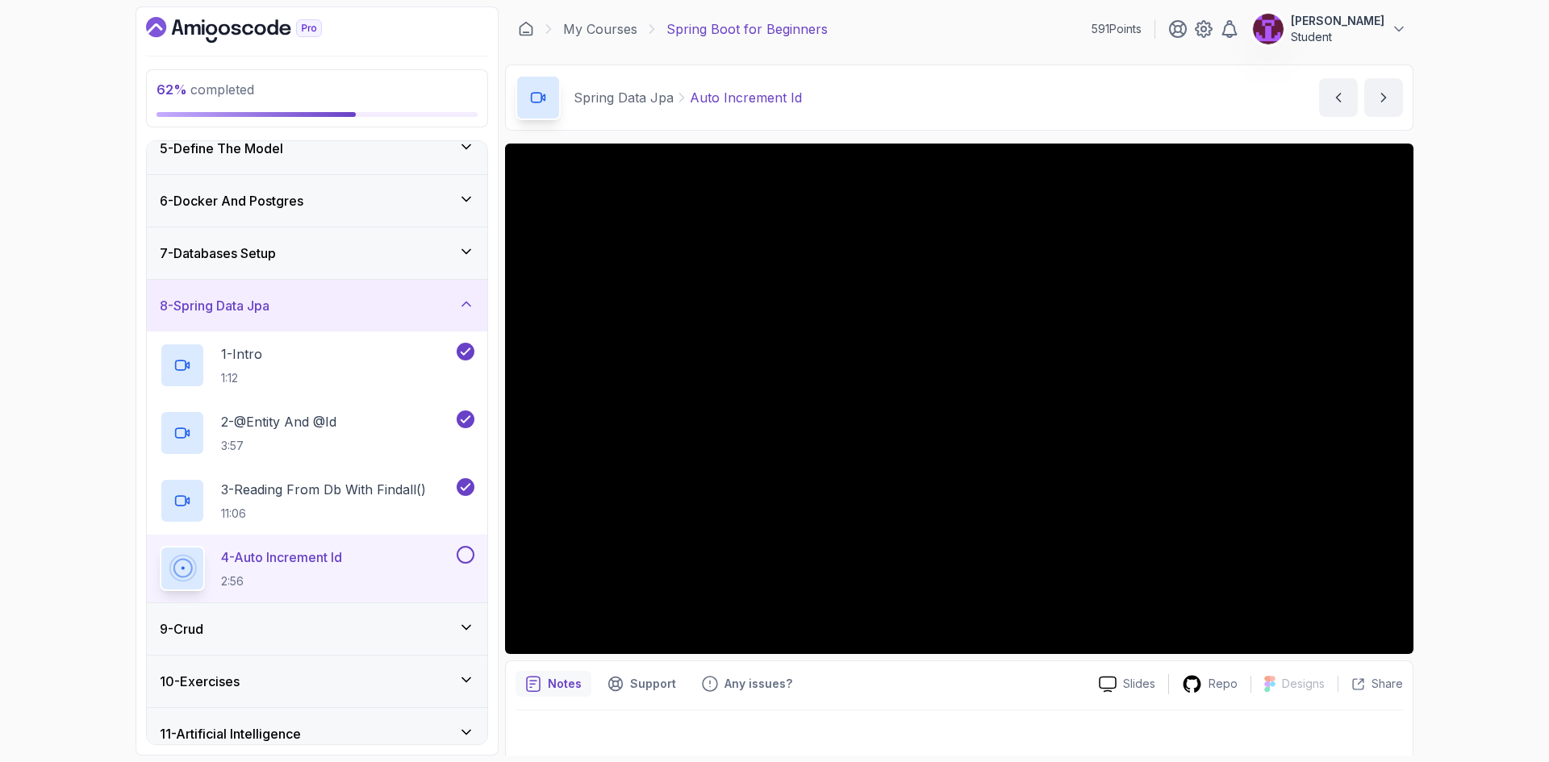
click at [465, 554] on button at bounding box center [466, 555] width 18 height 18
click at [453, 615] on div "9 - Crud" at bounding box center [317, 629] width 340 height 52
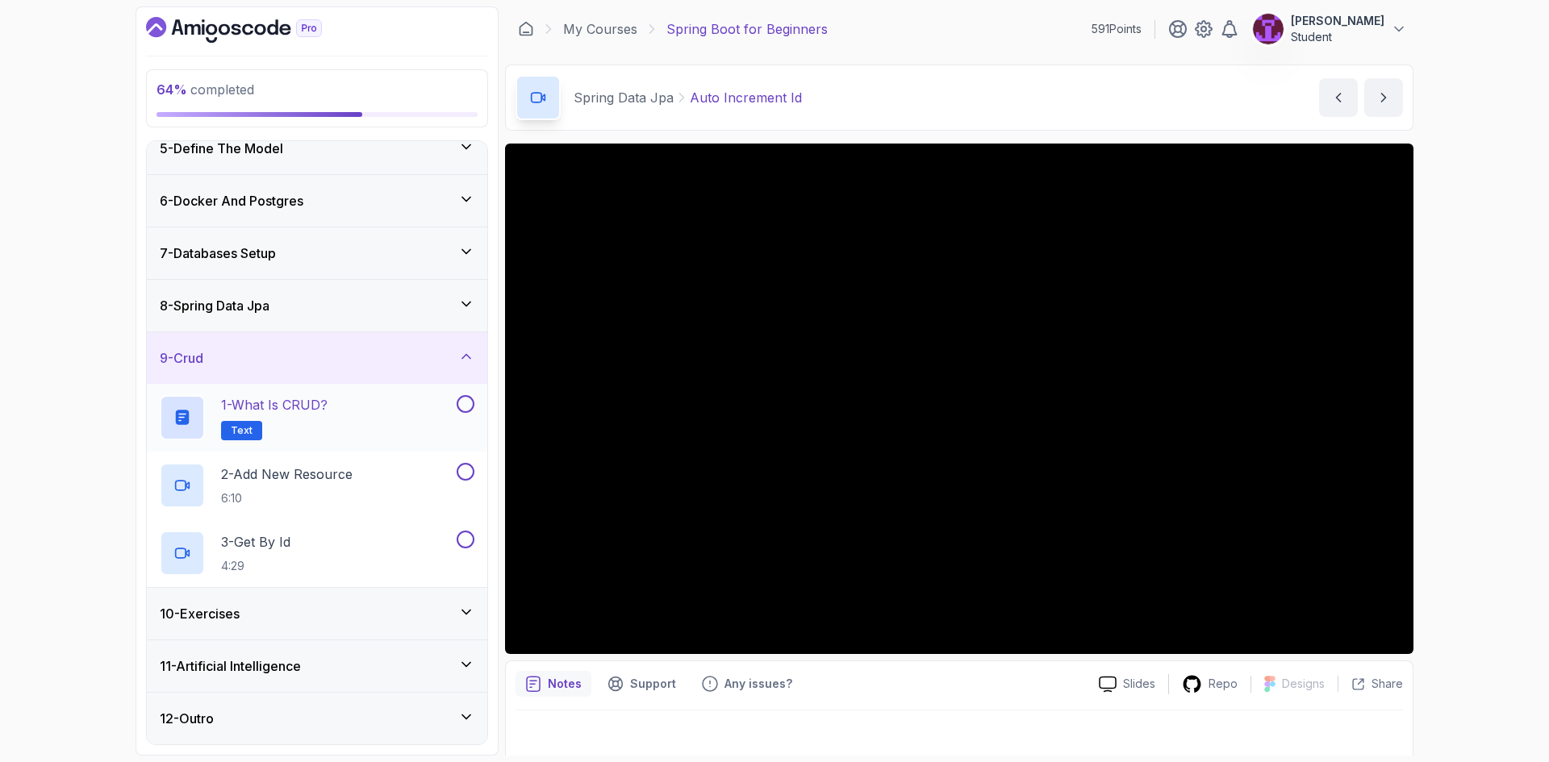
click at [471, 412] on div at bounding box center [463, 404] width 21 height 18
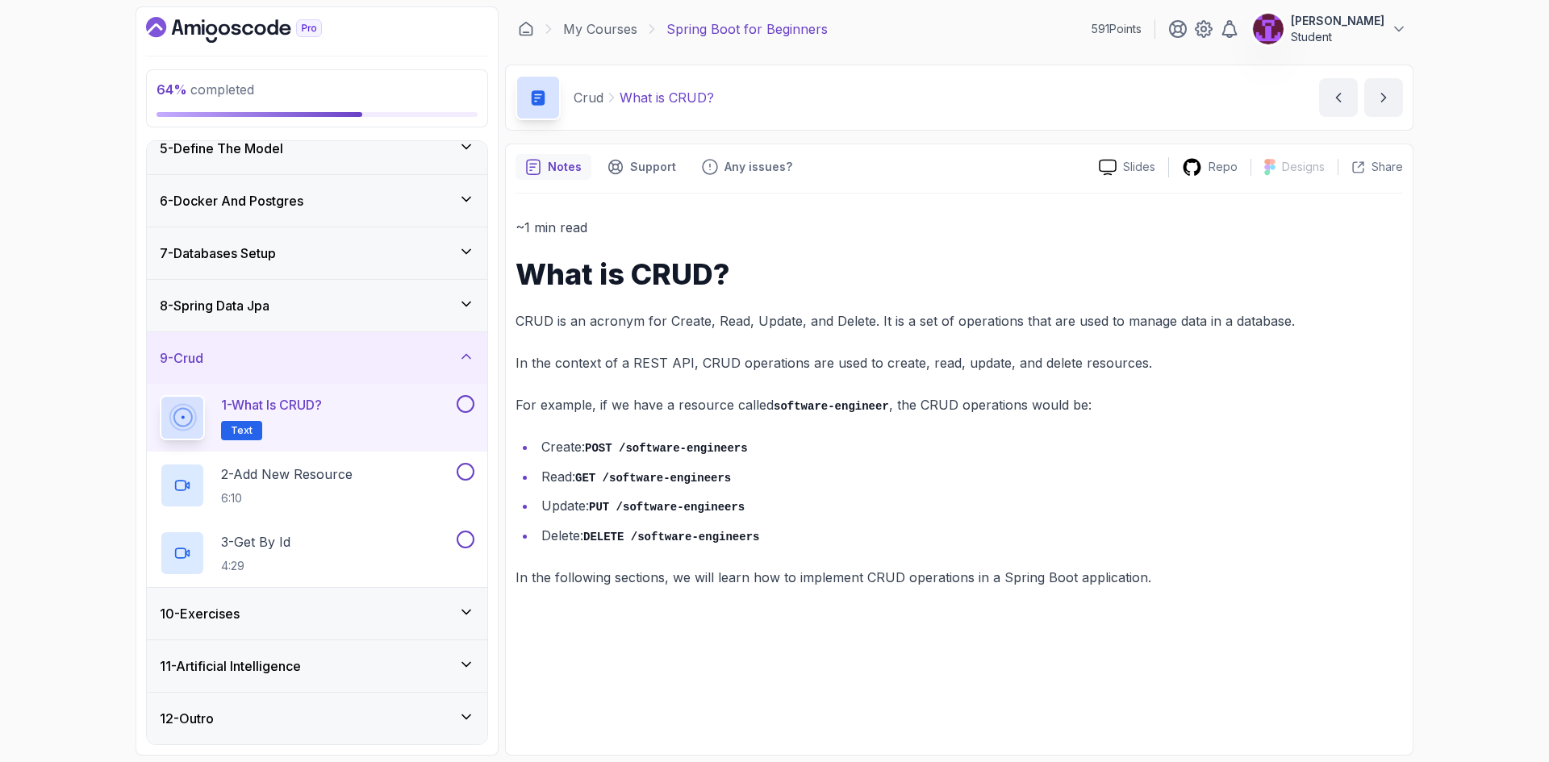
click at [466, 415] on button "1 - What is CRUD? Text" at bounding box center [317, 417] width 315 height 45
click at [466, 411] on button at bounding box center [466, 404] width 18 height 18
click at [380, 485] on div "2 - Add New Resource 6:10" at bounding box center [307, 485] width 294 height 45
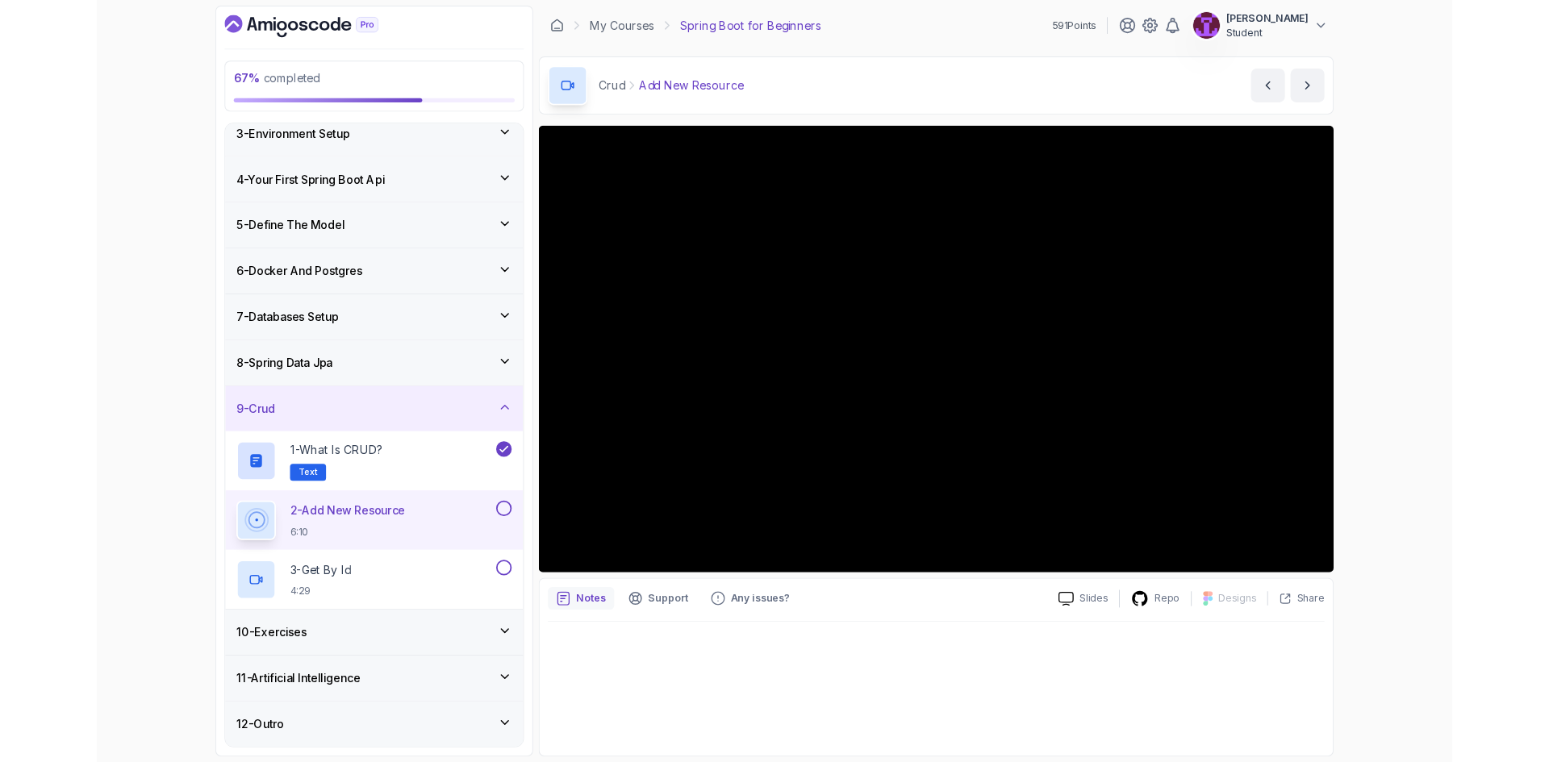
scroll to position [228, 0]
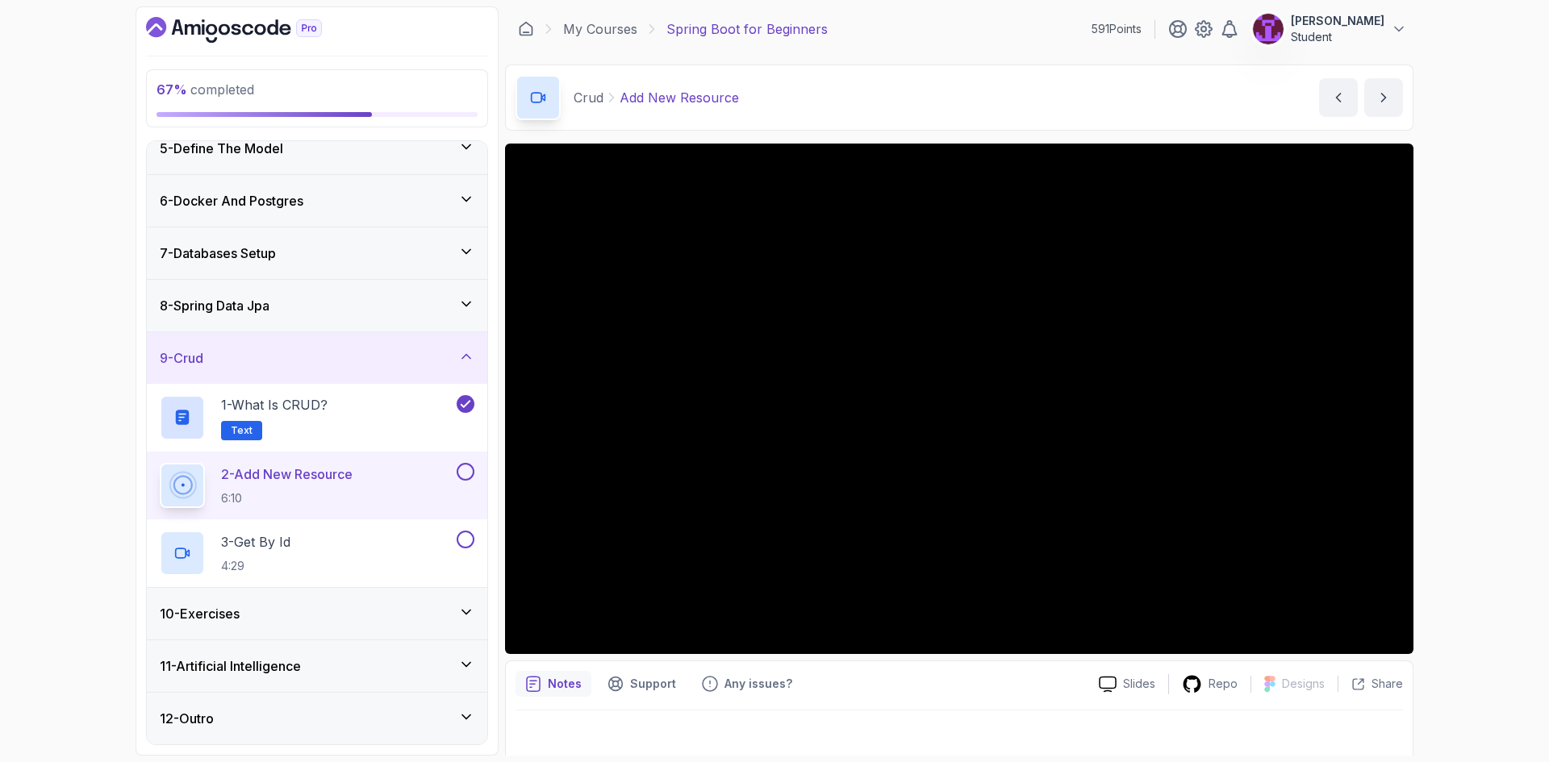
click at [457, 467] on button at bounding box center [466, 472] width 18 height 18
click at [469, 540] on button at bounding box center [466, 540] width 18 height 18
click at [432, 620] on div "10 - Exercises" at bounding box center [317, 613] width 315 height 19
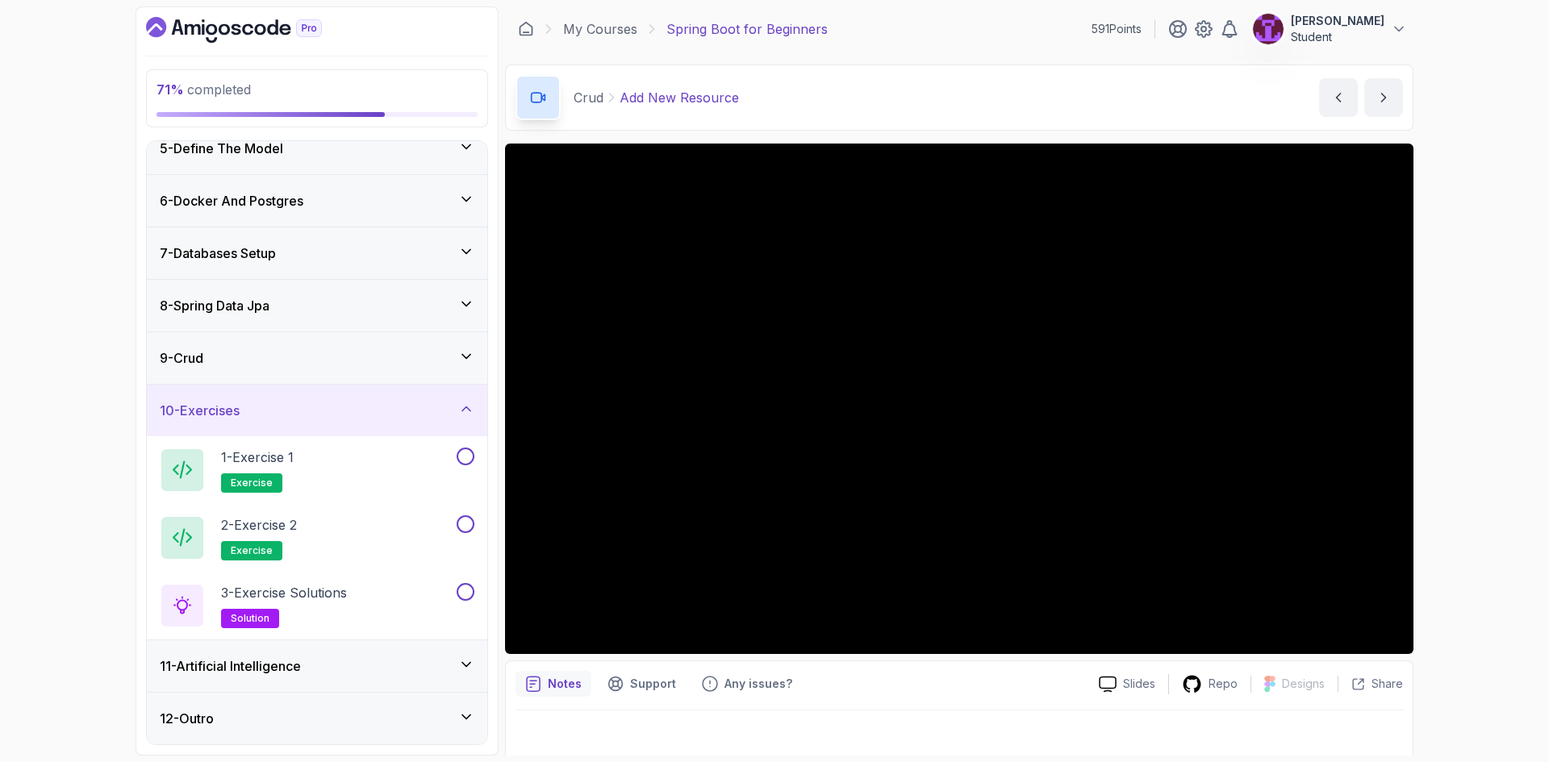
click at [431, 367] on div "9 - Crud" at bounding box center [317, 357] width 315 height 19
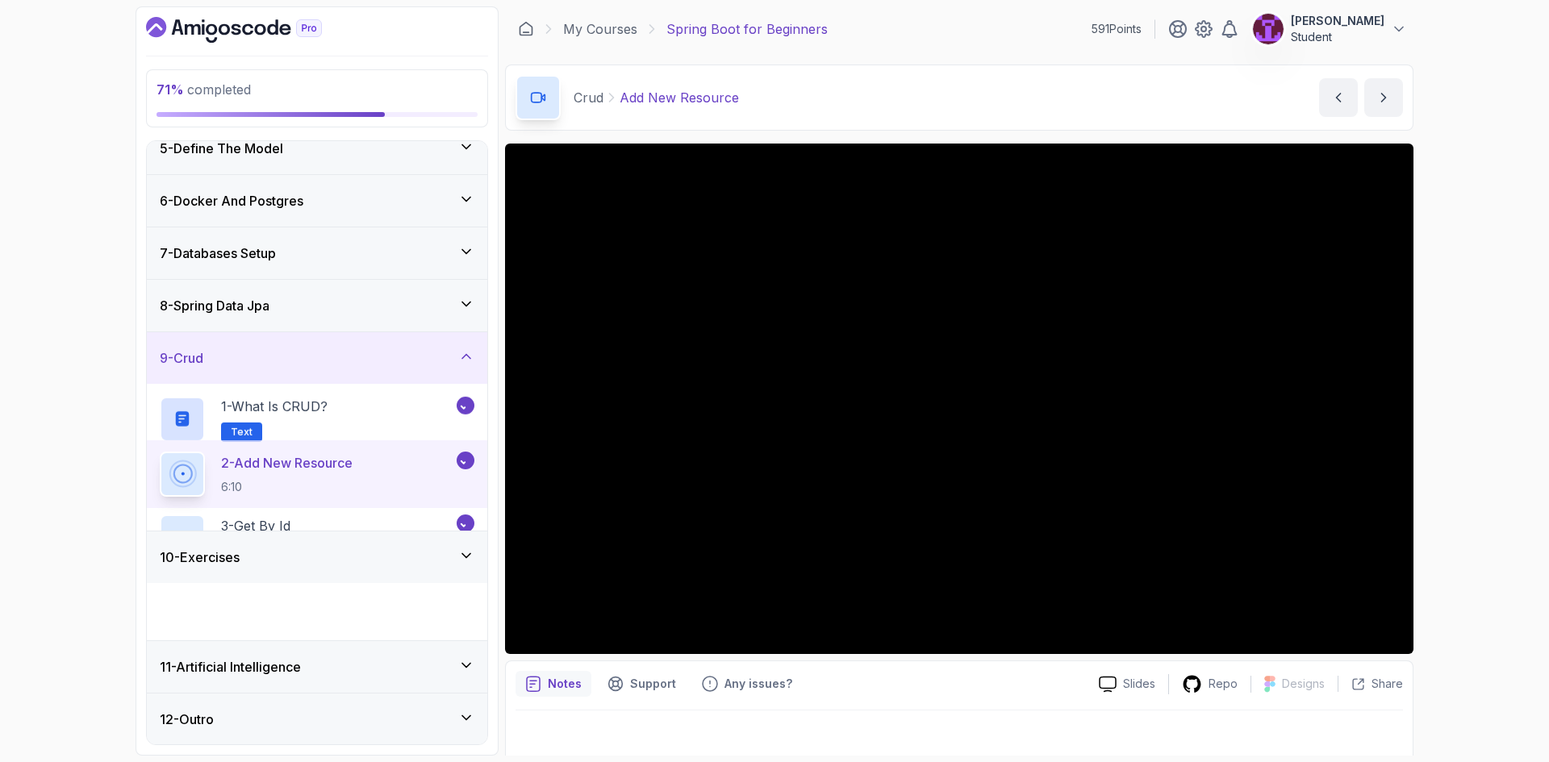
click at [431, 367] on div "9 - Crud" at bounding box center [317, 357] width 315 height 19
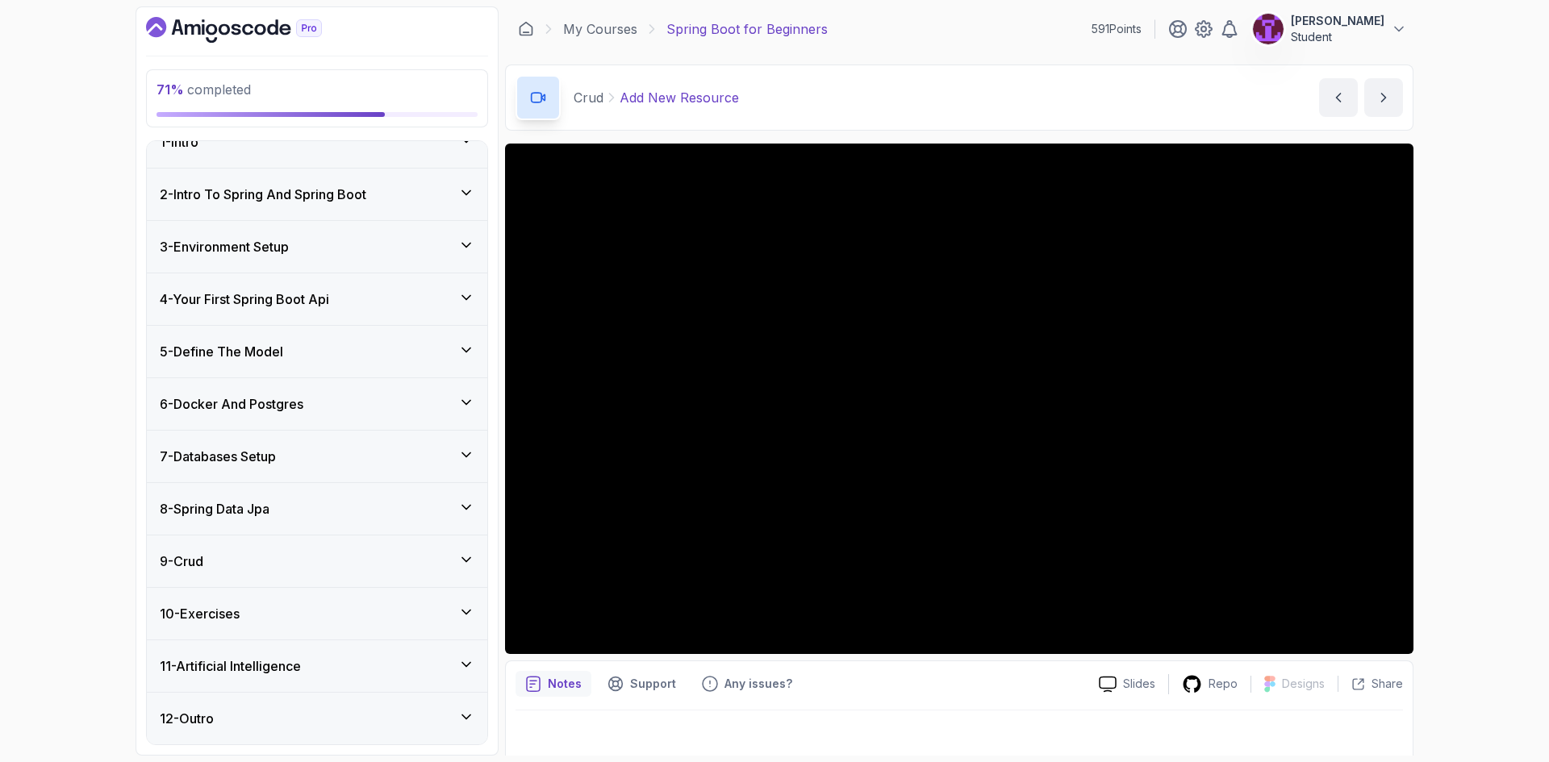
click at [384, 619] on div "10 - Exercises" at bounding box center [317, 613] width 315 height 19
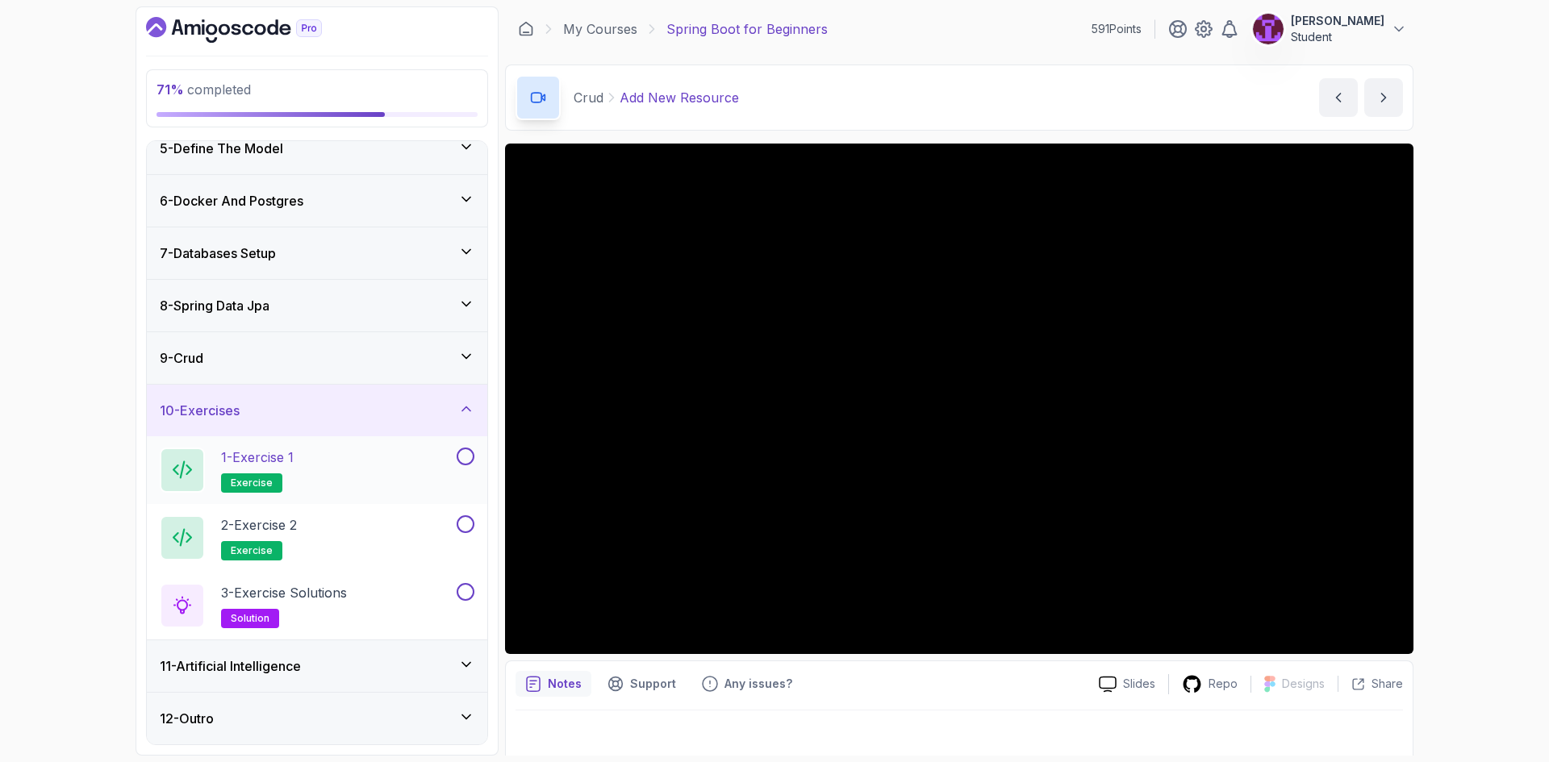
click at [471, 457] on button at bounding box center [466, 457] width 18 height 18
click at [462, 526] on button at bounding box center [466, 524] width 18 height 18
click at [461, 590] on button at bounding box center [466, 592] width 18 height 18
click at [365, 649] on div "11 - Artificial Intelligence" at bounding box center [317, 666] width 340 height 52
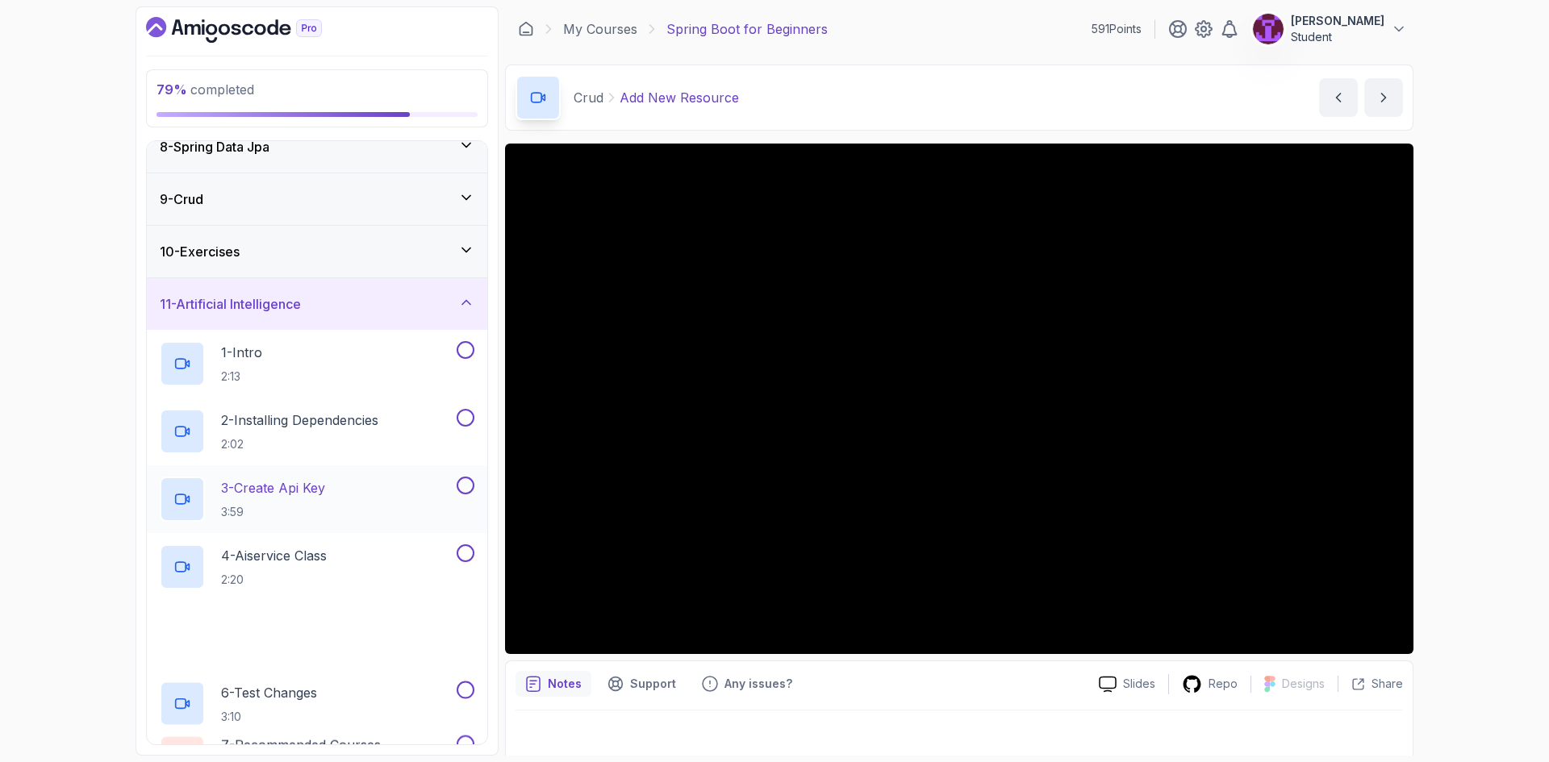
scroll to position [390, 0]
click at [407, 383] on div "1 - Intro 2:13" at bounding box center [307, 361] width 294 height 45
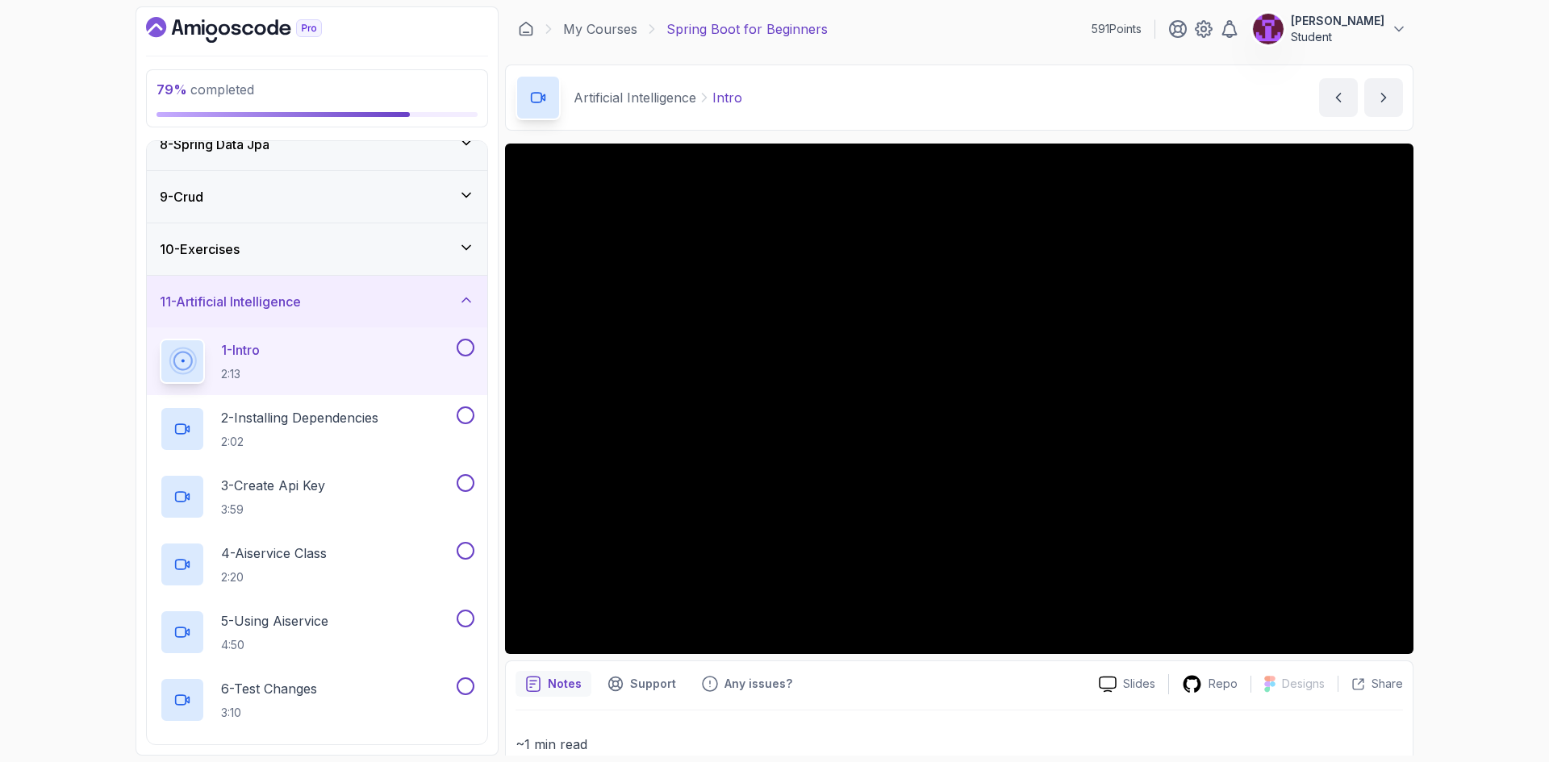
click at [475, 346] on div "1 - Intro 2:13" at bounding box center [317, 361] width 340 height 68
click at [465, 349] on button at bounding box center [466, 348] width 18 height 18
click at [398, 409] on div "2 - Installing Dependencies 2:02" at bounding box center [307, 429] width 294 height 45
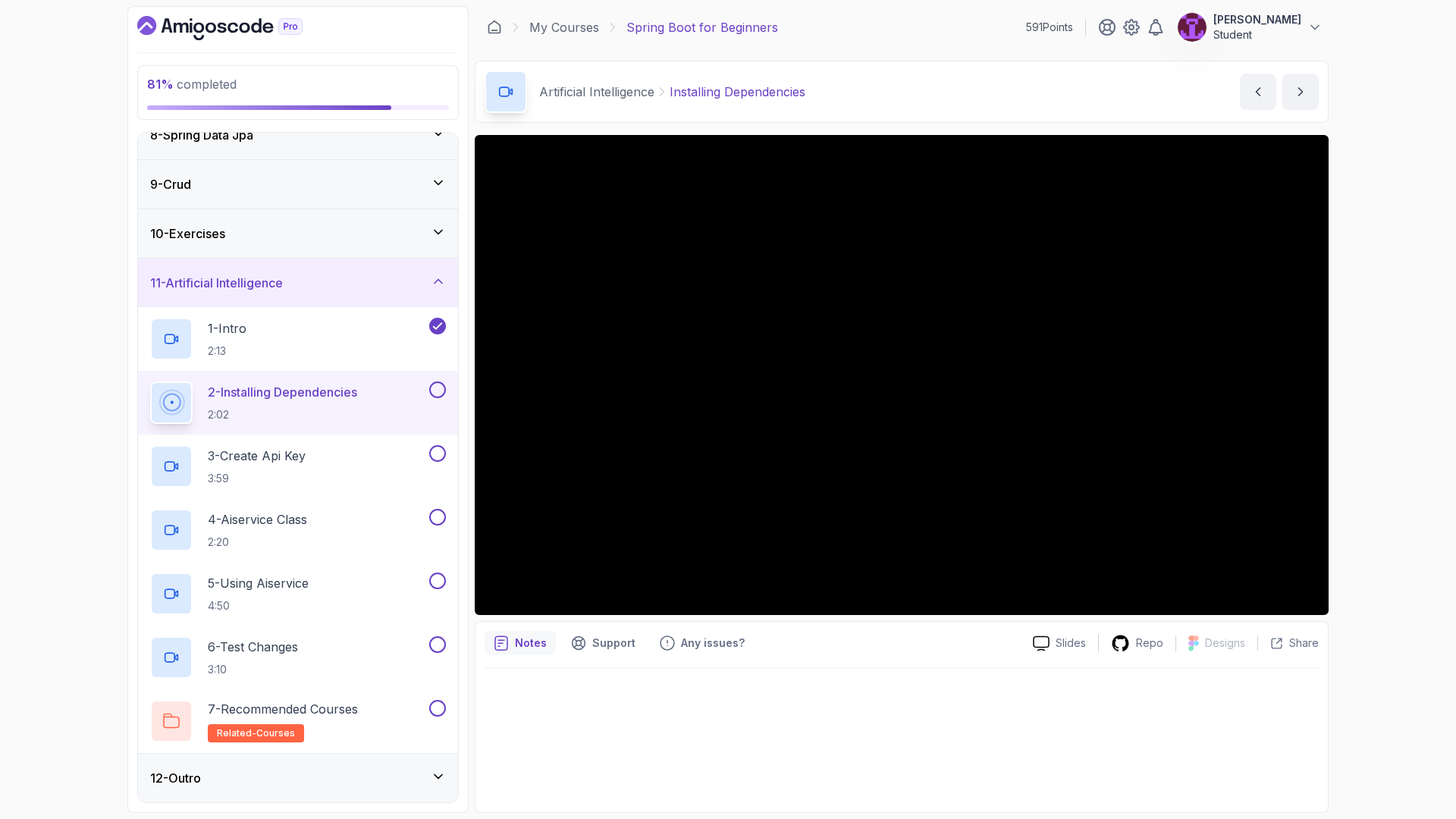
scroll to position [469, 0]
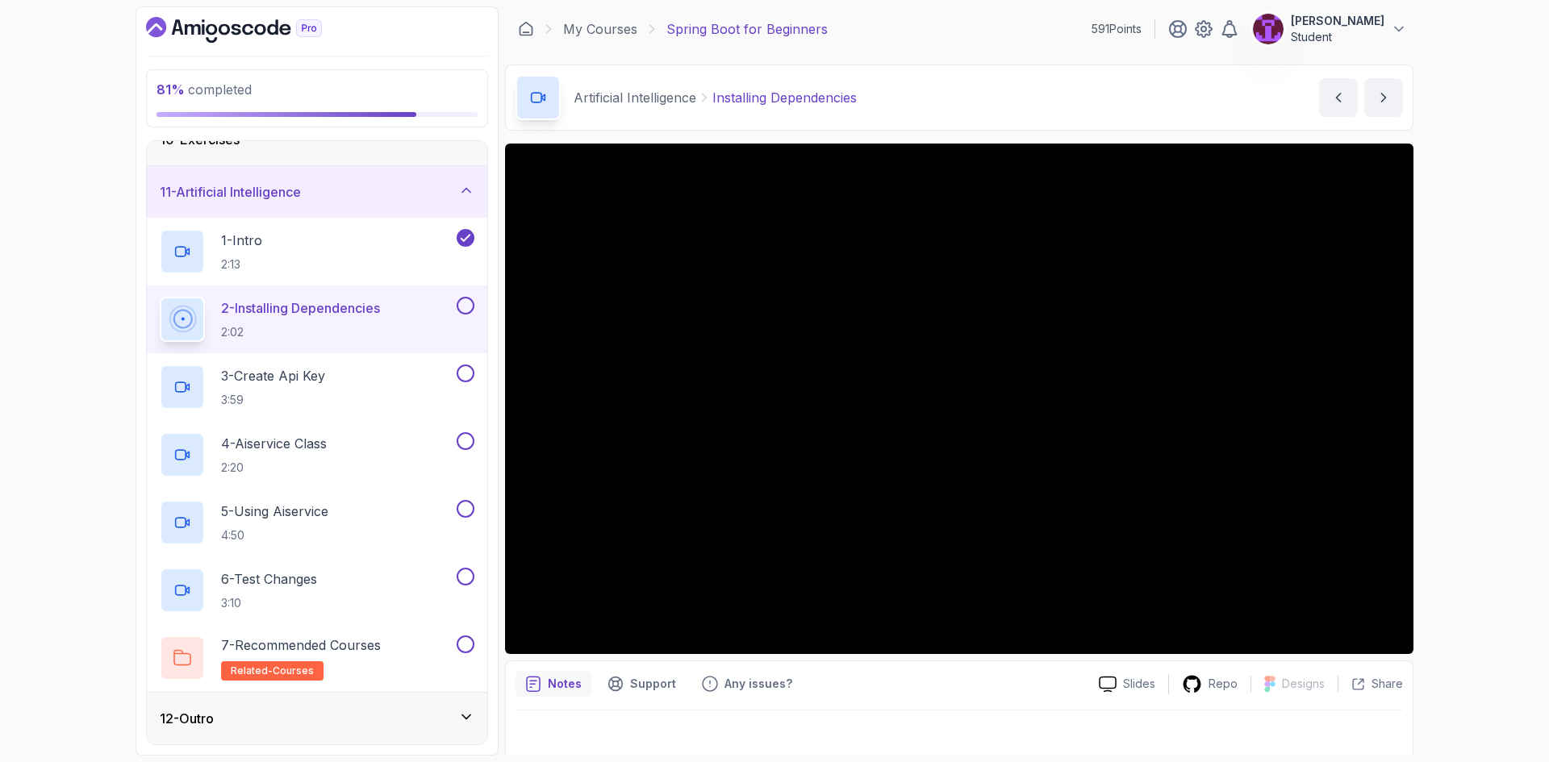
click at [466, 310] on button at bounding box center [466, 306] width 18 height 18
click at [361, 411] on div "3 - Create Api Key 3:59" at bounding box center [317, 387] width 340 height 68
click at [347, 378] on div "3 - Create Api Key 3:59" at bounding box center [307, 387] width 294 height 45
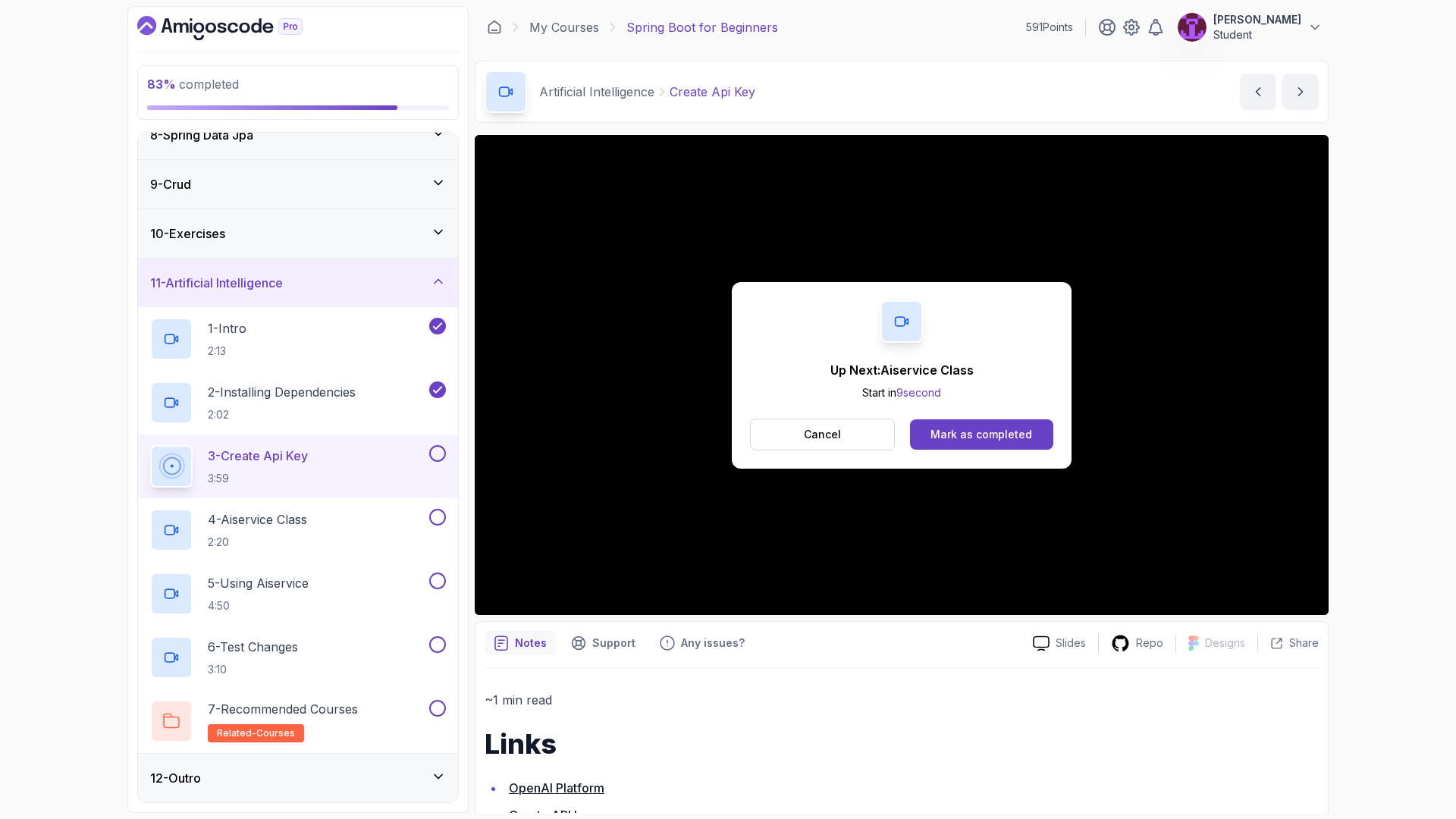
scroll to position [469, 0]
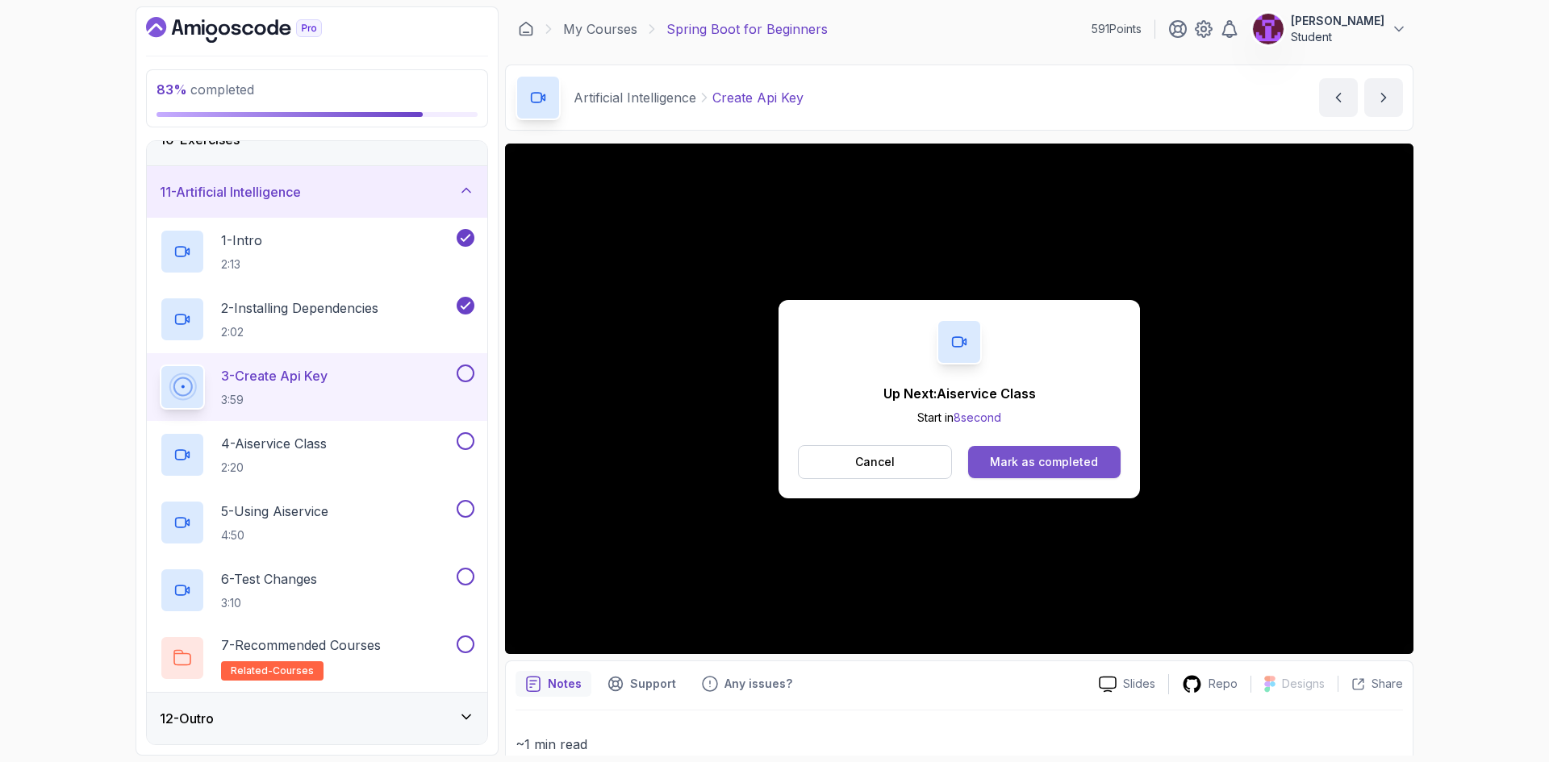
click at [1104, 451] on button "Mark as completed" at bounding box center [1044, 462] width 152 height 32
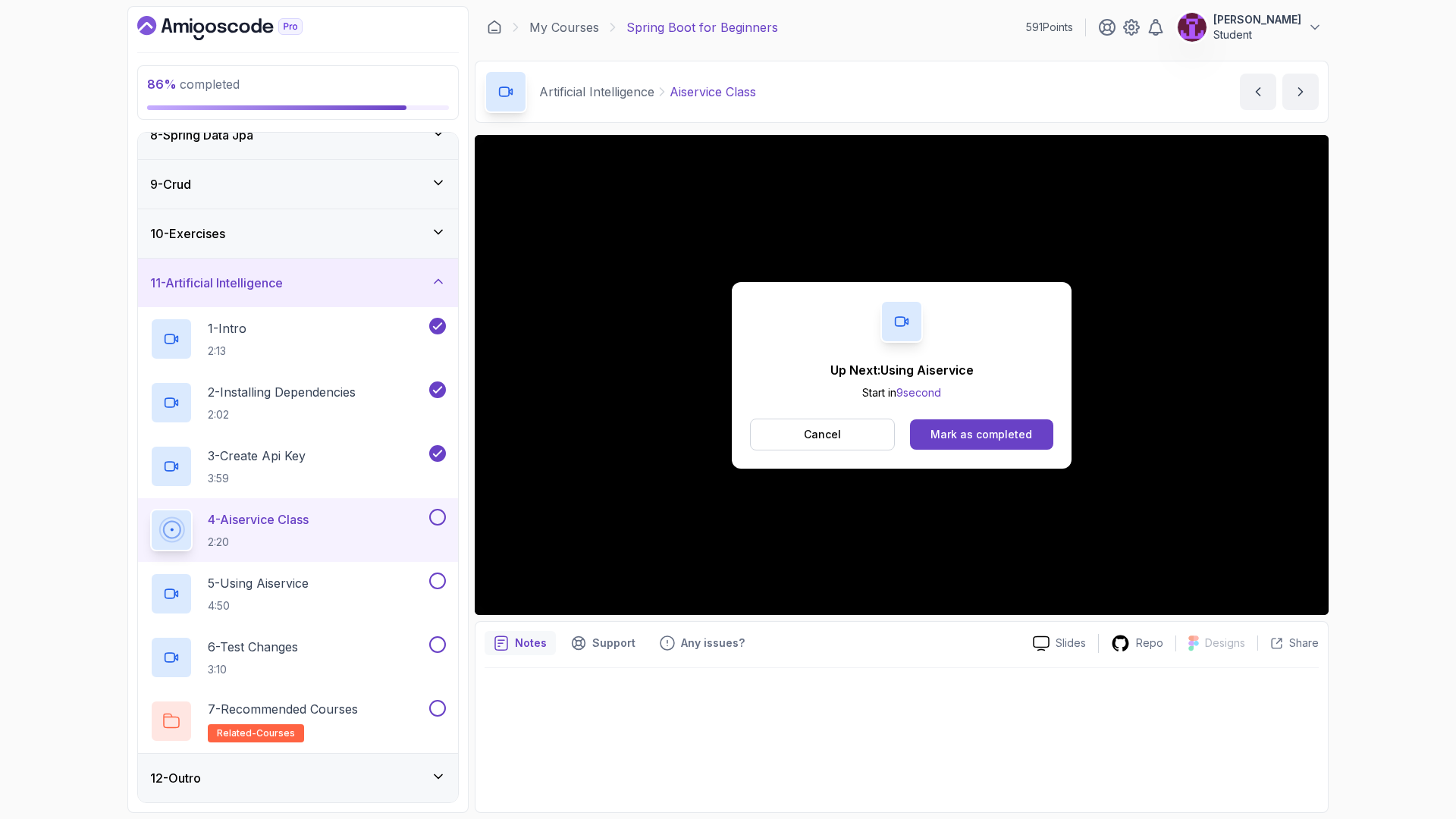
scroll to position [469, 0]
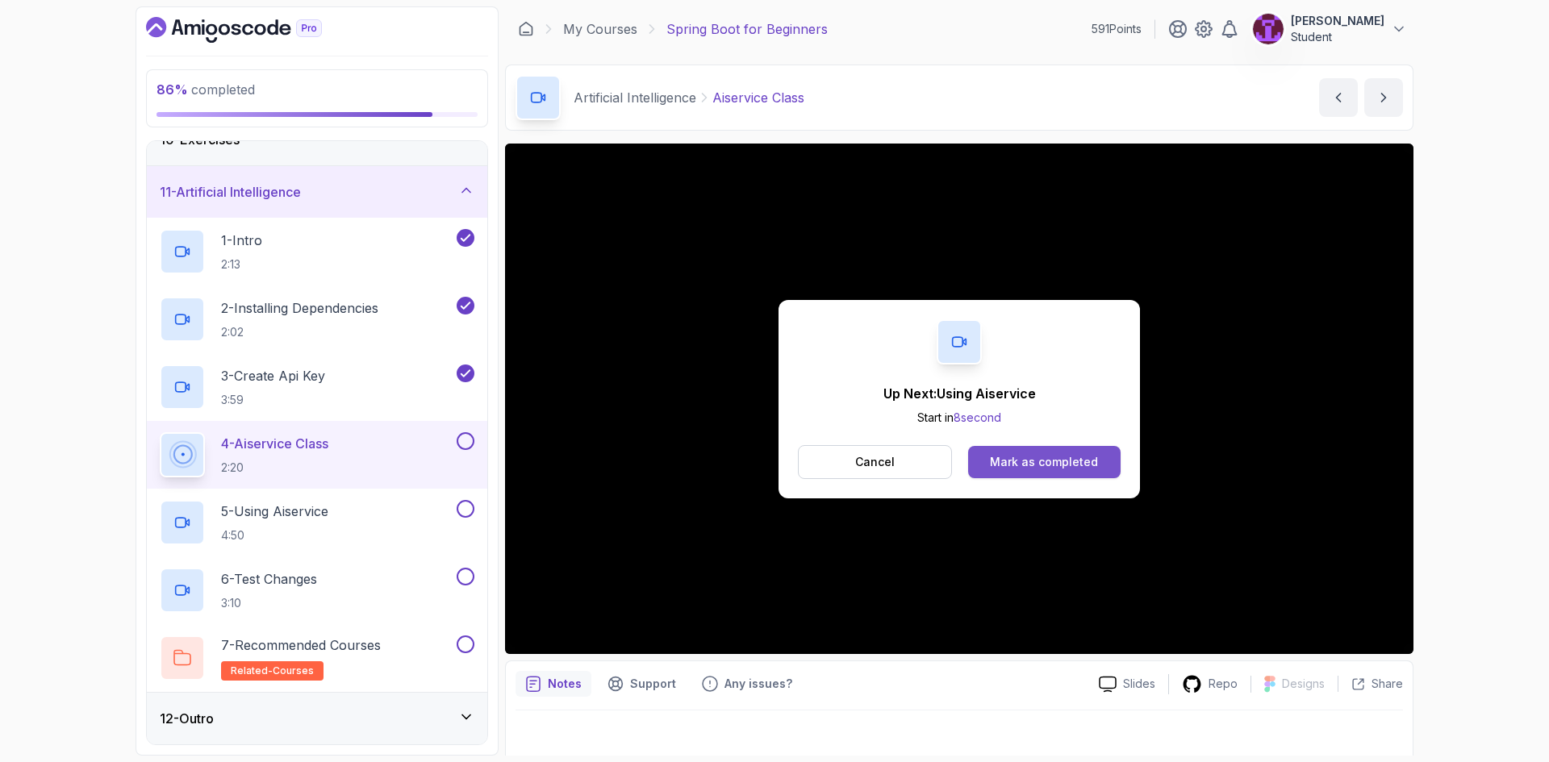
click at [1064, 458] on div "Mark as completed" at bounding box center [1044, 462] width 108 height 16
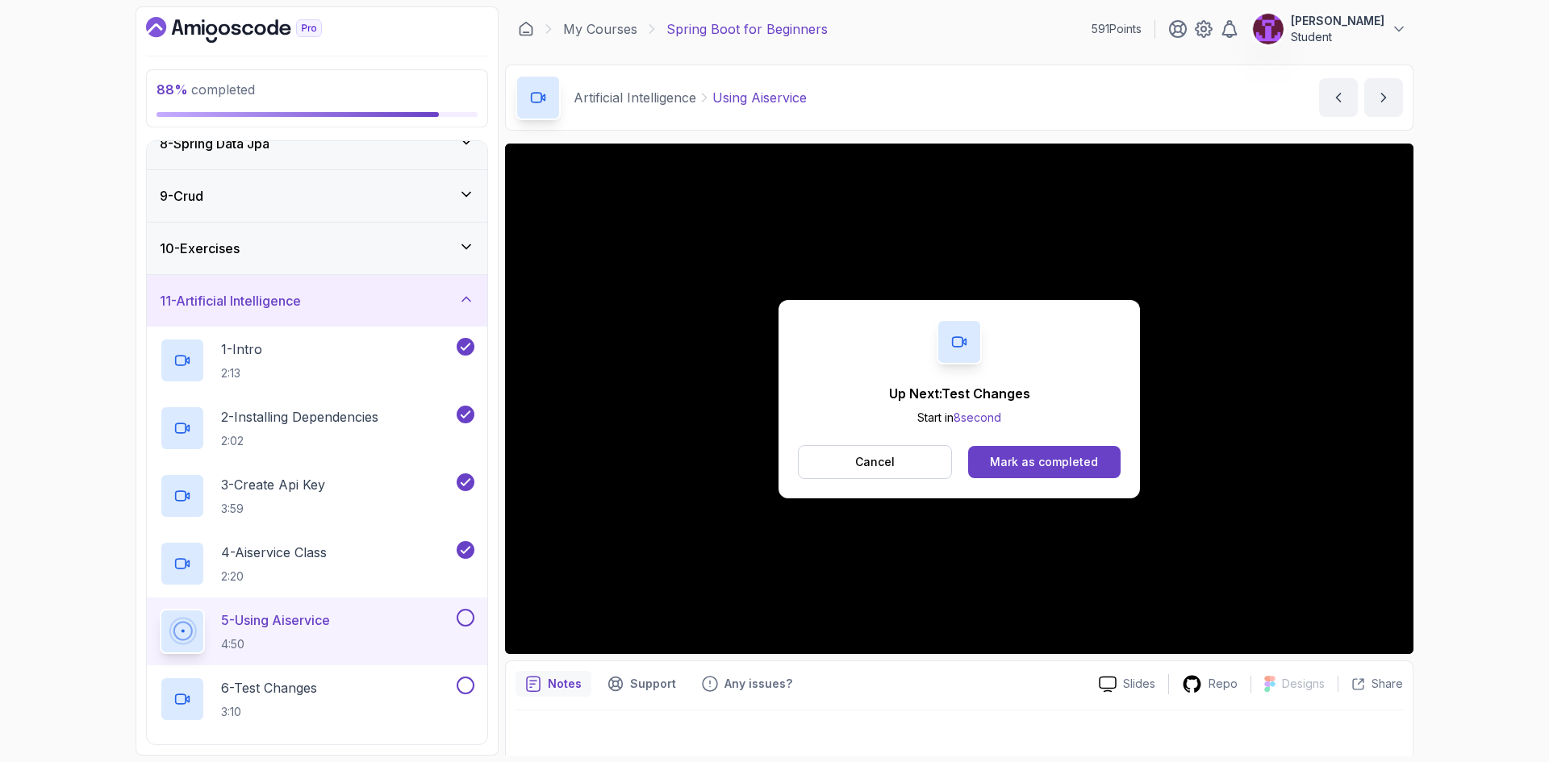
scroll to position [499, 0]
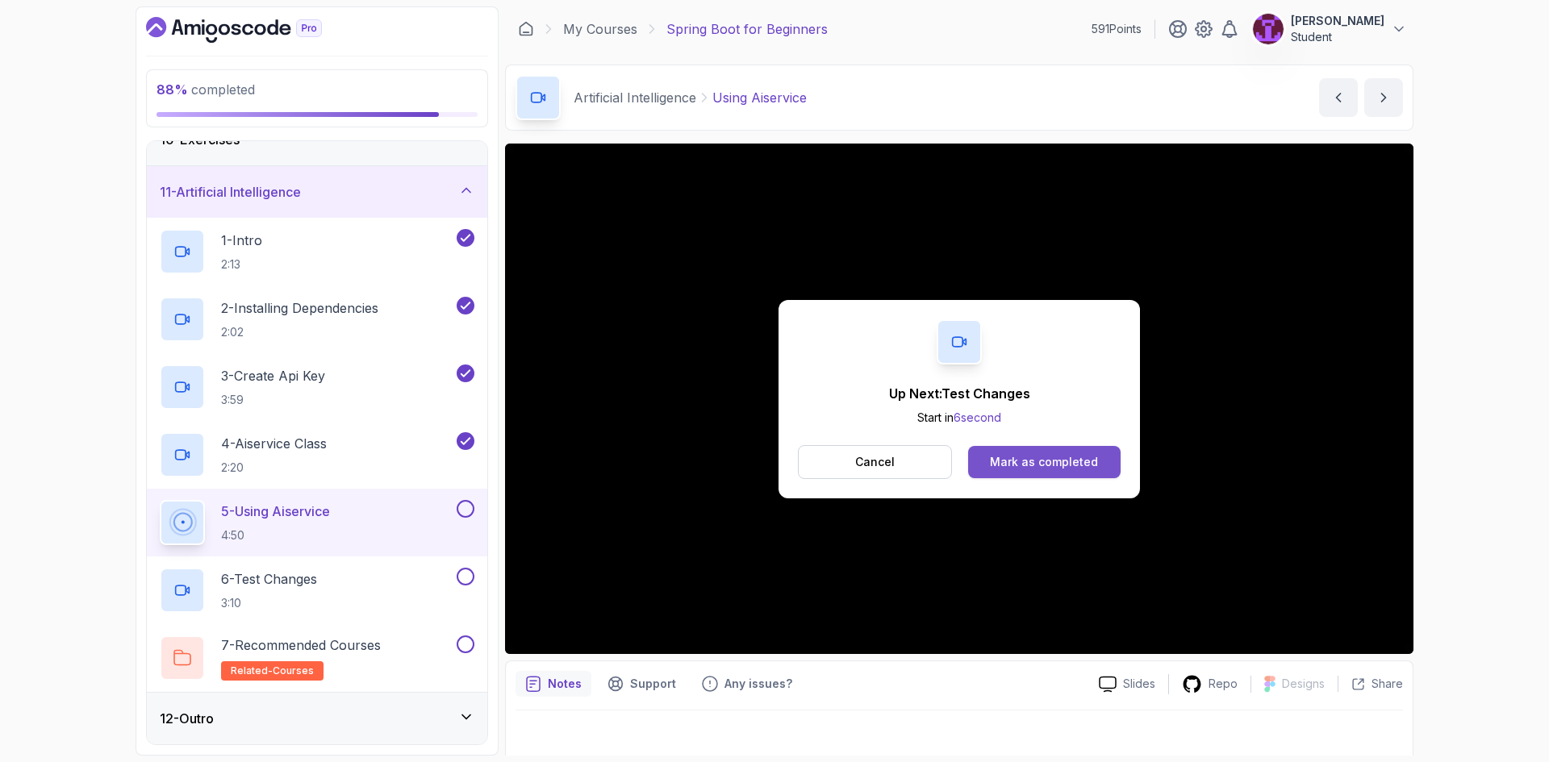
click at [1051, 451] on button "Mark as completed" at bounding box center [1044, 462] width 152 height 32
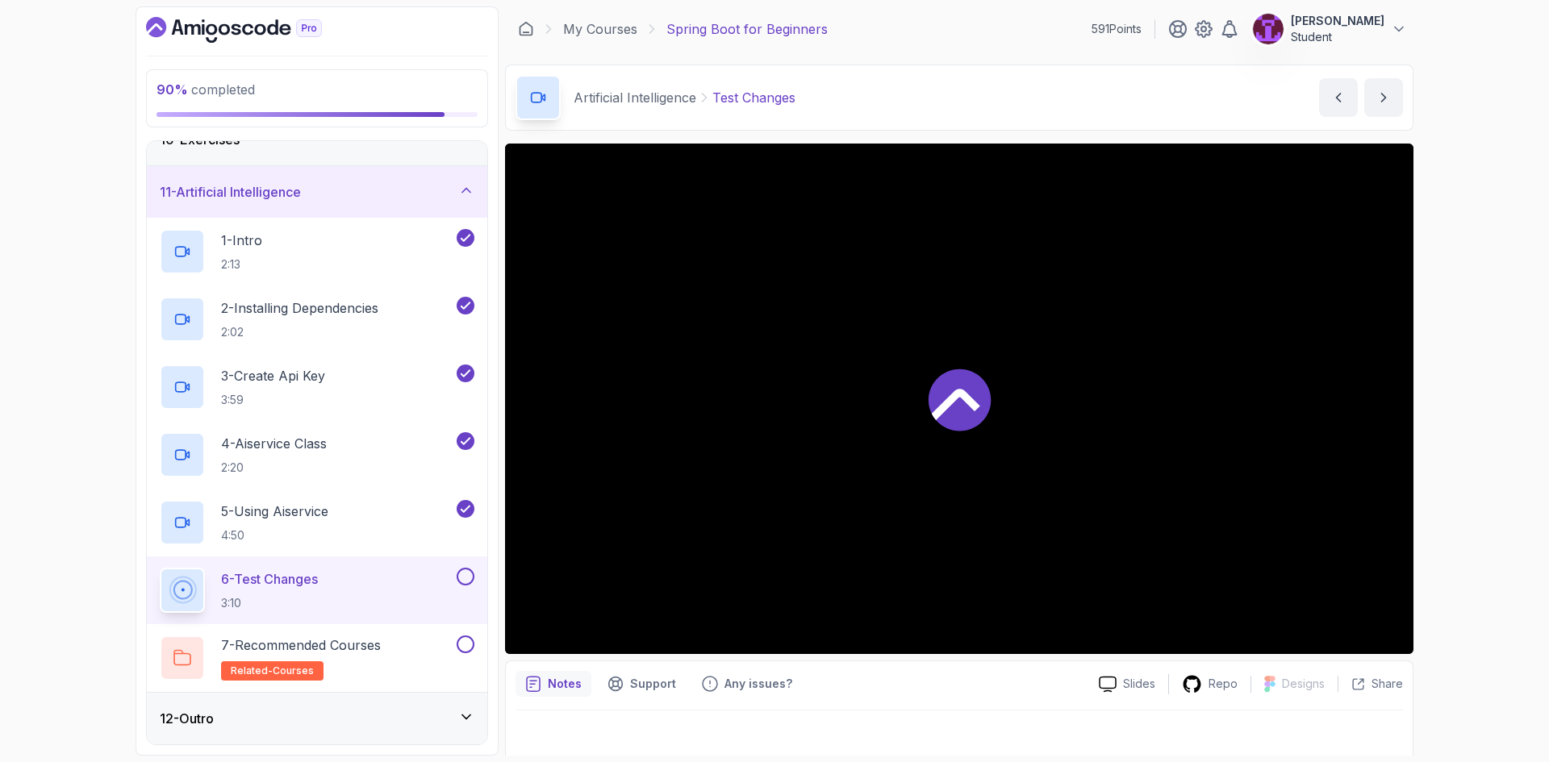
click at [344, 610] on div "6 - Test Changes 3:10" at bounding box center [307, 590] width 294 height 45
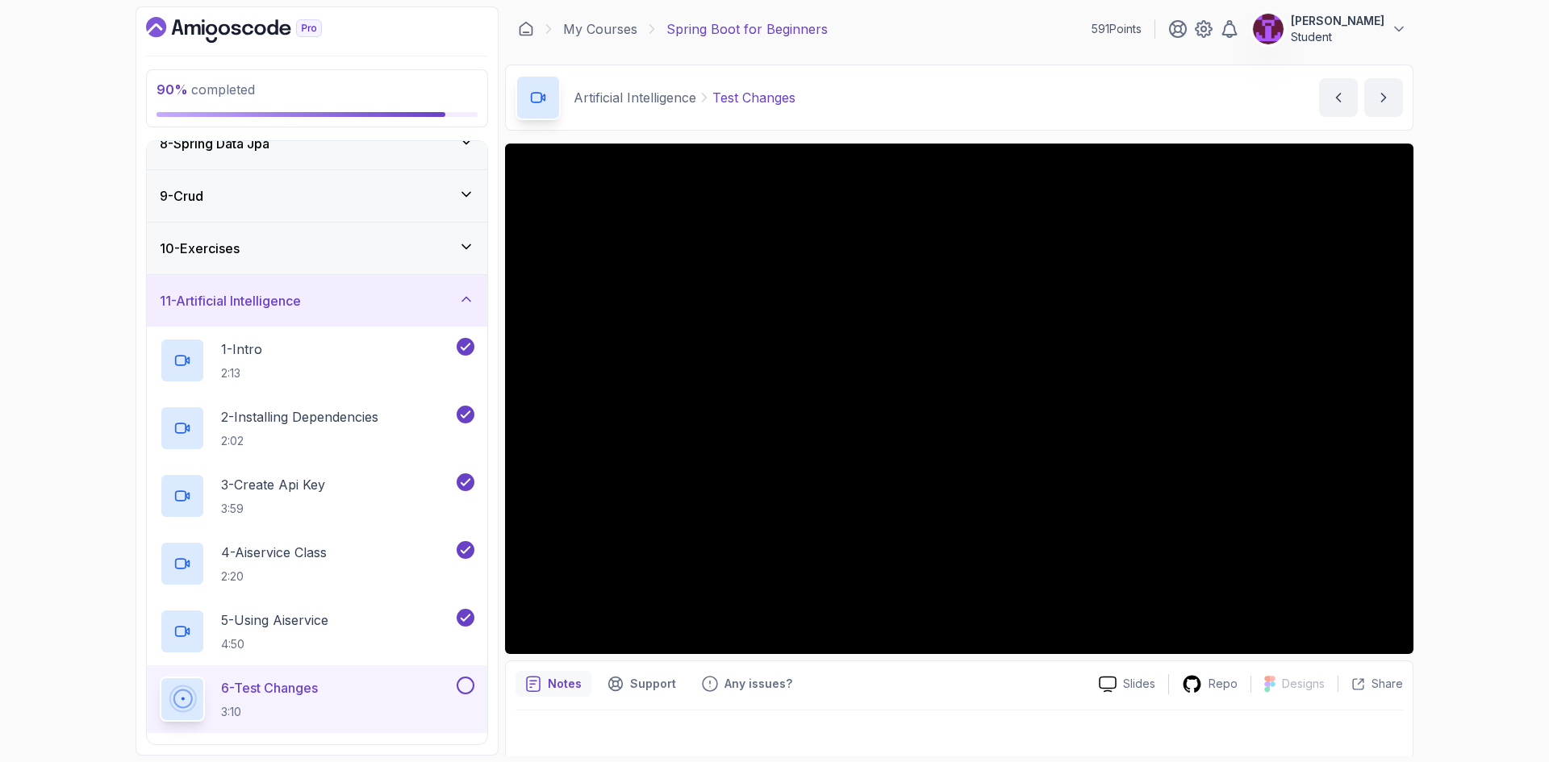
scroll to position [499, 0]
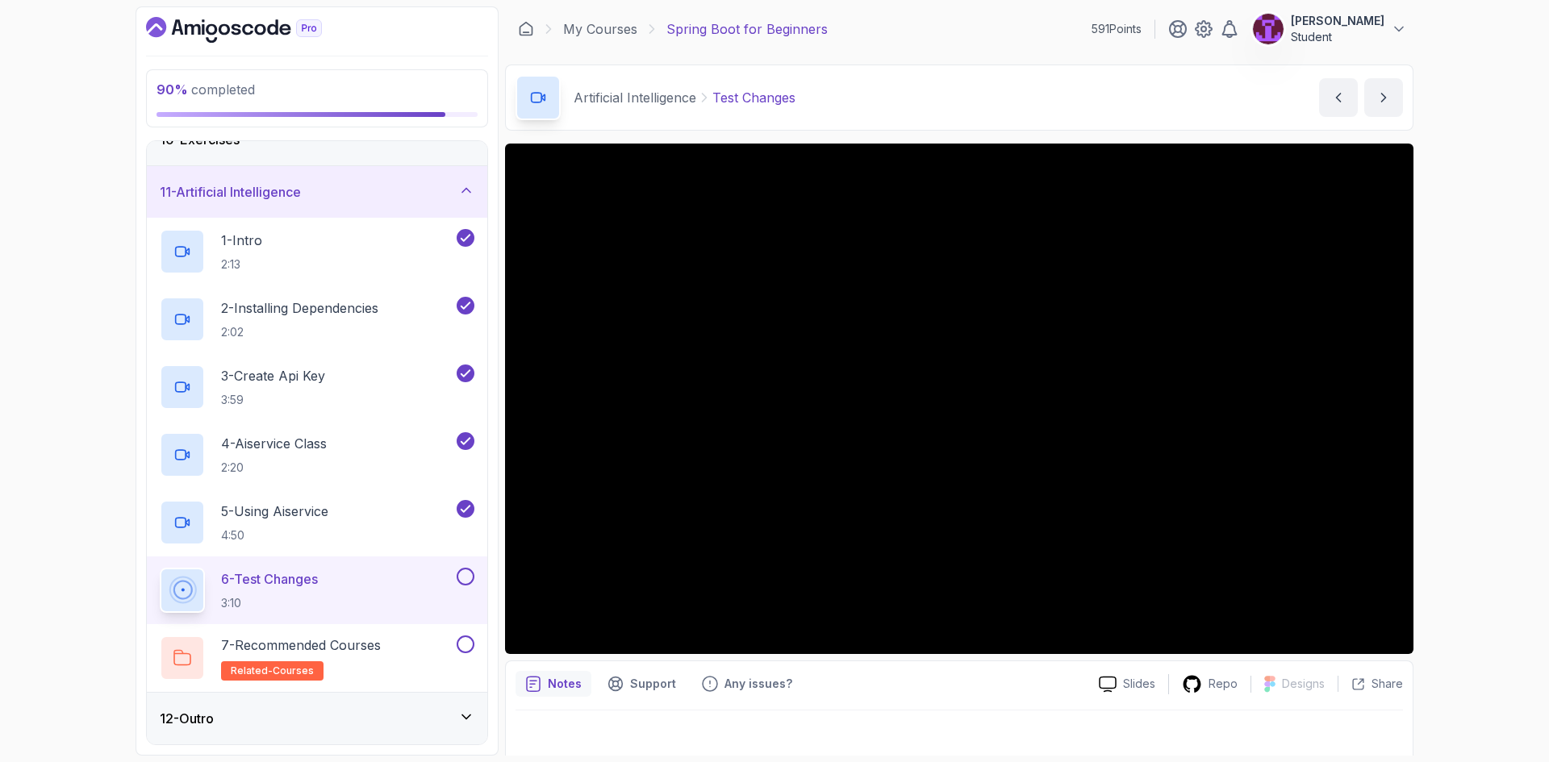
click at [463, 577] on button at bounding box center [466, 577] width 18 height 18
click at [466, 644] on button at bounding box center [466, 645] width 18 height 18
click at [417, 722] on div "12 - Outro" at bounding box center [317, 718] width 315 height 19
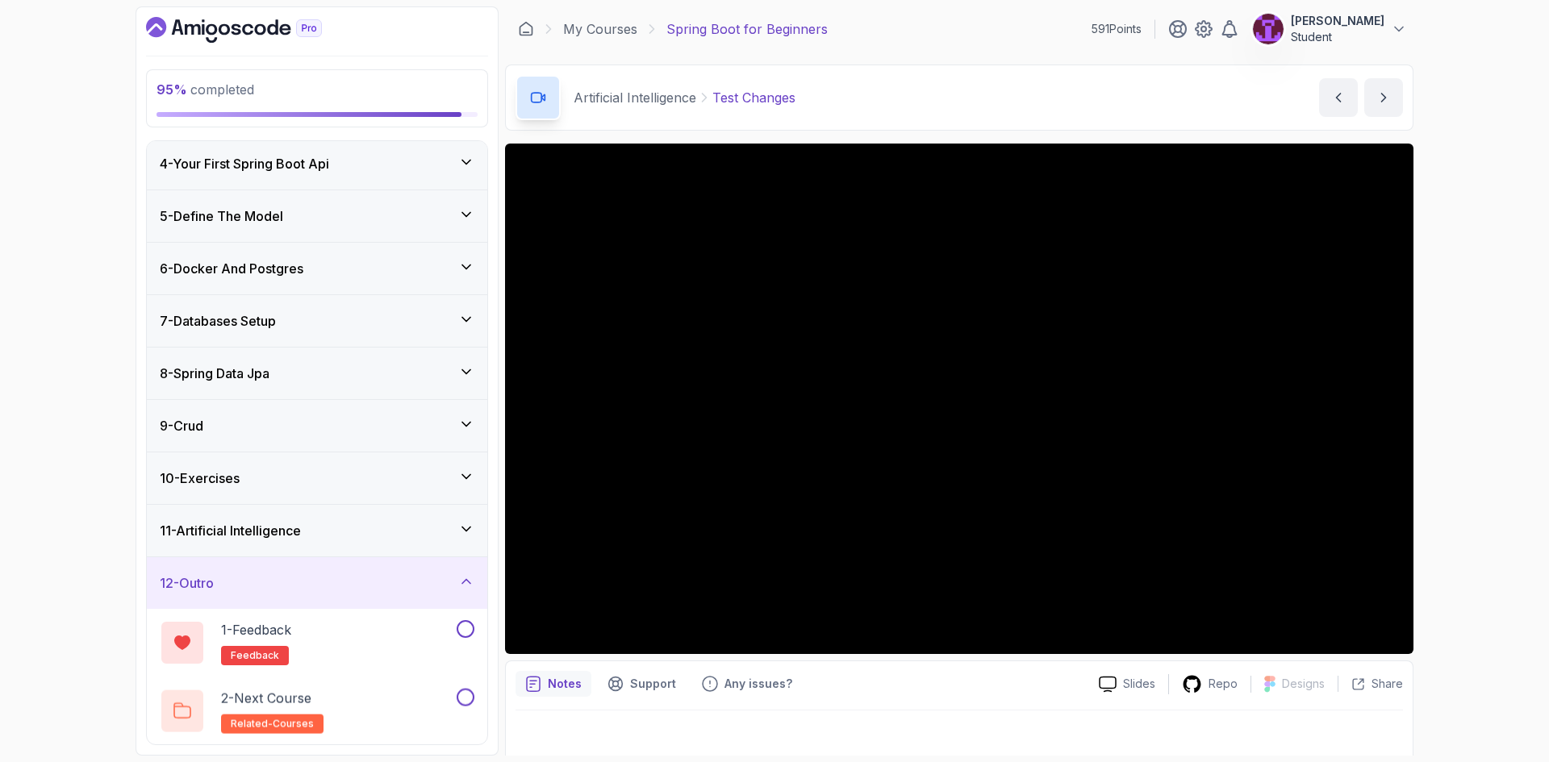
scroll to position [161, 0]
click at [467, 636] on button at bounding box center [466, 629] width 18 height 18
click at [463, 699] on button at bounding box center [466, 697] width 18 height 18
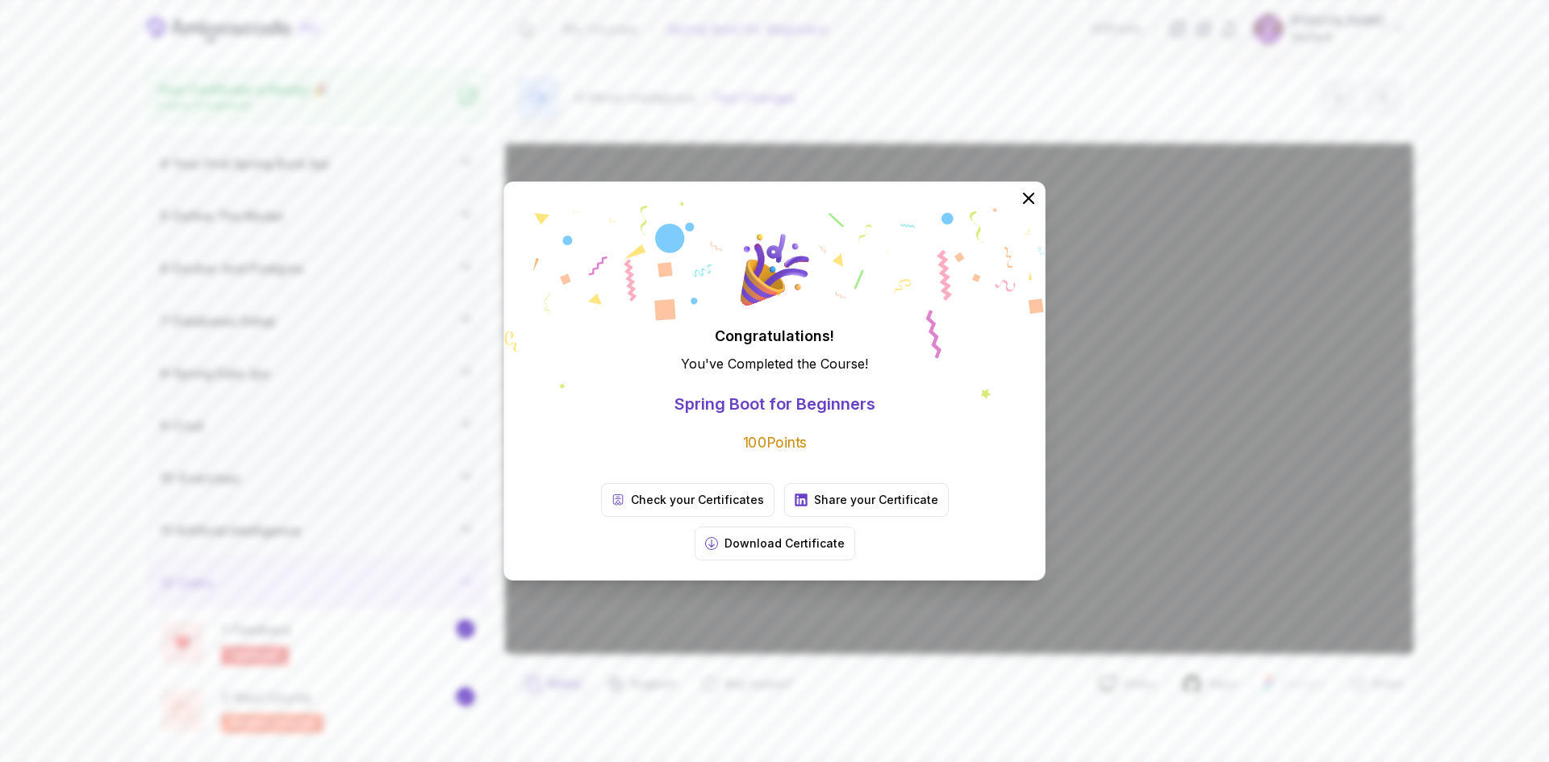
scroll to position [156, 0]
click at [1029, 209] on icon at bounding box center [1028, 198] width 21 height 21
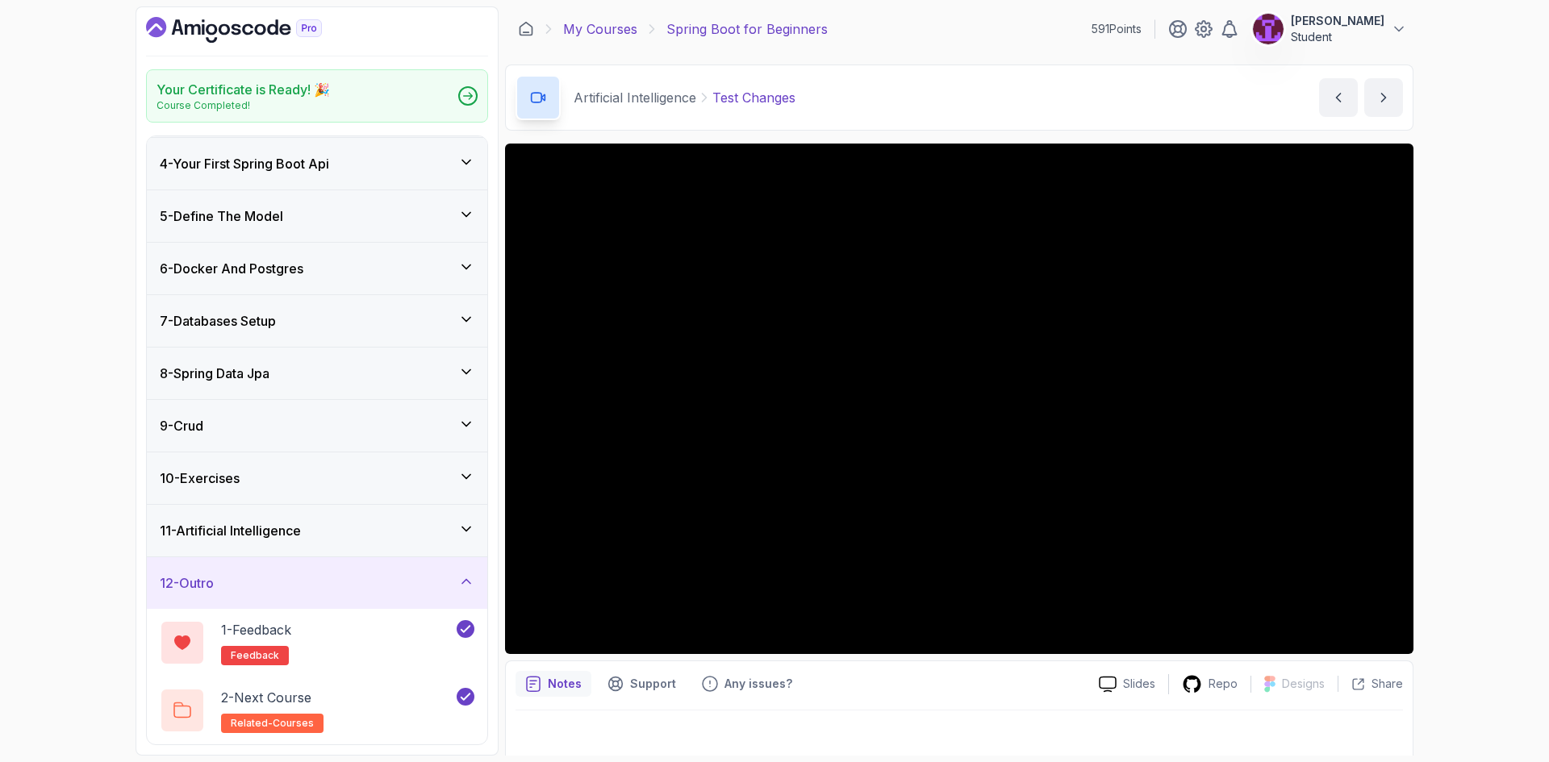
click at [577, 35] on link "My Courses" at bounding box center [600, 28] width 74 height 19
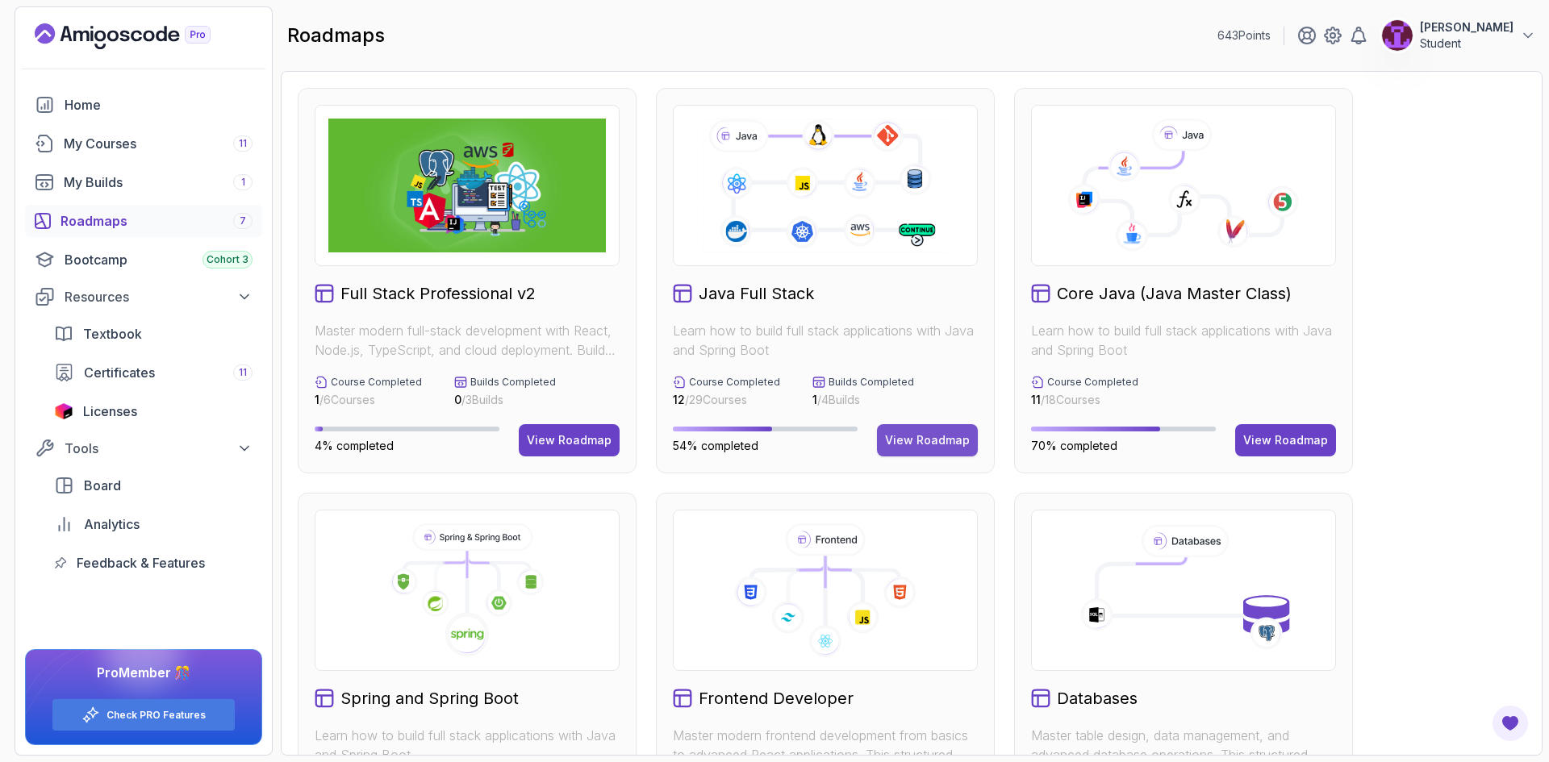
click at [963, 441] on div "View Roadmap" at bounding box center [927, 440] width 85 height 16
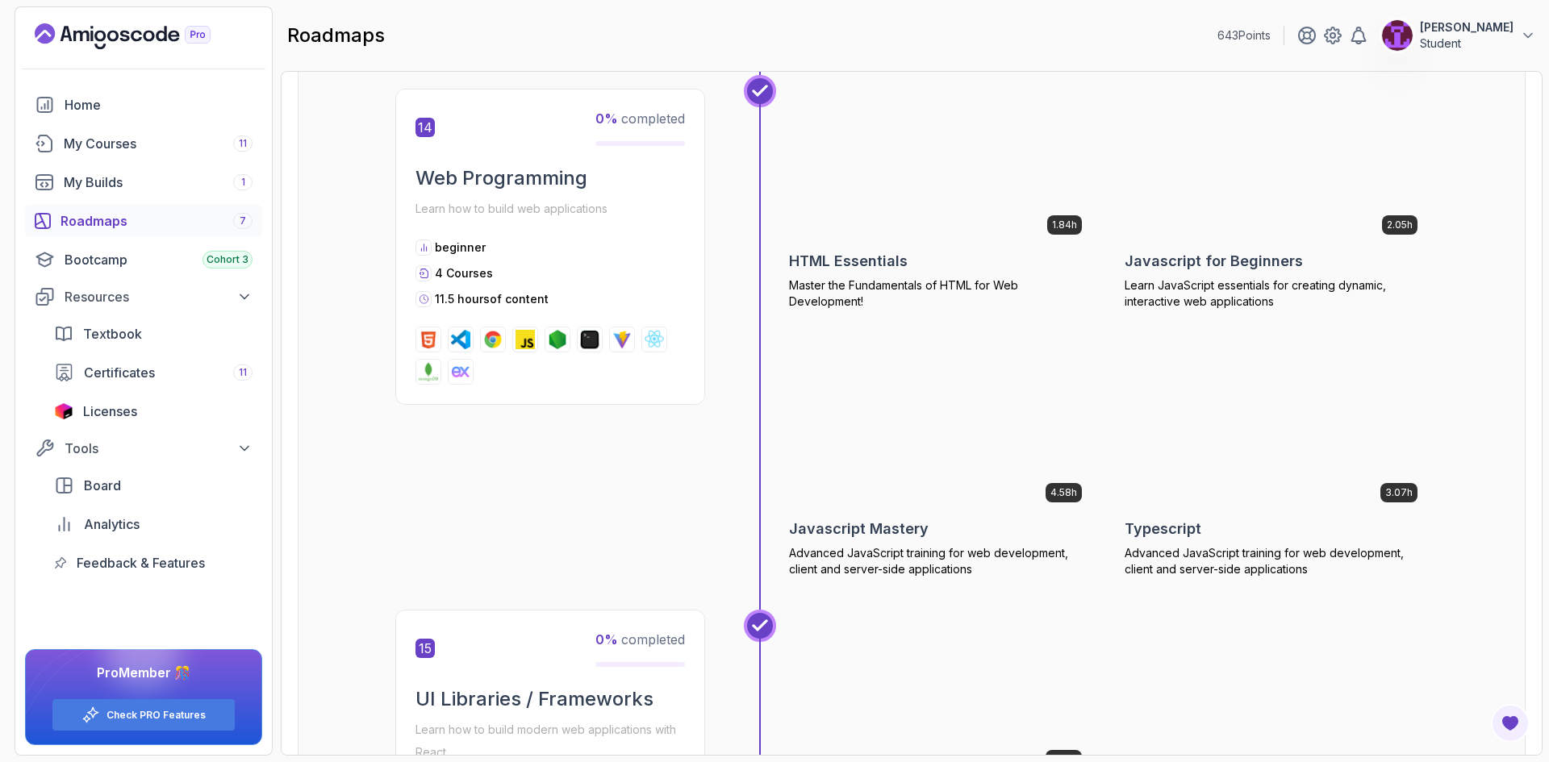
scroll to position [6050, 0]
